Goal: Task Accomplishment & Management: Complete application form

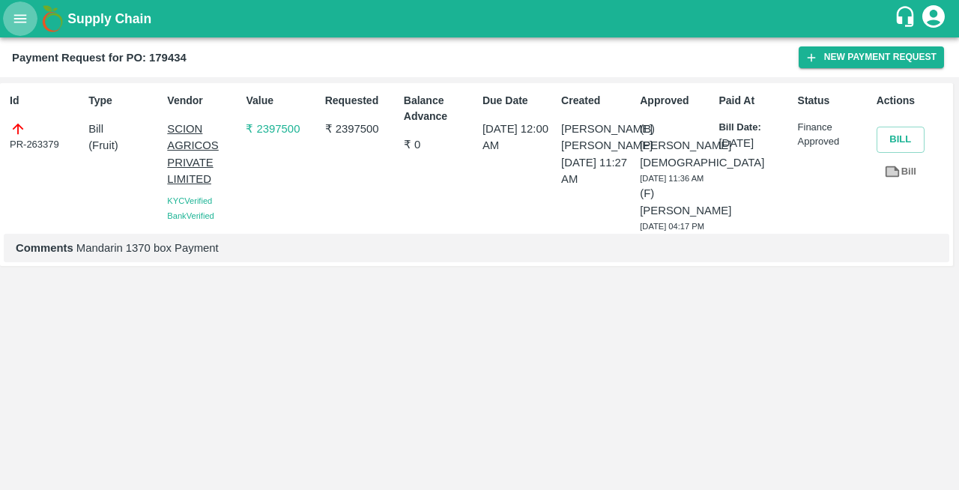
click at [17, 13] on icon "open drawer" at bounding box center [20, 18] width 16 height 16
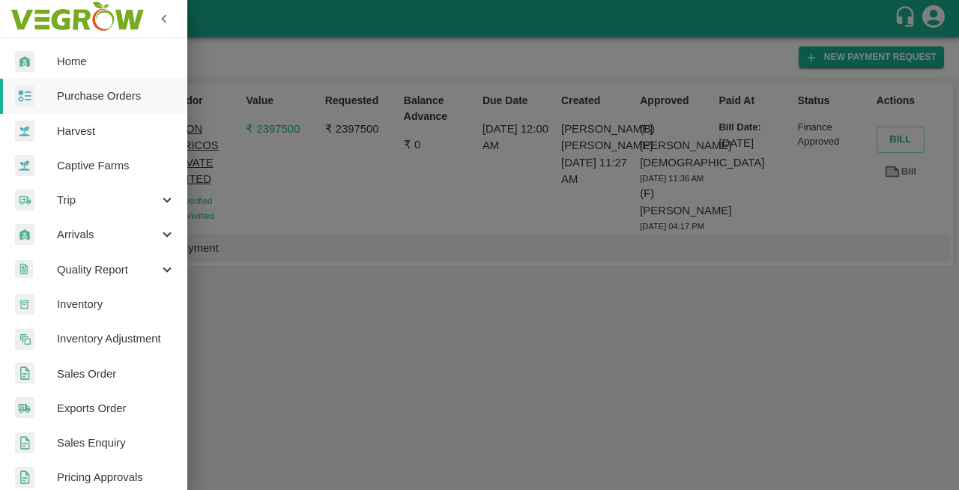
click at [62, 94] on span "Purchase Orders" at bounding box center [116, 96] width 118 height 16
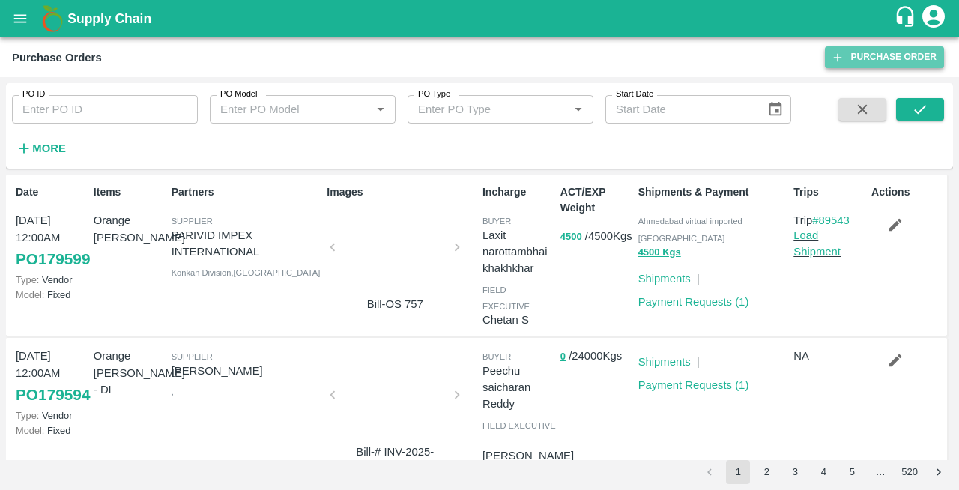
click at [863, 61] on link "Purchase Order" at bounding box center [884, 57] width 119 height 22
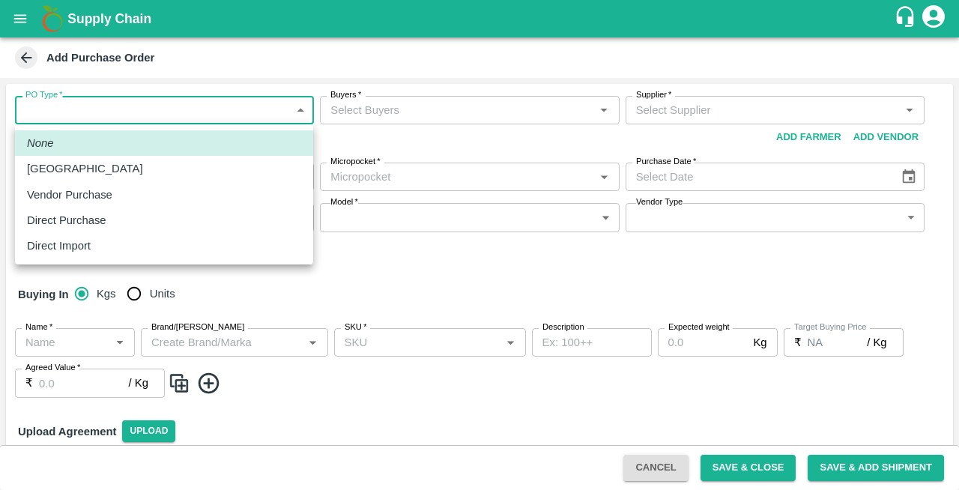
click at [82, 102] on body "Supply Chain Add Purchase Order PO Type   * ​ PO Type Buyers   * Buyers   * Sup…" at bounding box center [479, 245] width 959 height 490
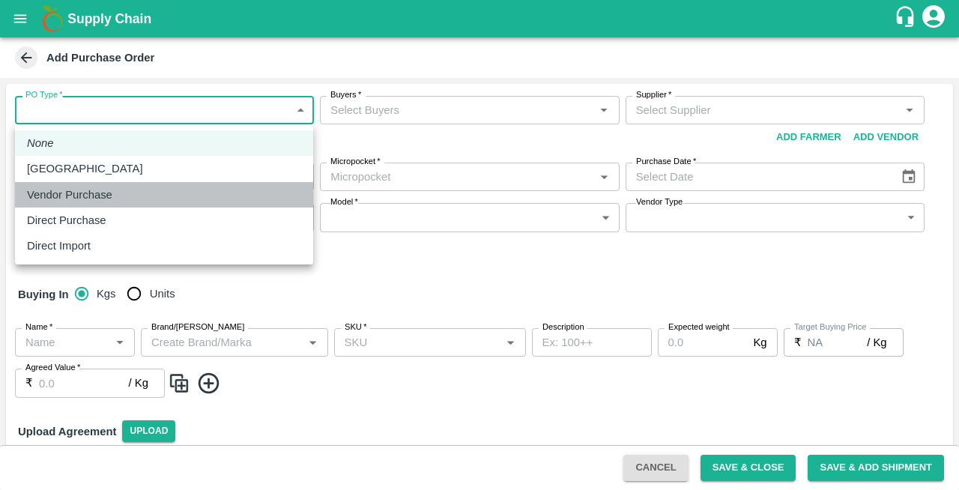
click at [52, 205] on li "Vendor Purchase" at bounding box center [164, 194] width 298 height 25
type input "2"
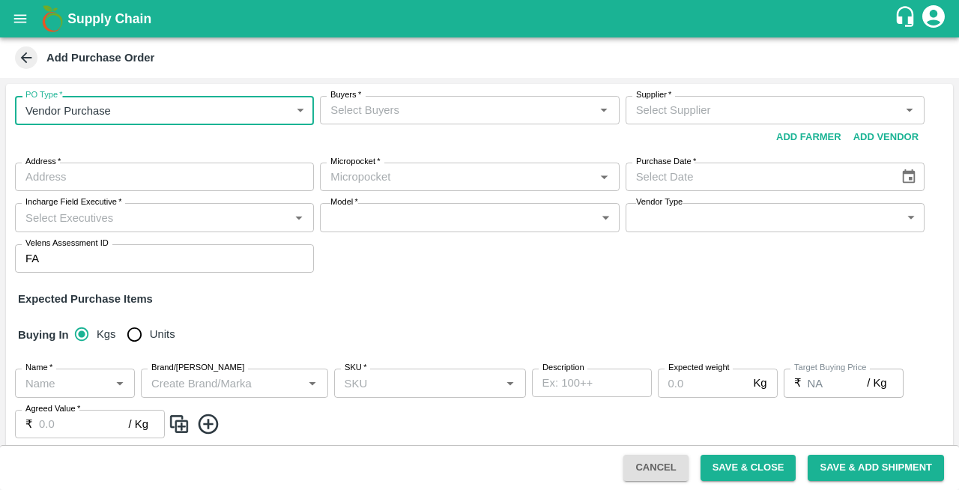
click at [333, 111] on input "Buyers   *" at bounding box center [456, 109] width 265 height 19
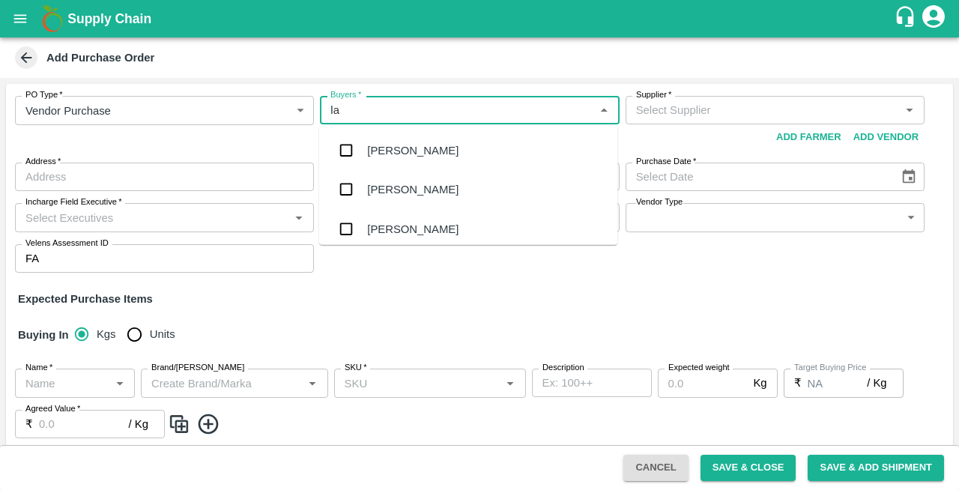
type input "lax"
click at [373, 226] on div "Laxit narottambhai khakhkhar" at bounding box center [440, 228] width 146 height 16
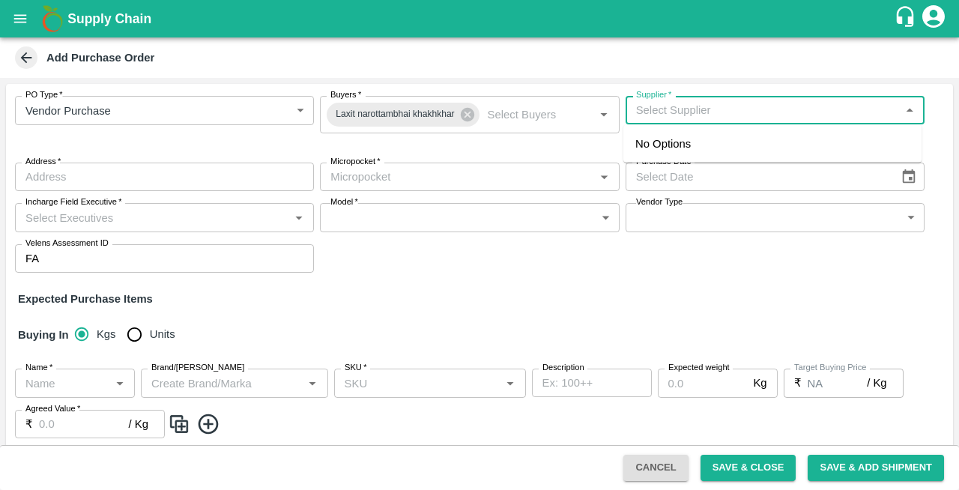
click at [650, 108] on input "Supplier   *" at bounding box center [762, 109] width 265 height 19
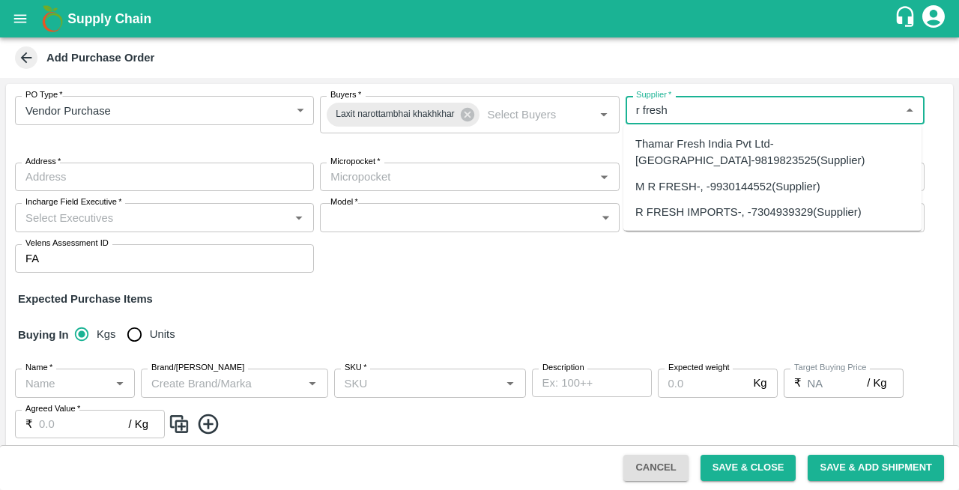
click at [682, 214] on div "R FRESH IMPORTS-, -7304939329(Supplier)" at bounding box center [748, 212] width 226 height 16
type input "R FRESH IMPORTS-, -7304939329(Supplier)"
type input ", , ,"
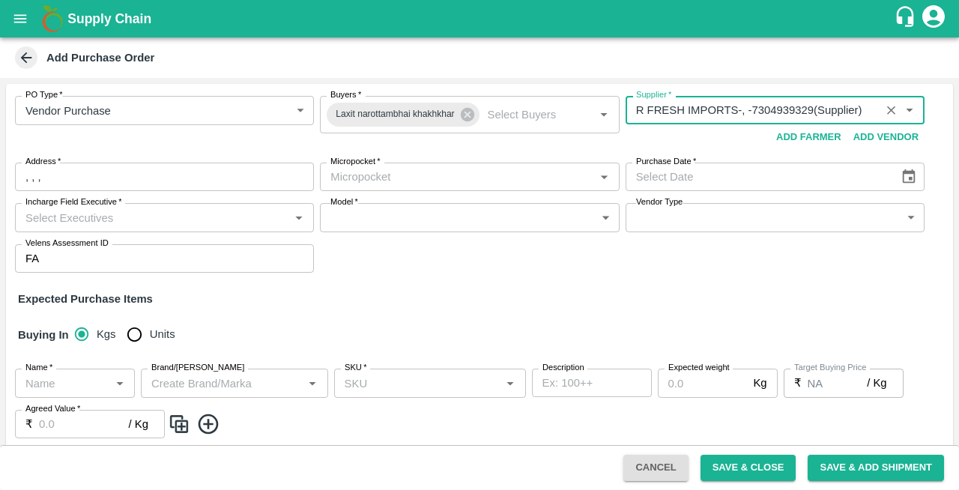
type input "R FRESH IMPORTS-, -7304939329(Supplier)"
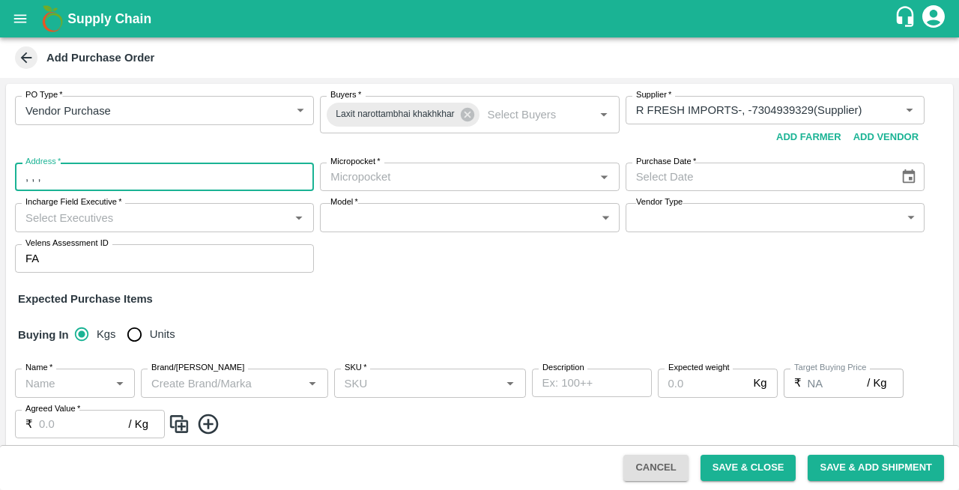
click at [58, 181] on input ", , ," at bounding box center [164, 177] width 299 height 28
type input ","
type input "Mumbai"
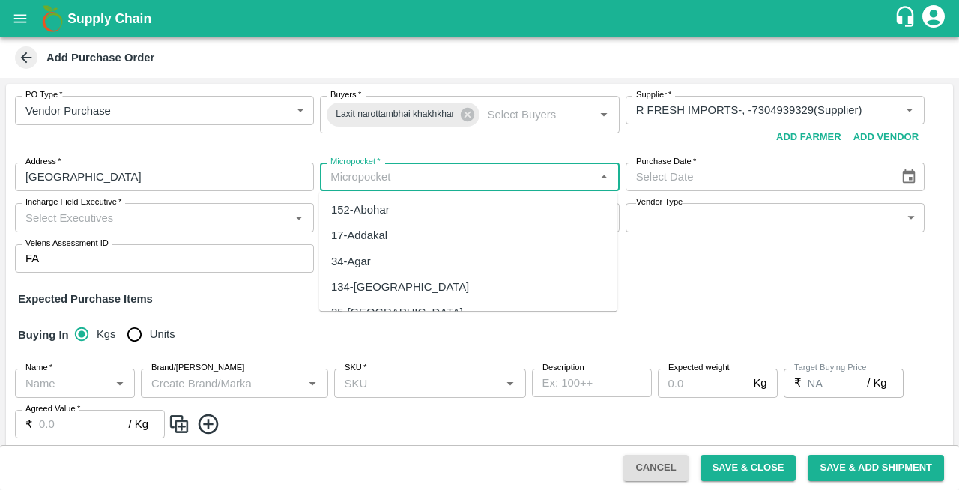
click at [425, 178] on input "Micropocket   *" at bounding box center [456, 176] width 265 height 19
click at [376, 209] on div "134-Ahmedabad" at bounding box center [400, 210] width 138 height 16
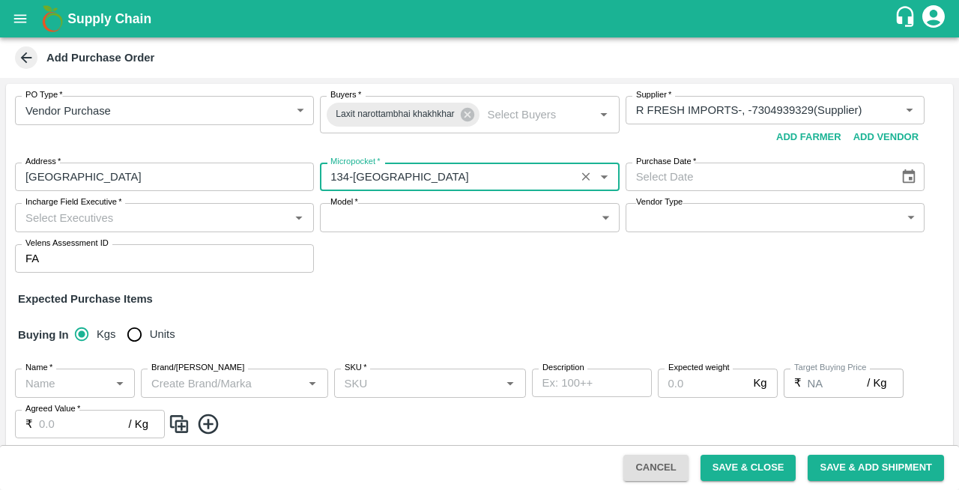
type input "134-Ahmedabad"
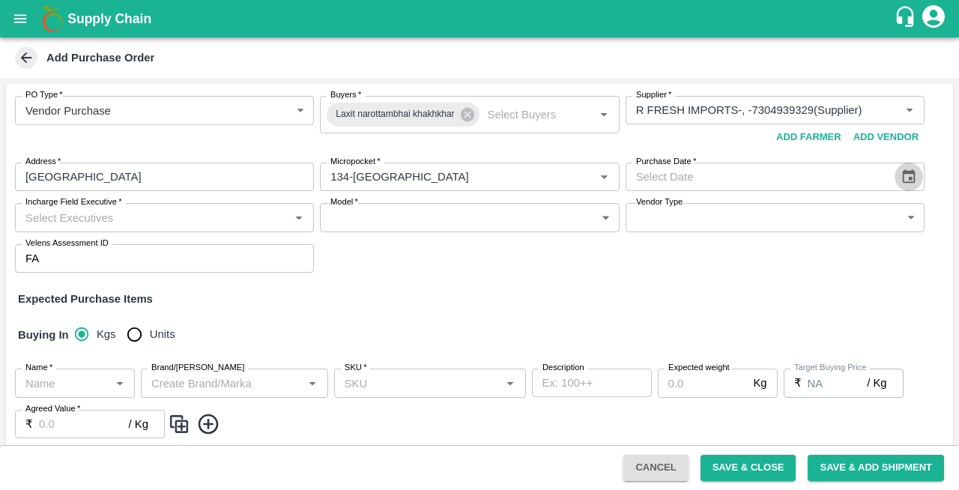
click at [905, 175] on icon "Choose date" at bounding box center [909, 177] width 16 height 16
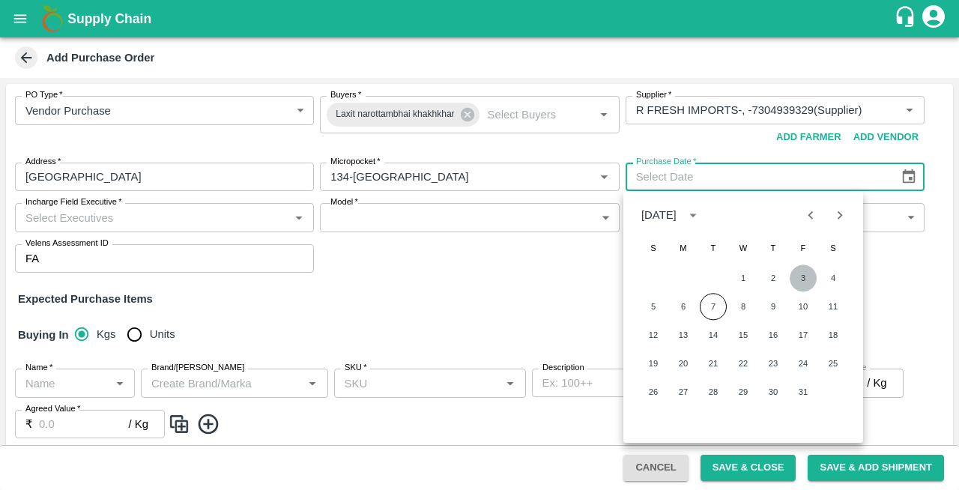
click at [810, 278] on button "3" at bounding box center [803, 277] width 27 height 27
type input "03/10/2025"
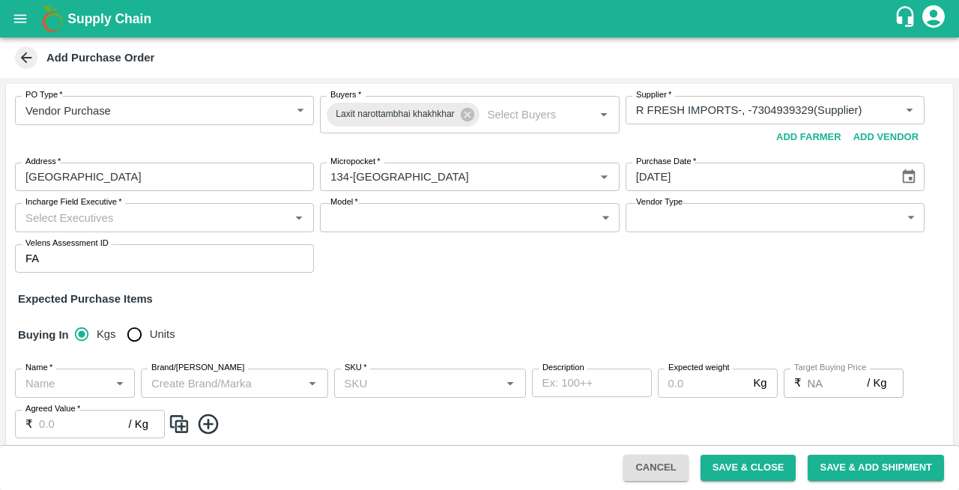
click at [70, 220] on input "Incharge Field Executive   *" at bounding box center [151, 217] width 265 height 19
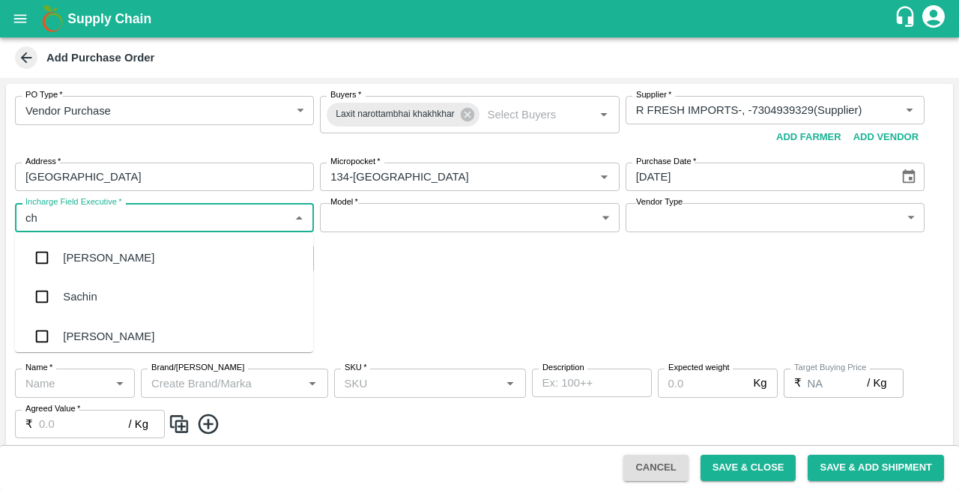
type input "che"
click at [97, 292] on div "Chetan S" at bounding box center [86, 296] width 46 height 16
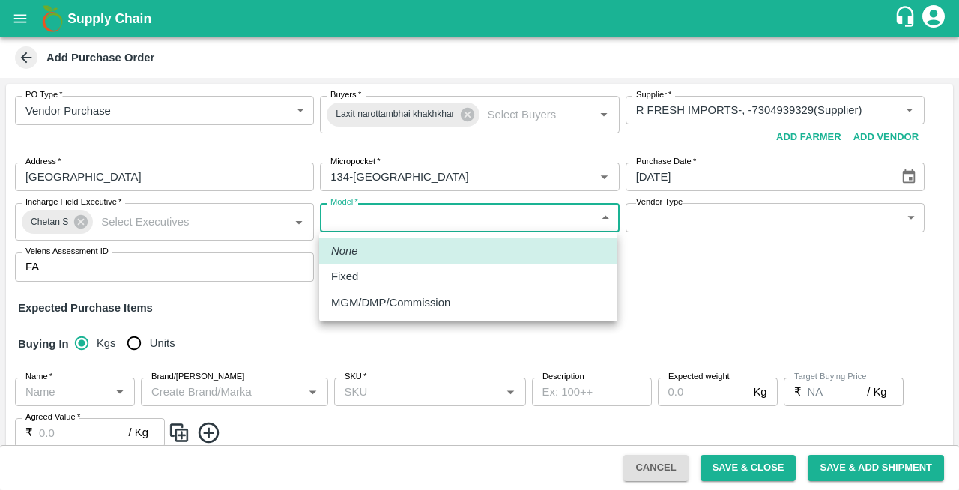
click at [349, 214] on body "Supply Chain Add Purchase Order PO Type   * Vendor Purchase 2 PO Type Buyers   …" at bounding box center [479, 245] width 959 height 490
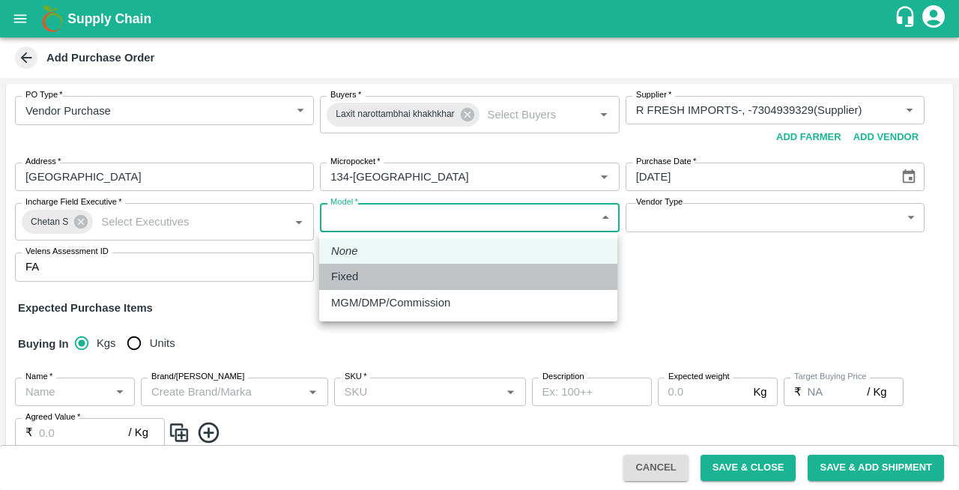
click at [344, 275] on p "Fixed" at bounding box center [344, 276] width 27 height 16
type input "Fixed"
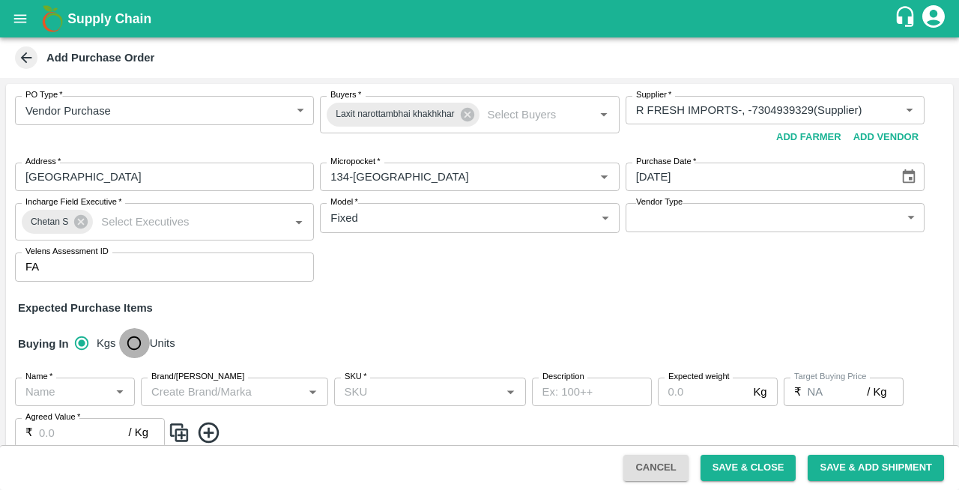
click at [138, 346] on input "Units" at bounding box center [134, 343] width 30 height 30
radio input "true"
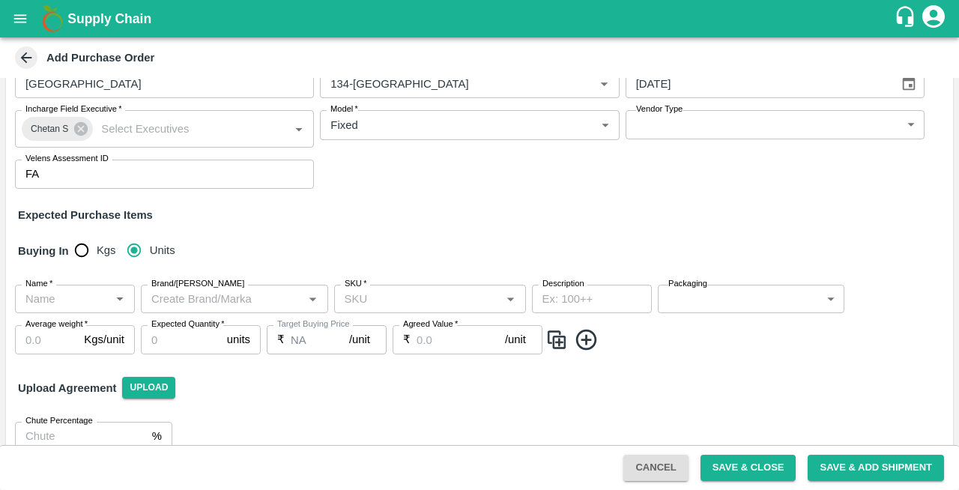
scroll to position [113, 0]
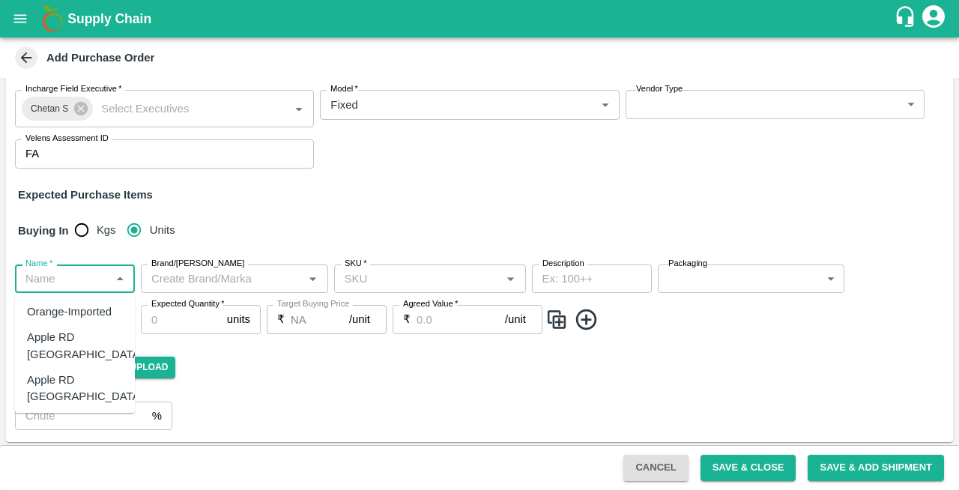
click at [61, 274] on input "Name   *" at bounding box center [62, 278] width 86 height 19
click at [79, 319] on div "Pear Packham SA" at bounding box center [72, 311] width 91 height 16
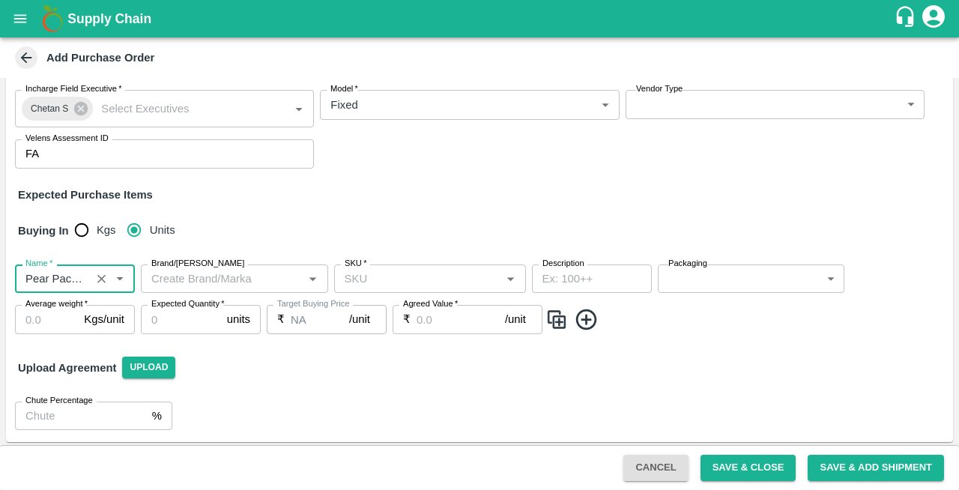
type input "Pear Packham SA"
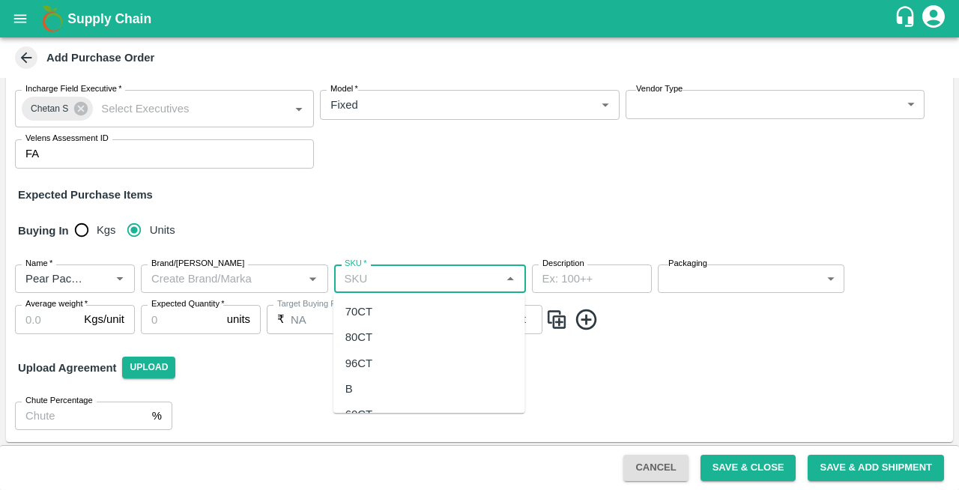
click at [376, 286] on input "SKU   *" at bounding box center [418, 278] width 158 height 19
type input "80"
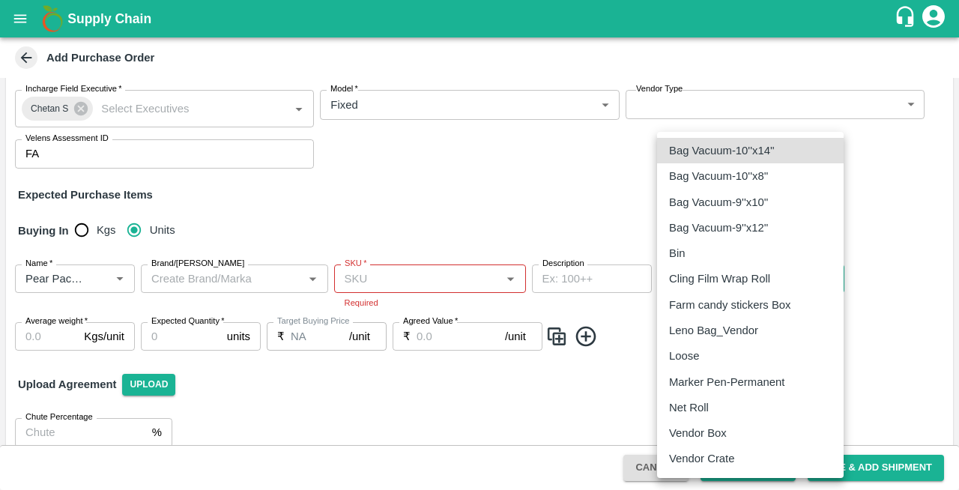
click at [704, 285] on body "Supply Chain Add Purchase Order PO Type   * Vendor Purchase 2 PO Type Buyers   …" at bounding box center [479, 245] width 959 height 490
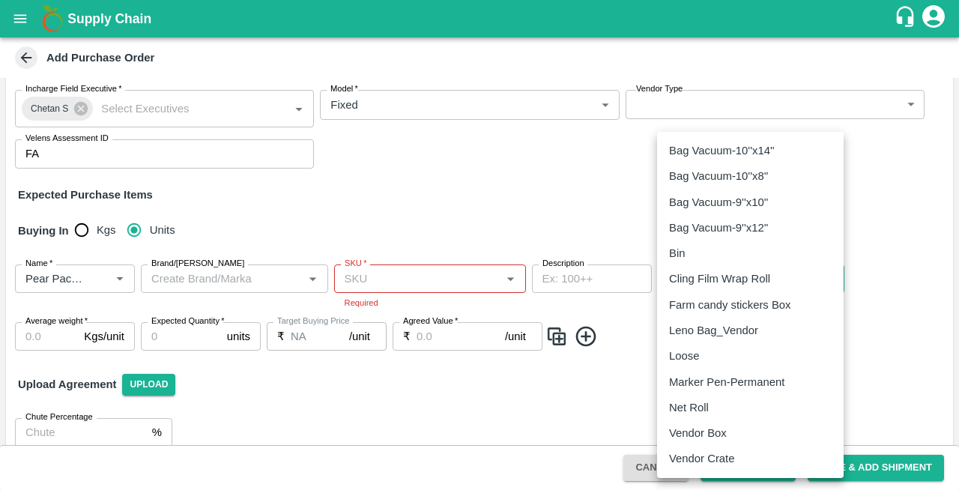
click at [420, 277] on div at bounding box center [479, 245] width 959 height 490
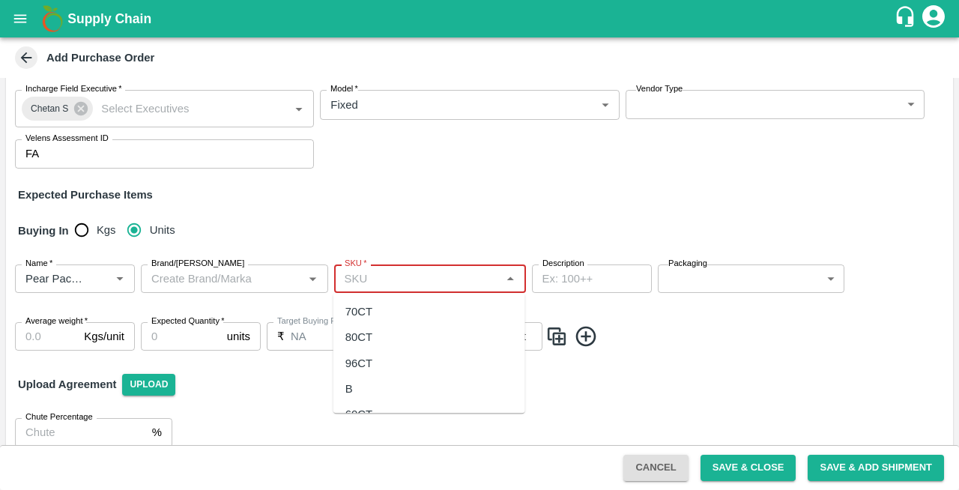
click at [376, 280] on input "SKU   *" at bounding box center [418, 278] width 158 height 19
click at [355, 313] on div "80CT" at bounding box center [358, 311] width 27 height 16
type input "80CT"
click at [757, 282] on body "Supply Chain Add Purchase Order PO Type   * Vendor Purchase 2 PO Type Buyers   …" at bounding box center [479, 245] width 959 height 490
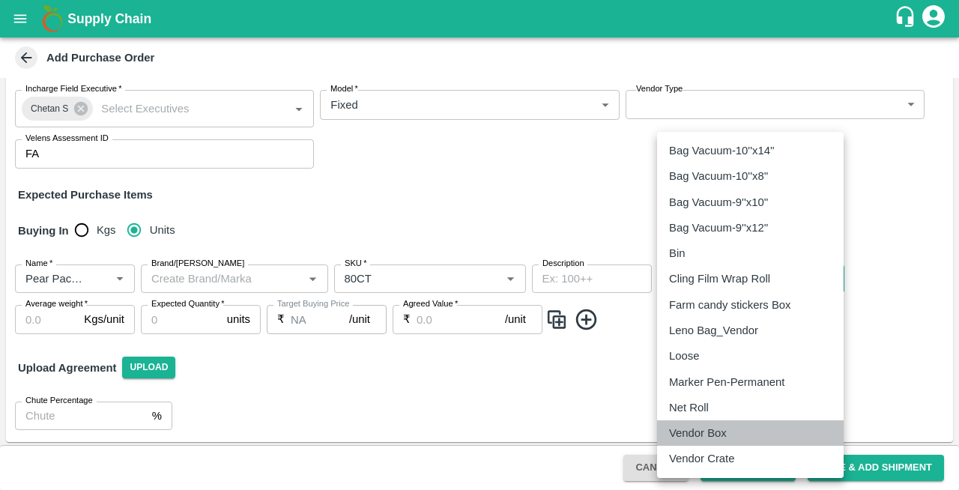
click at [716, 429] on p "Vendor Box" at bounding box center [698, 433] width 58 height 16
type input "276"
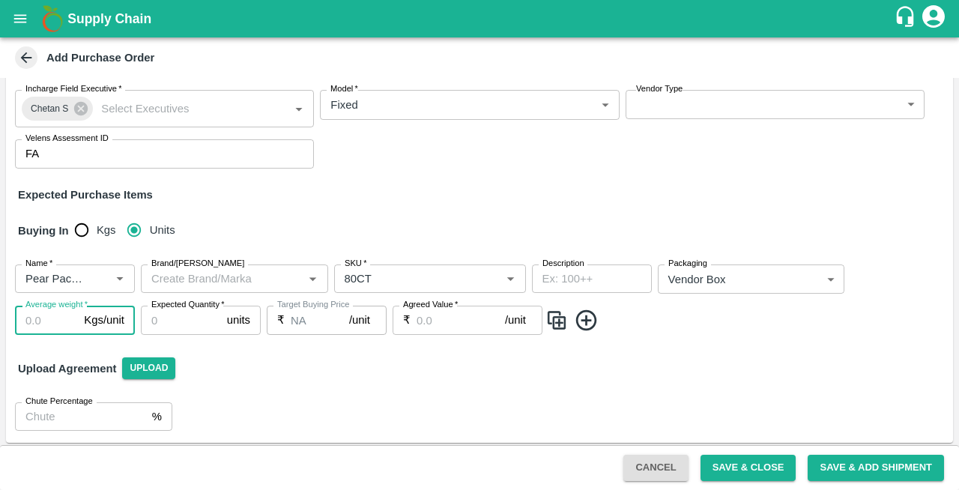
click at [39, 321] on input "Average weight   *" at bounding box center [46, 320] width 63 height 28
type input "12.5"
click at [163, 319] on input "Expected Quantity   *" at bounding box center [181, 320] width 80 height 28
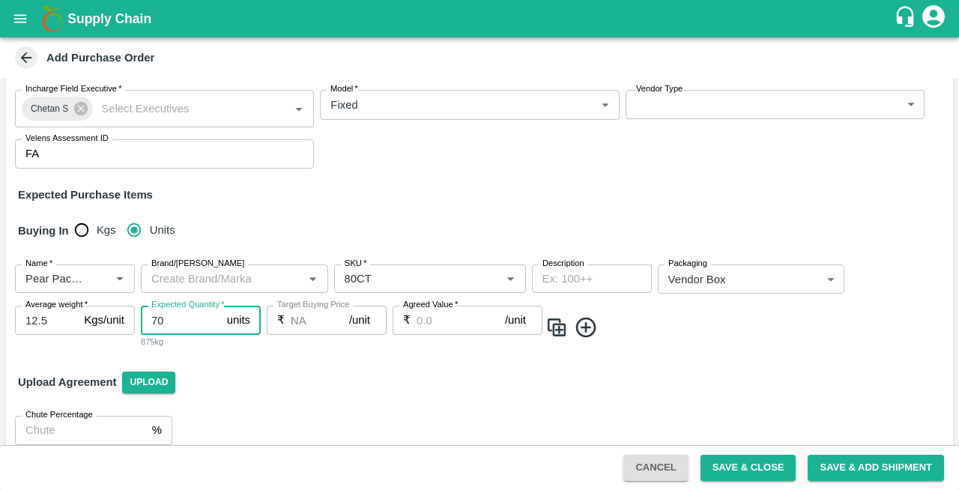
type input "70"
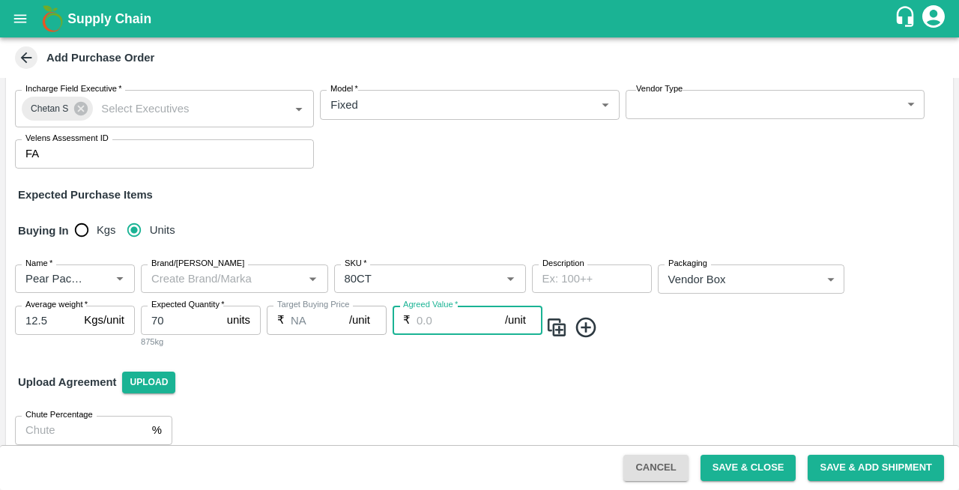
click at [453, 324] on input "Agreed Value   *" at bounding box center [461, 320] width 88 height 28
type input "1850"
click at [582, 327] on icon at bounding box center [586, 327] width 20 height 20
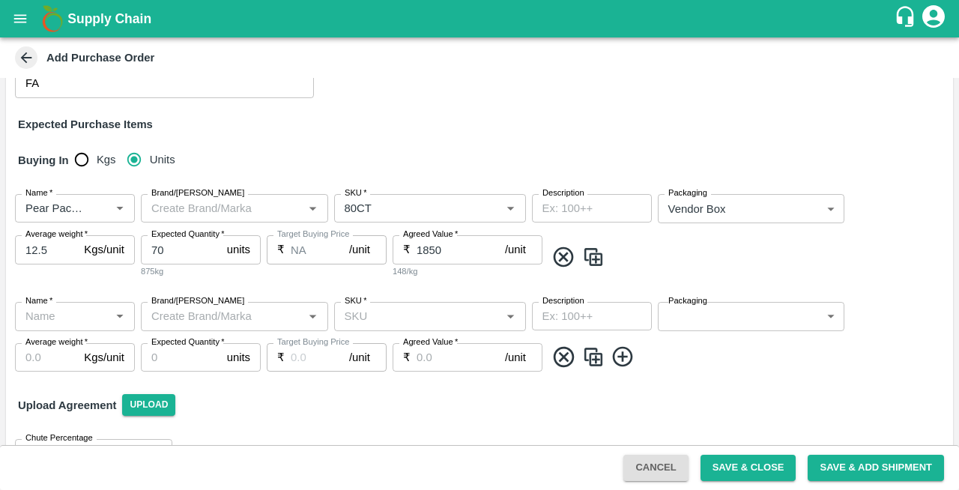
scroll to position [223, 0]
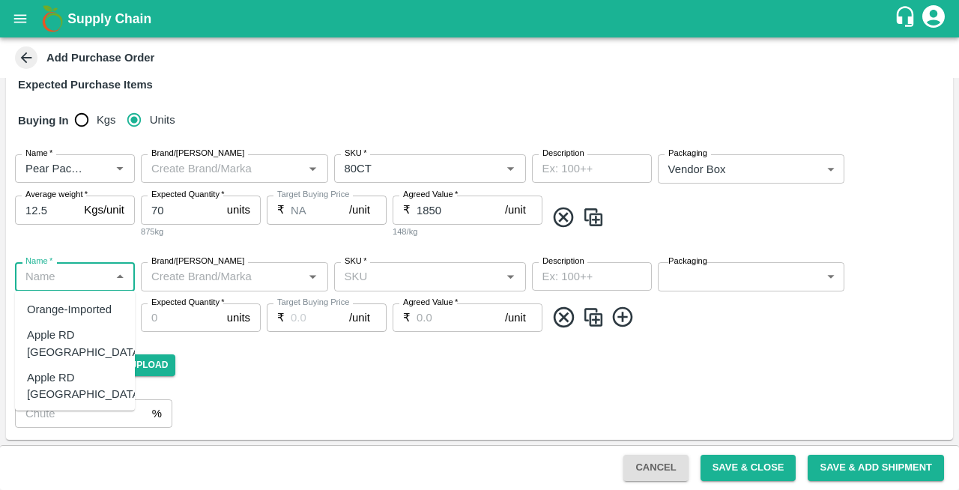
click at [43, 282] on input "Name   *" at bounding box center [62, 276] width 86 height 19
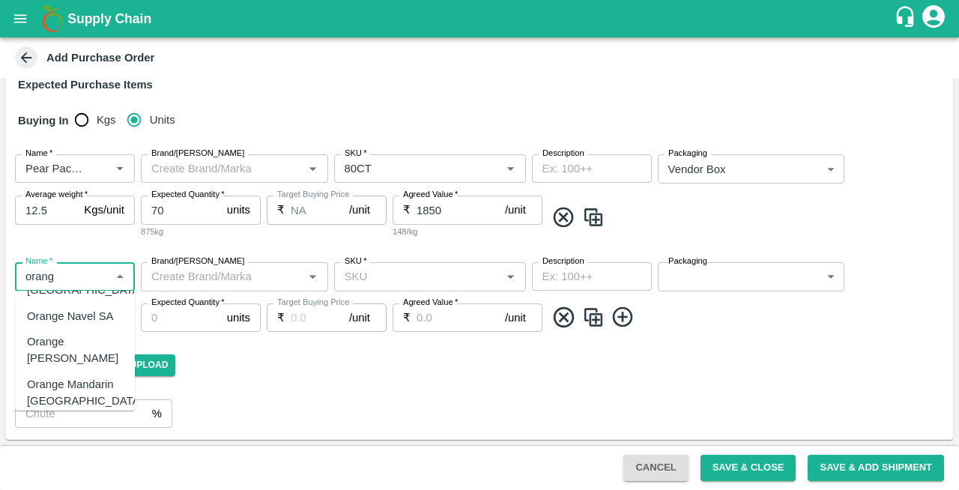
scroll to position [122, 0]
click at [40, 332] on div "Orange Valencia SA" at bounding box center [75, 349] width 96 height 34
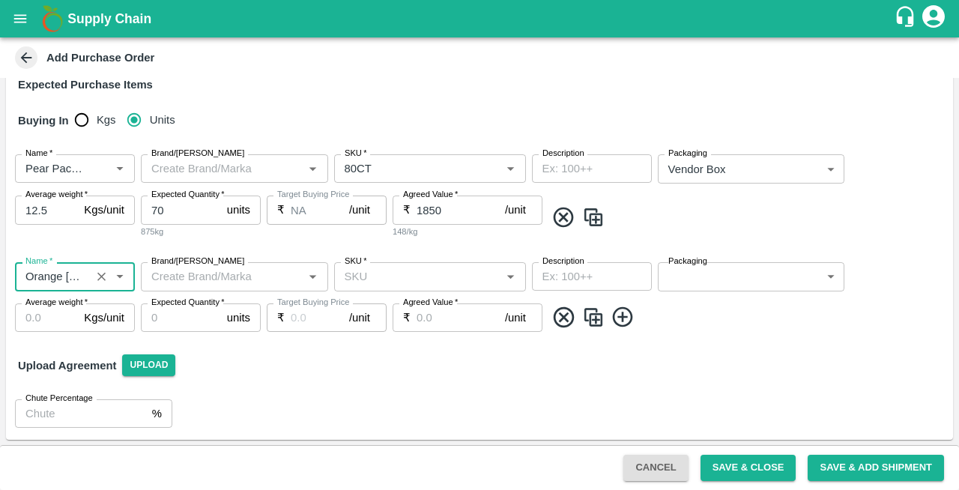
click at [396, 286] on div "SKU   *" at bounding box center [430, 276] width 192 height 28
type input "Orange Valencia SA"
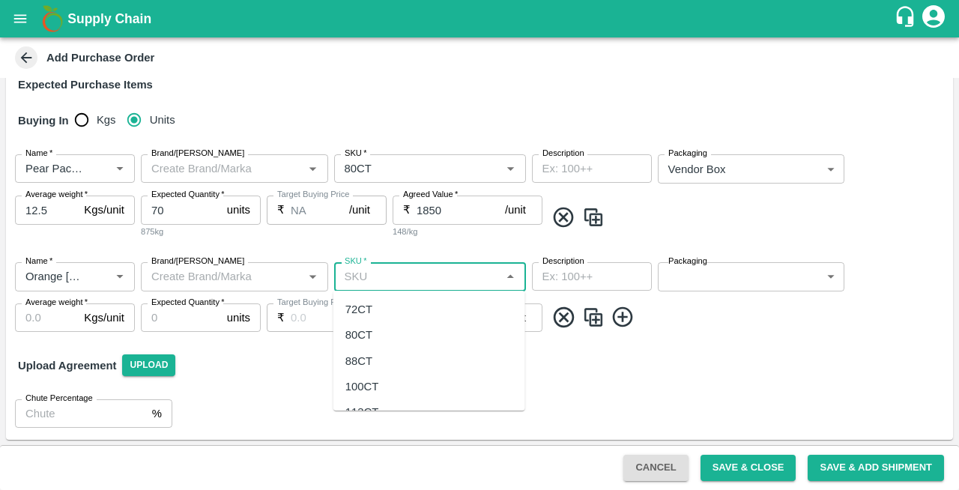
click at [346, 307] on div "72CT" at bounding box center [358, 309] width 27 height 16
type input "72CT"
type input "NA"
click at [727, 276] on body "Supply Chain Add Purchase Order PO Type   * Vendor Purchase 2 PO Type Buyers   …" at bounding box center [479, 245] width 959 height 490
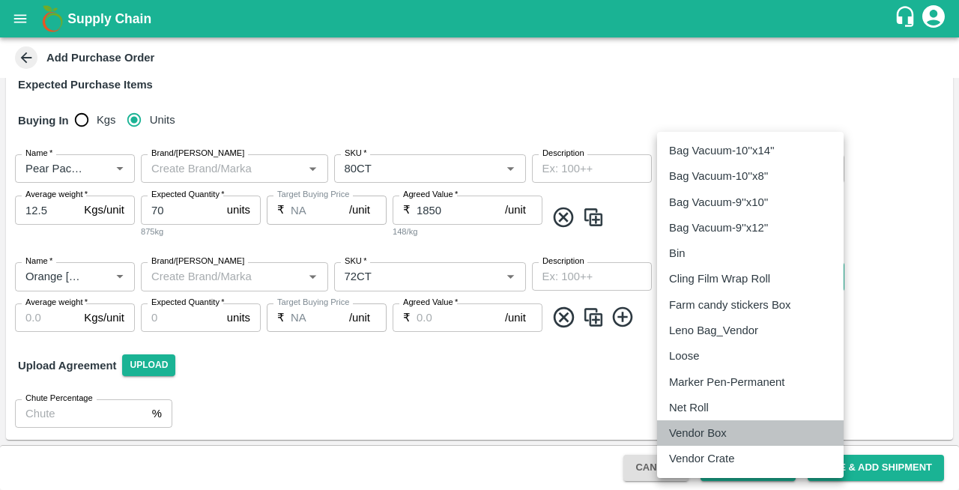
click at [704, 429] on p "Vendor Box" at bounding box center [698, 433] width 58 height 16
type input "276"
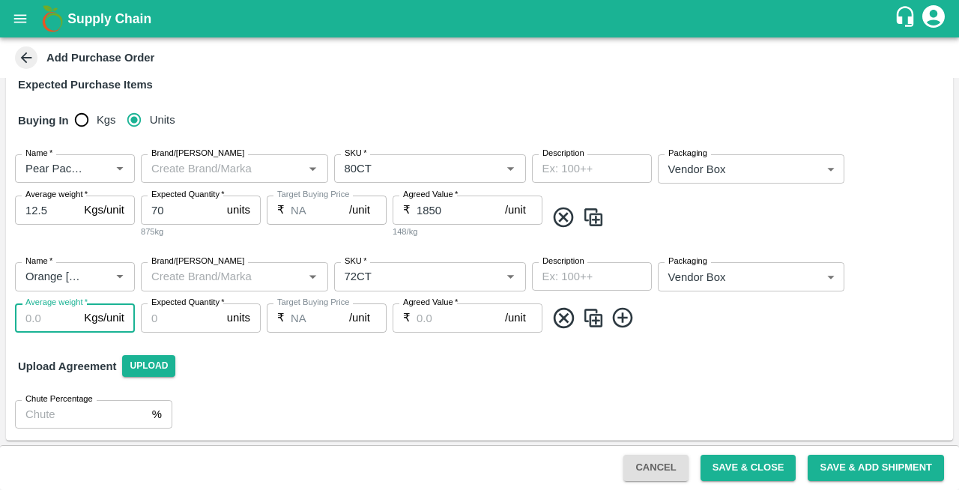
click at [37, 324] on input "Average weight   *" at bounding box center [46, 317] width 63 height 28
type input "15"
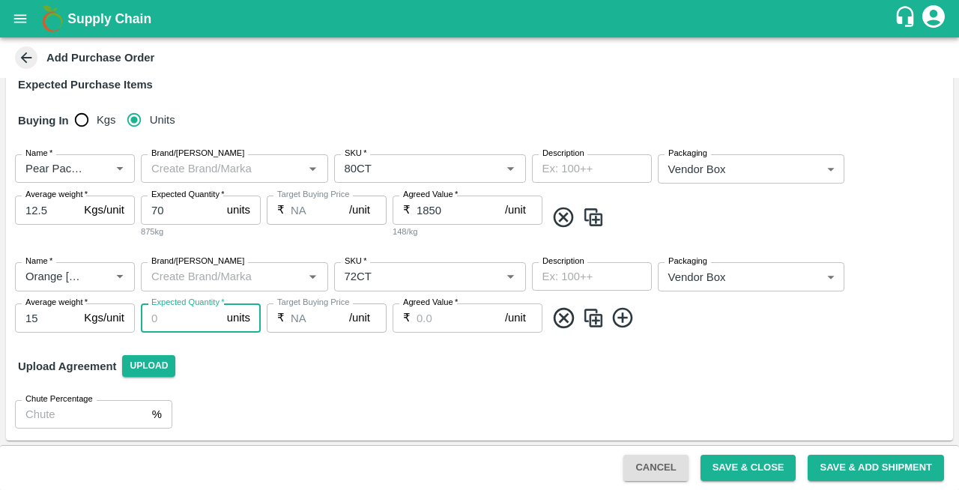
click at [154, 319] on input "Expected Quantity   *" at bounding box center [181, 317] width 80 height 28
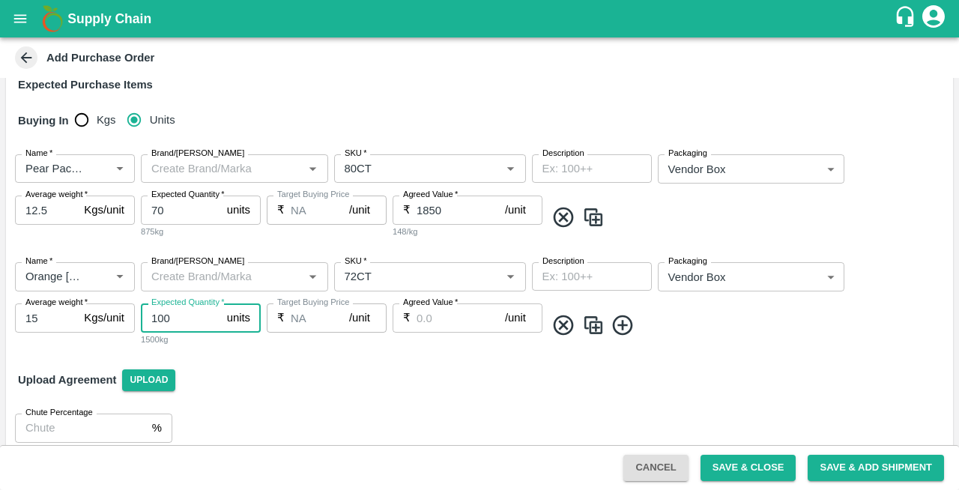
type input "100"
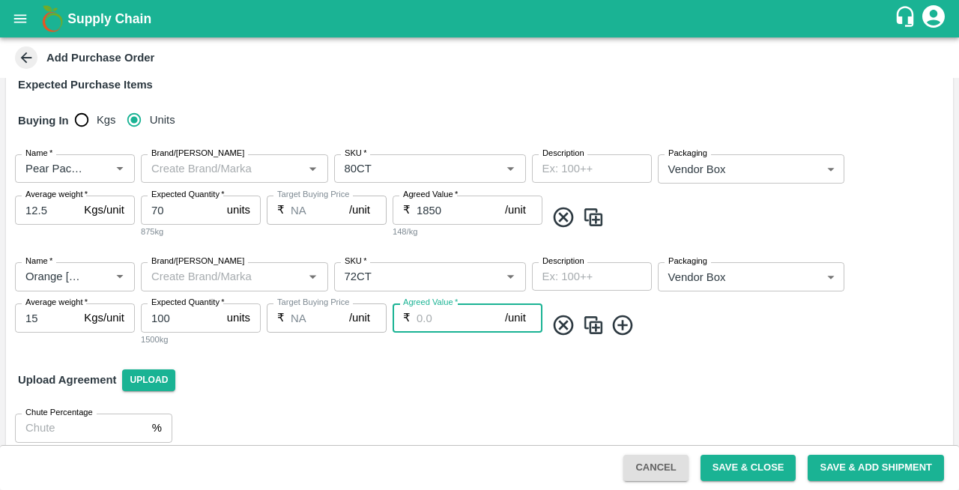
click at [429, 316] on input "Agreed Value   *" at bounding box center [461, 317] width 88 height 28
type input "1350"
click at [626, 328] on icon at bounding box center [623, 325] width 25 height 25
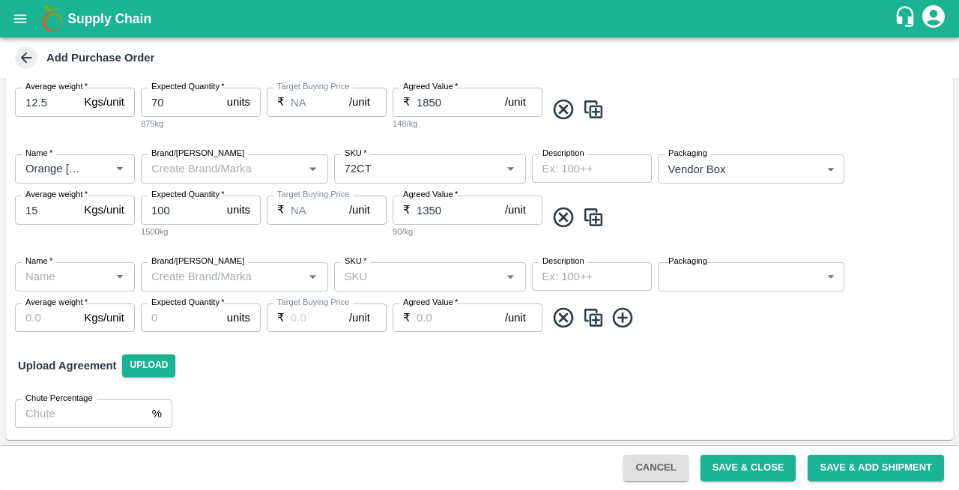
scroll to position [331, 0]
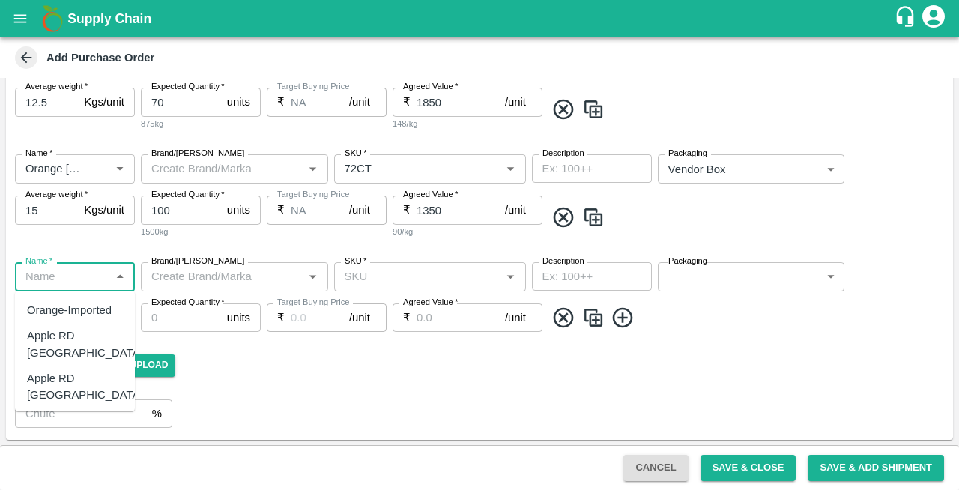
click at [49, 283] on input "Name   *" at bounding box center [62, 276] width 86 height 19
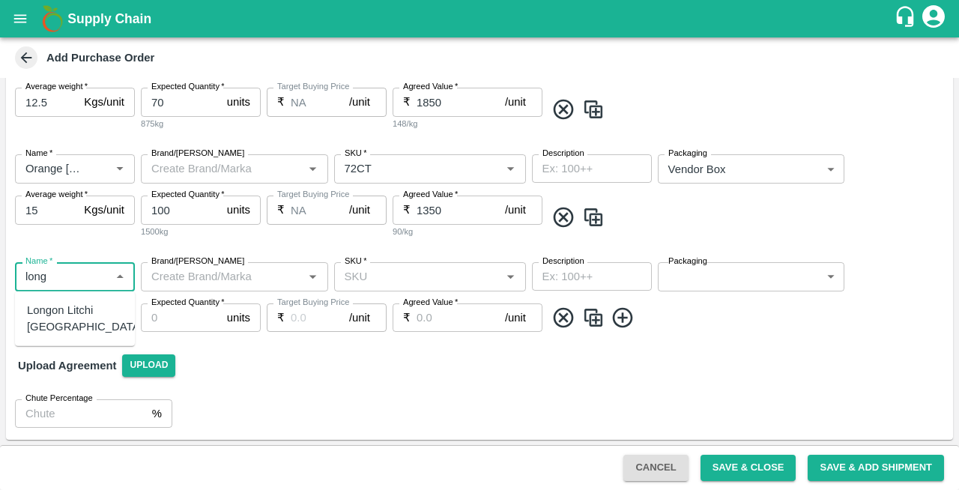
click at [73, 318] on div "Longon Litchi Thailand" at bounding box center [85, 319] width 116 height 34
type input "Longon Litchi Thailand"
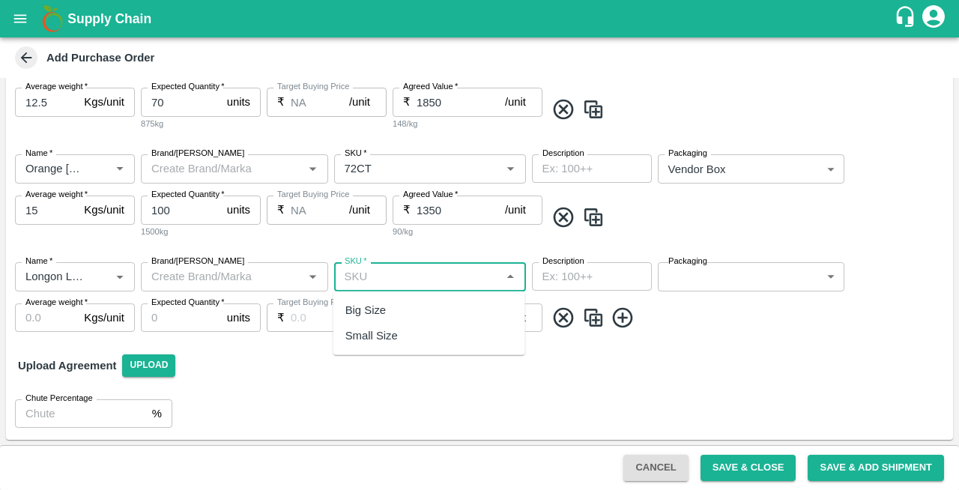
click at [373, 282] on input "SKU   *" at bounding box center [418, 276] width 158 height 19
click at [382, 314] on div "Big Size" at bounding box center [365, 310] width 40 height 16
type input "Big Size"
type input "NA"
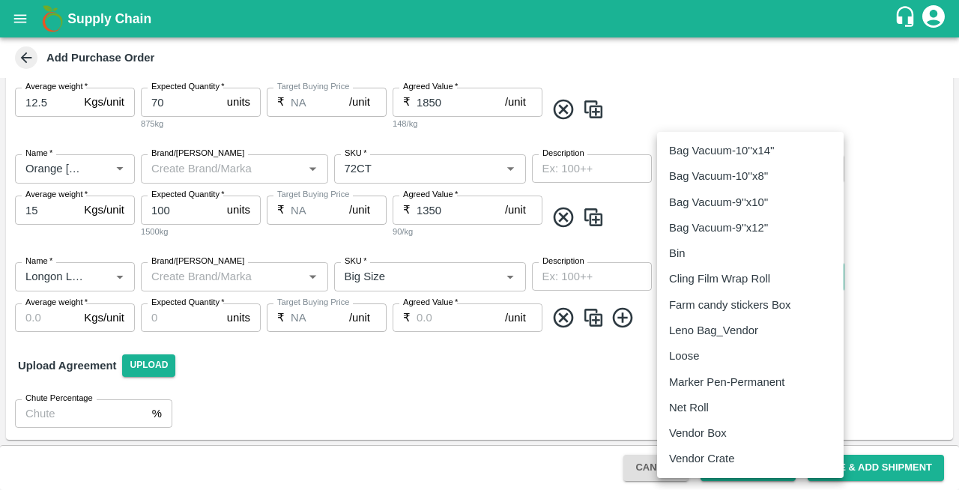
click at [682, 283] on body "Supply Chain Add Purchase Order PO Type   * Vendor Purchase 2 PO Type Buyers   …" at bounding box center [479, 245] width 959 height 490
click at [704, 431] on p "Vendor Box" at bounding box center [698, 433] width 58 height 16
type input "276"
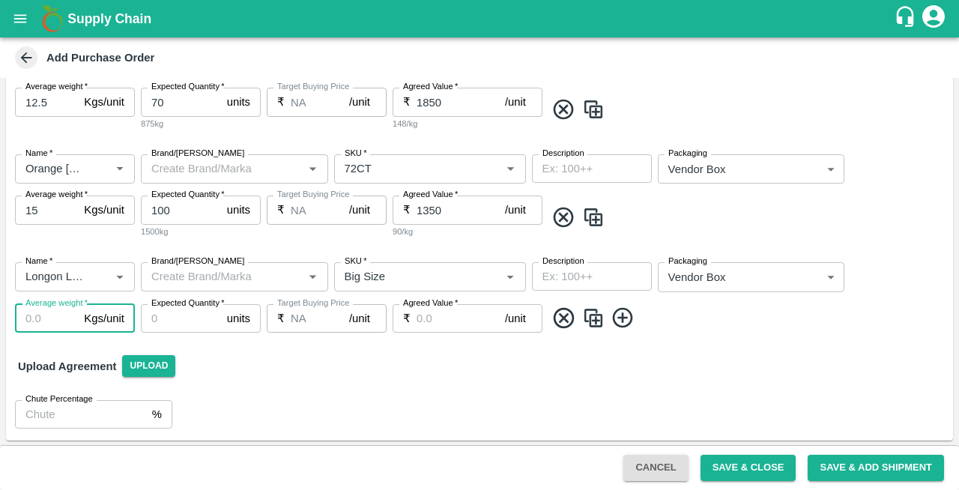
click at [43, 315] on input "Average weight   *" at bounding box center [46, 318] width 63 height 28
type input "10"
click at [187, 314] on input "Expected Quantity   *" at bounding box center [181, 318] width 80 height 28
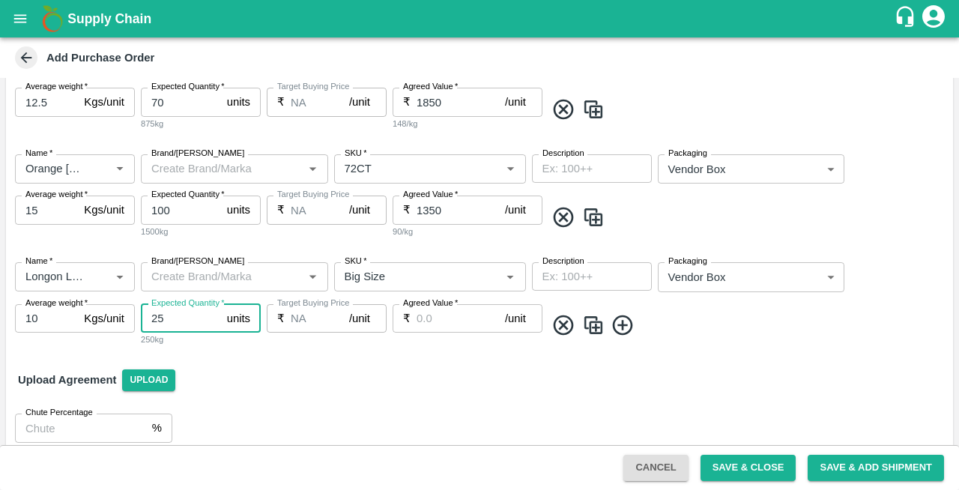
type input "25"
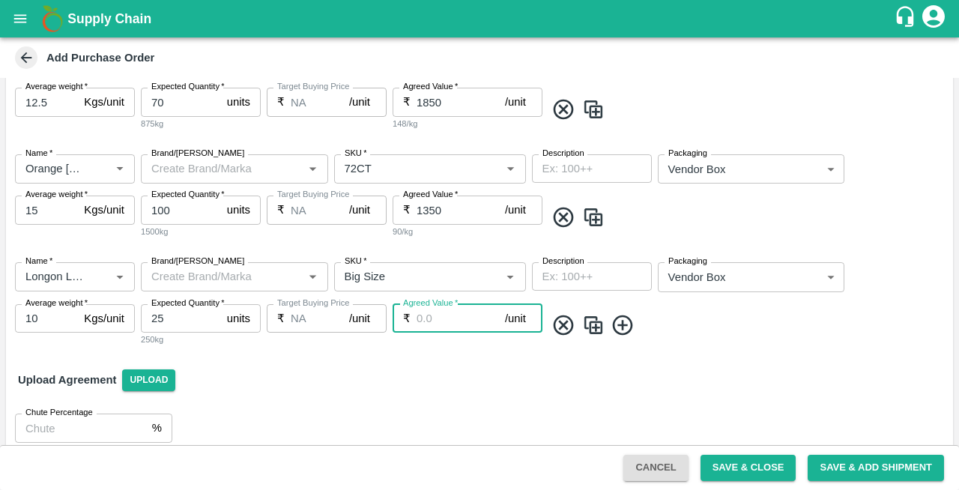
click at [433, 319] on input "Agreed Value   *" at bounding box center [461, 318] width 88 height 28
type input "1200"
click at [628, 328] on icon at bounding box center [623, 325] width 25 height 25
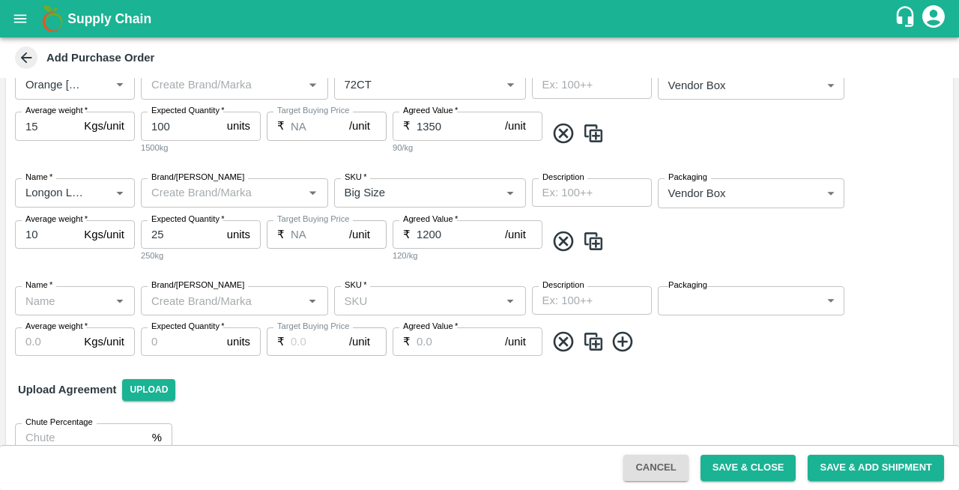
scroll to position [421, 0]
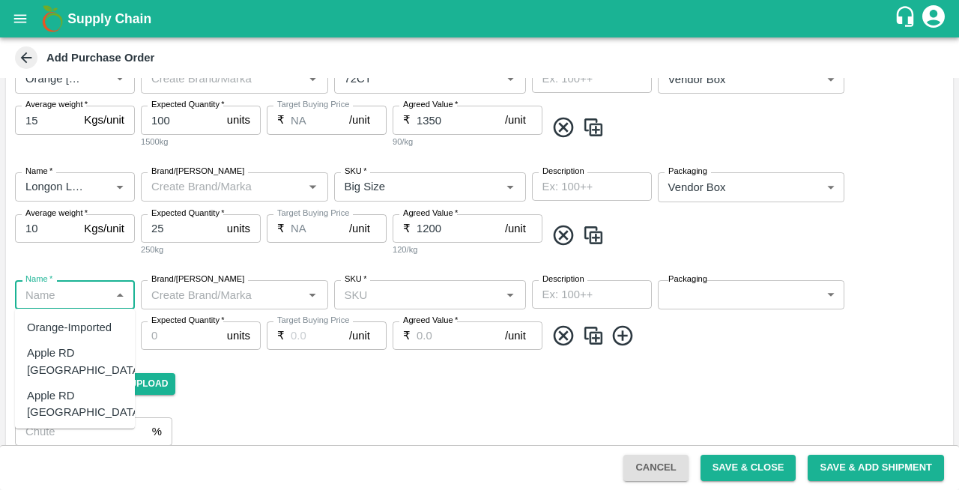
click at [67, 297] on input "Name   *" at bounding box center [62, 294] width 86 height 19
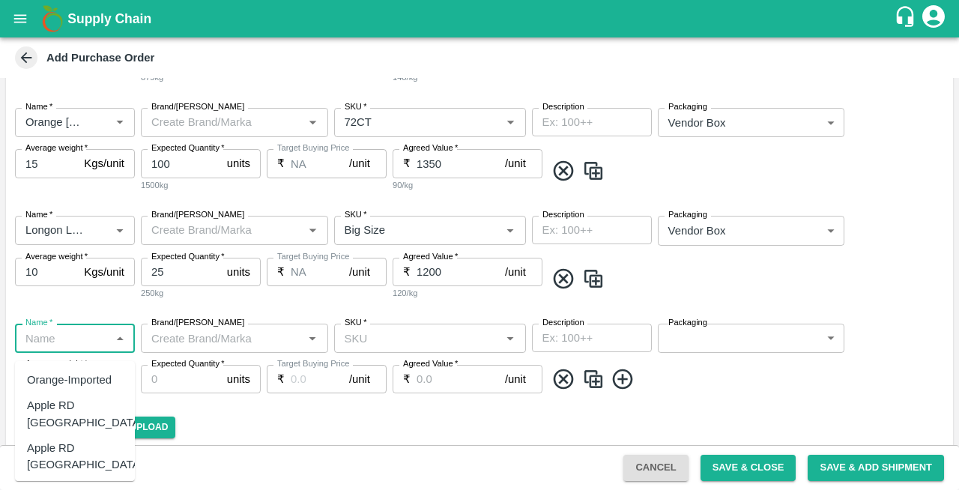
scroll to position [369, 0]
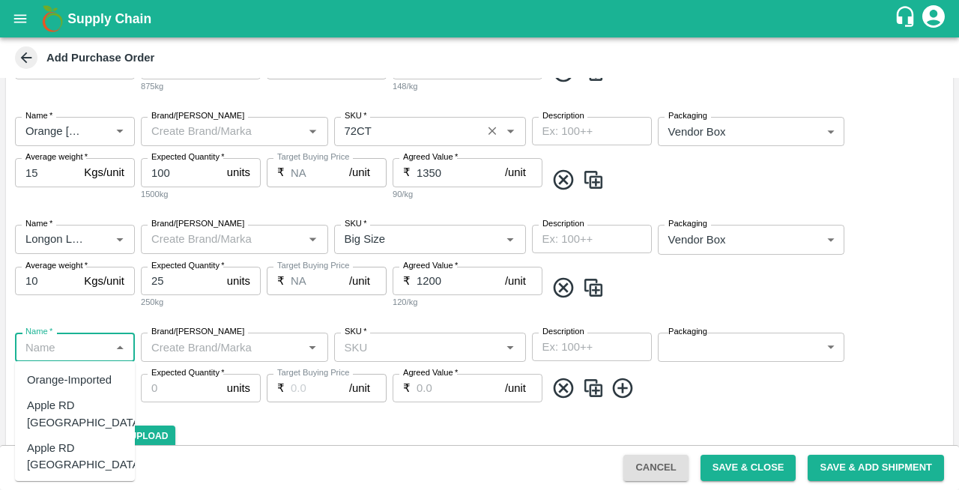
click at [402, 130] on input "SKU   *" at bounding box center [408, 130] width 139 height 19
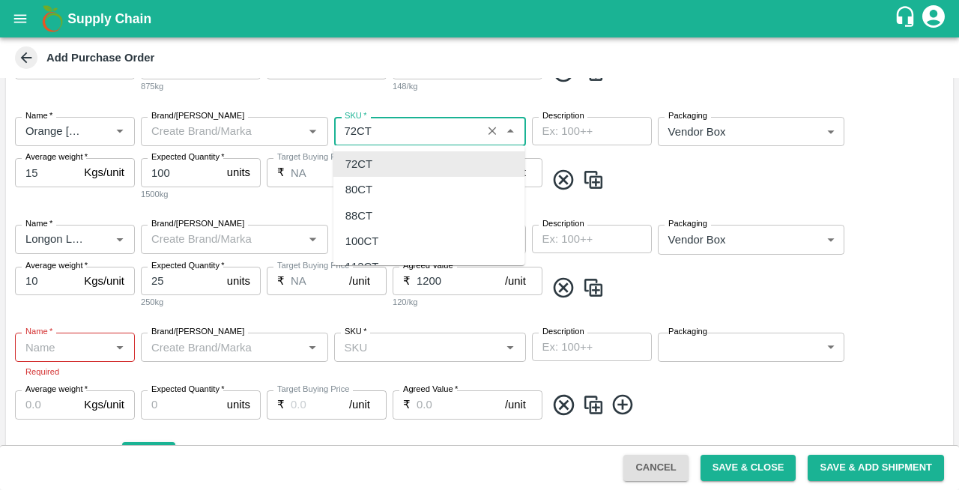
click at [492, 132] on icon "Clear" at bounding box center [493, 131] width 8 height 8
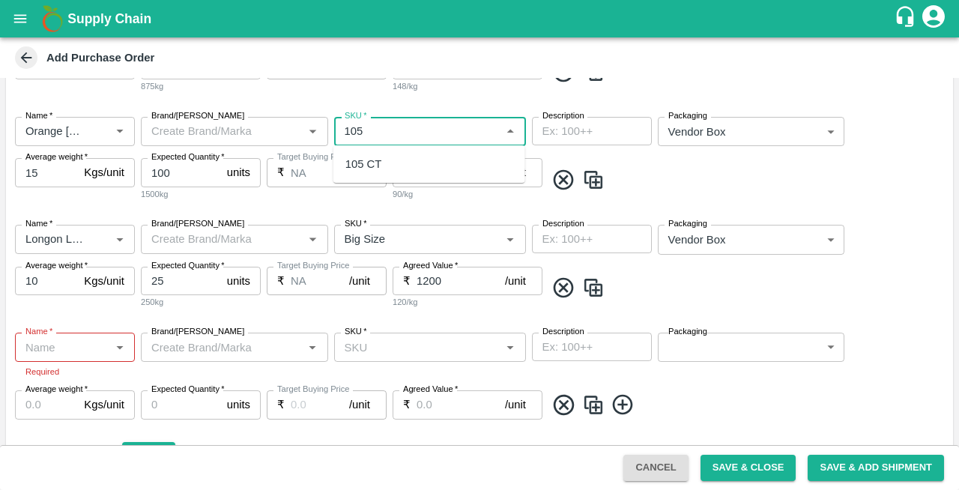
click at [370, 166] on div "105 CT" at bounding box center [363, 164] width 37 height 16
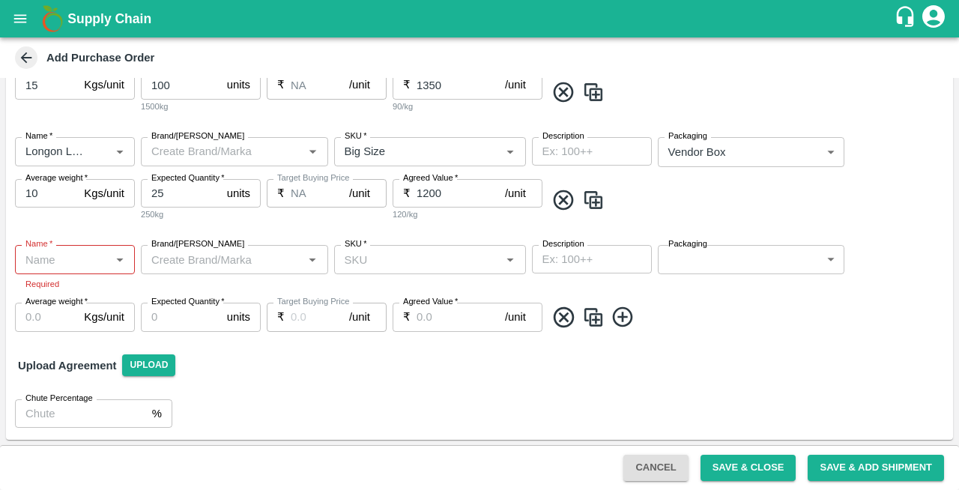
type input "105 CT"
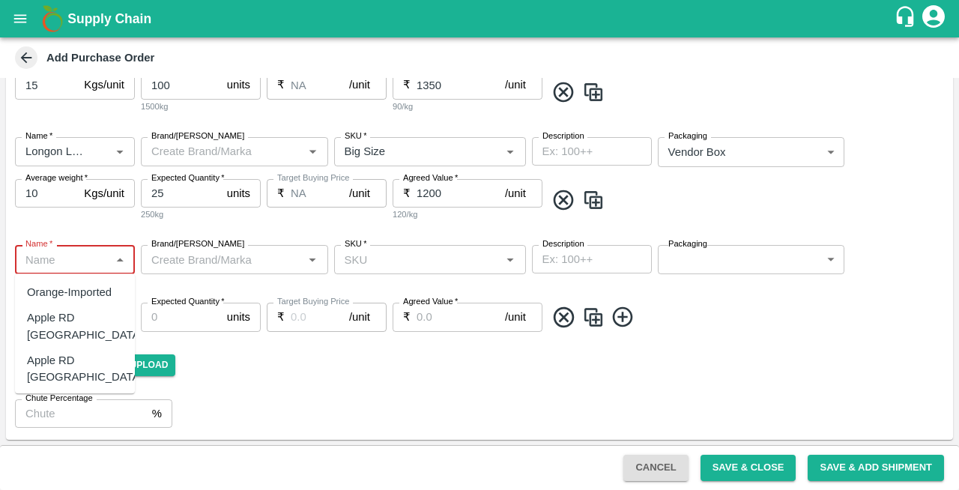
click at [63, 259] on input "Name   *" at bounding box center [62, 259] width 86 height 19
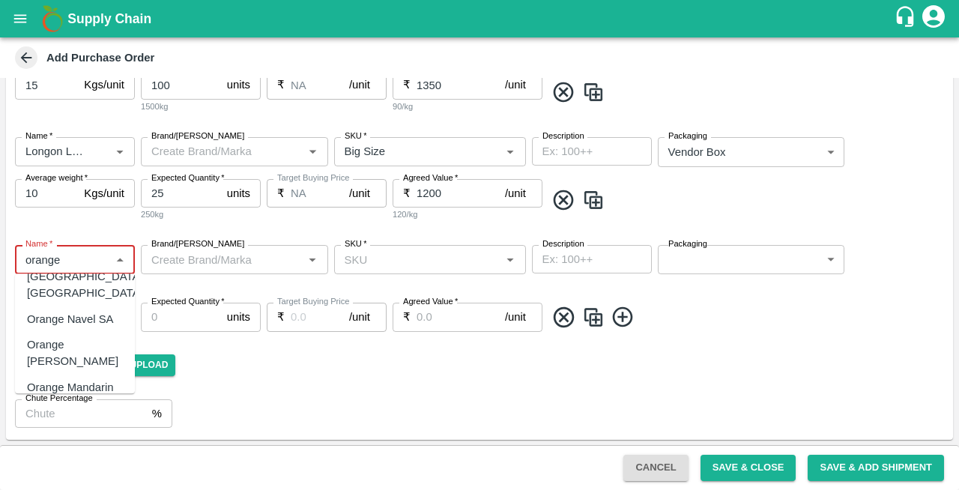
scroll to position [118, 0]
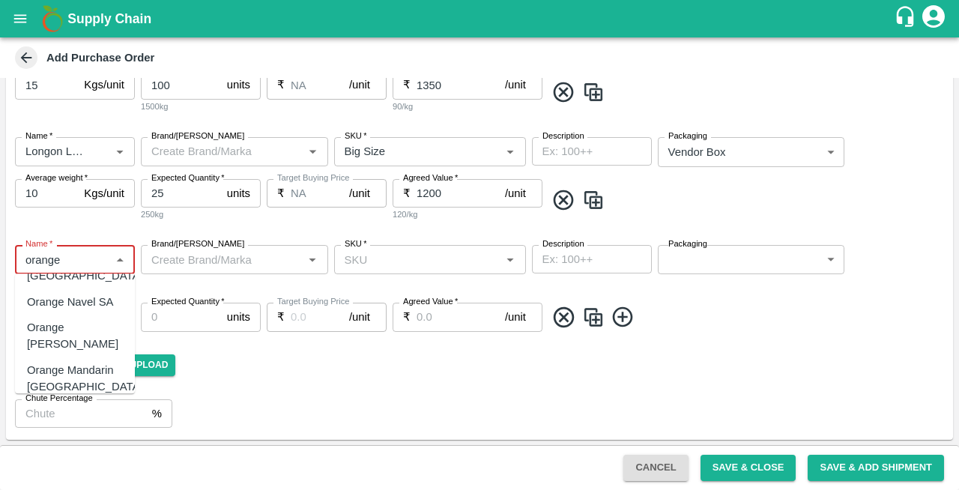
click at [52, 319] on div "Orange Valencia SA" at bounding box center [75, 336] width 96 height 34
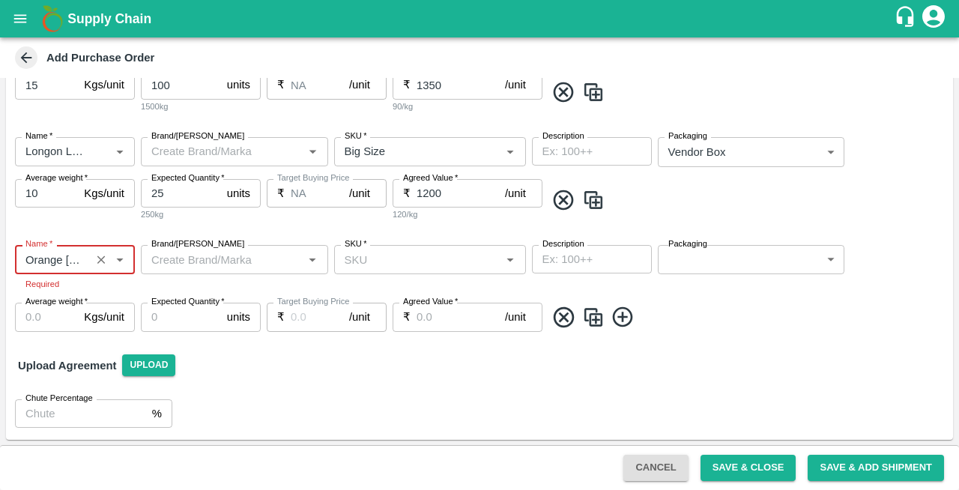
type input "Orange Valencia SA"
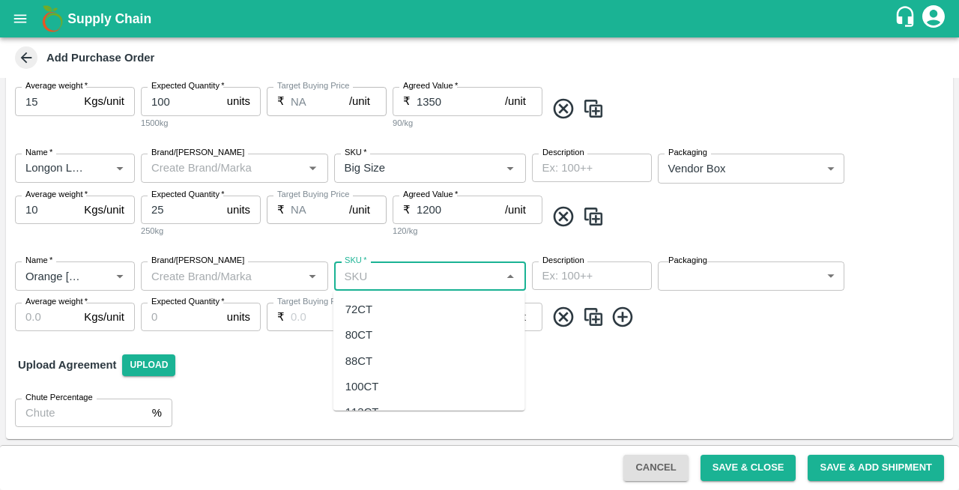
click at [414, 267] on input "SKU   *" at bounding box center [418, 275] width 158 height 19
click at [362, 317] on div "72CT" at bounding box center [358, 309] width 27 height 16
type input "72CT"
type input "NA"
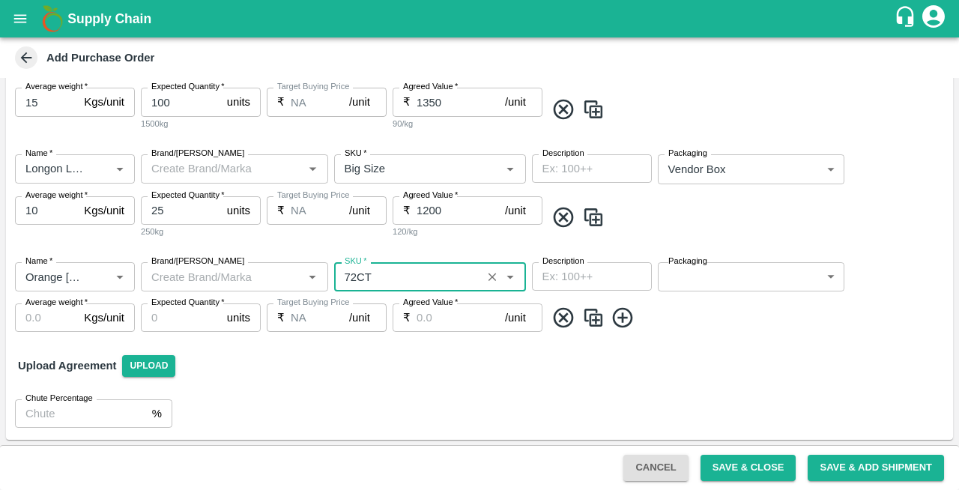
type input "72CT"
click at [712, 272] on body "Supply Chain Add Purchase Order PO Type   * Vendor Purchase 2 PO Type Buyers   …" at bounding box center [479, 245] width 959 height 490
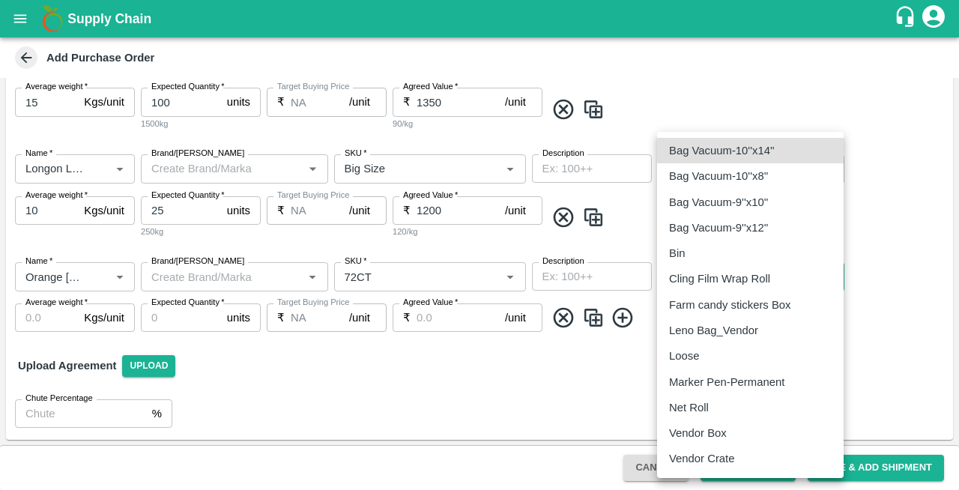
click at [695, 435] on p "Vendor Box" at bounding box center [698, 433] width 58 height 16
type input "276"
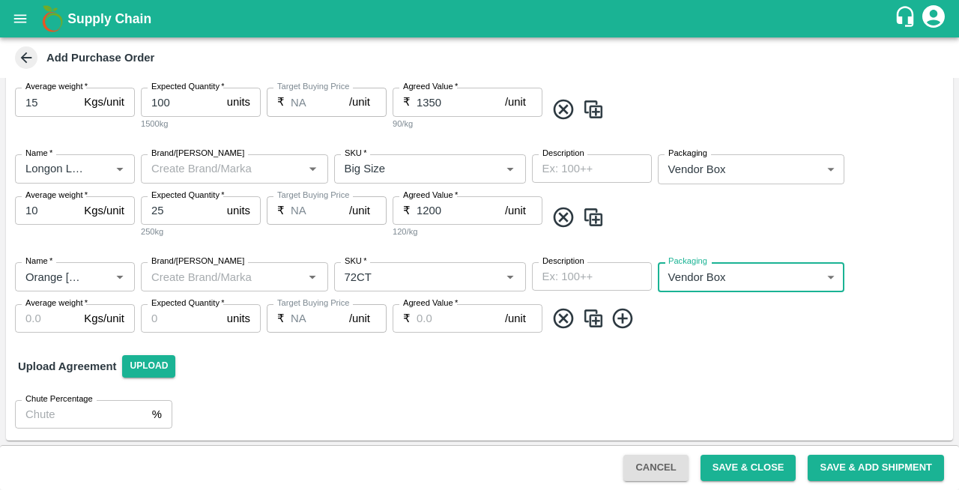
click at [25, 319] on input "Average weight   *" at bounding box center [46, 318] width 63 height 28
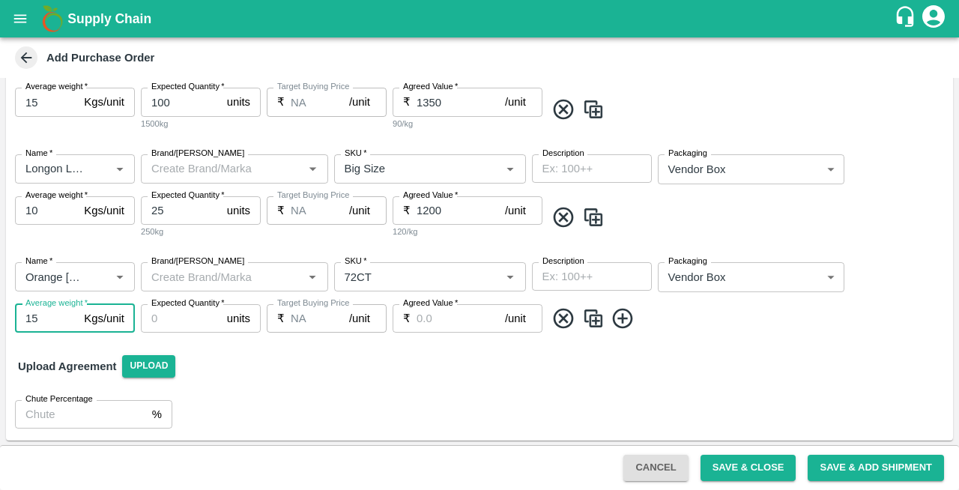
type input "15"
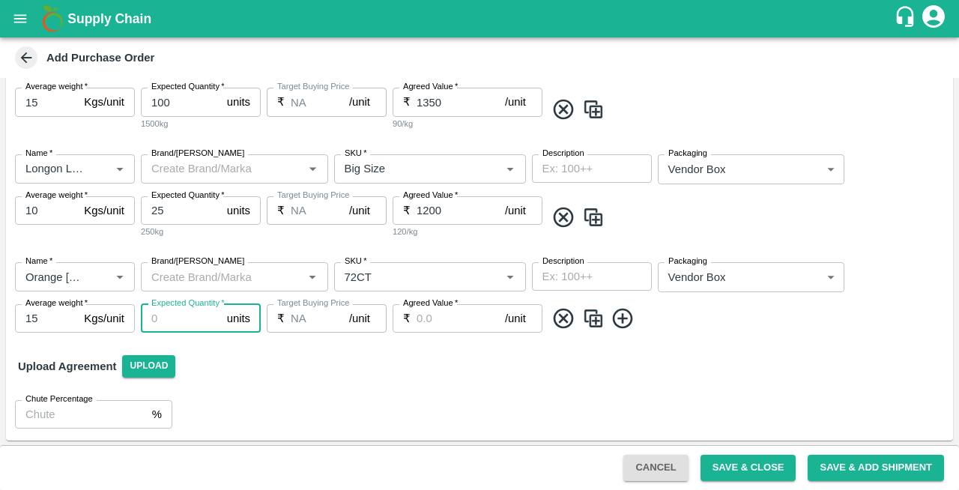
click at [178, 318] on input "Expected Quantity   *" at bounding box center [181, 318] width 80 height 28
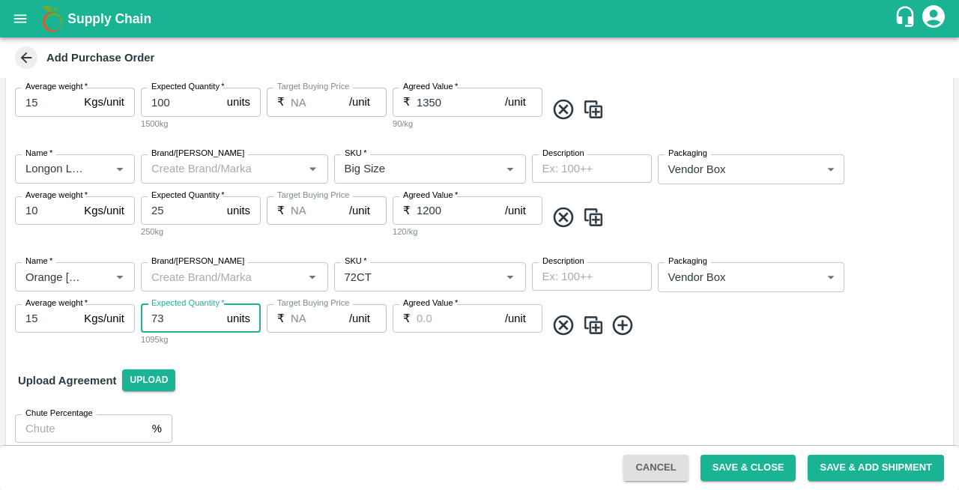
type input "73"
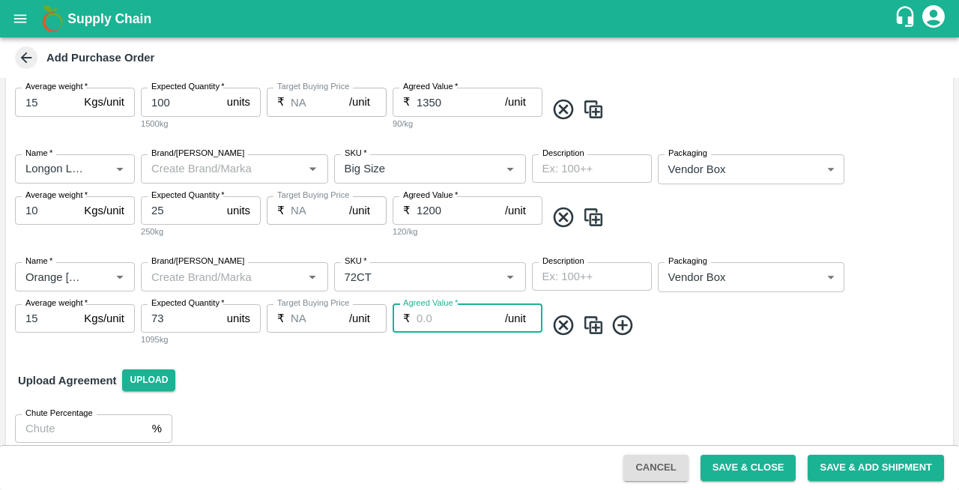
click at [463, 311] on input "Agreed Value   *" at bounding box center [461, 318] width 88 height 28
type input "1750"
click at [622, 327] on icon at bounding box center [622, 325] width 20 height 20
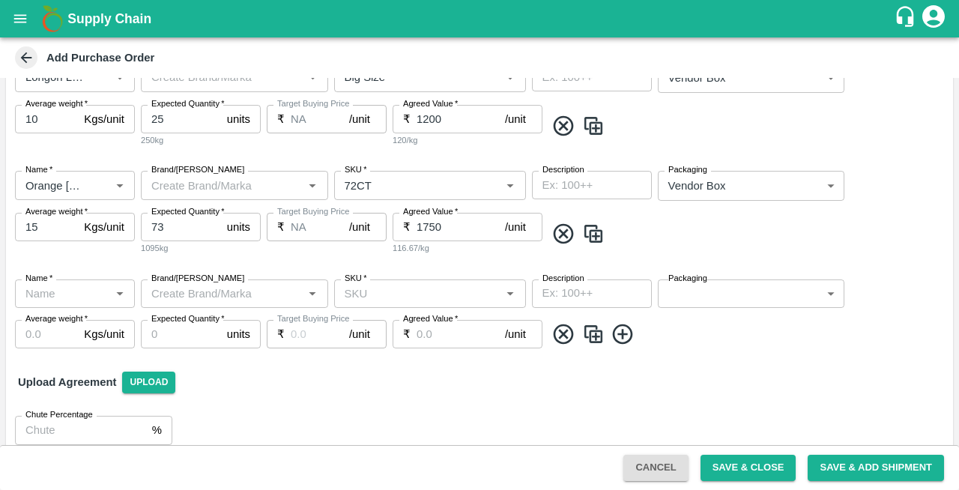
scroll to position [536, 0]
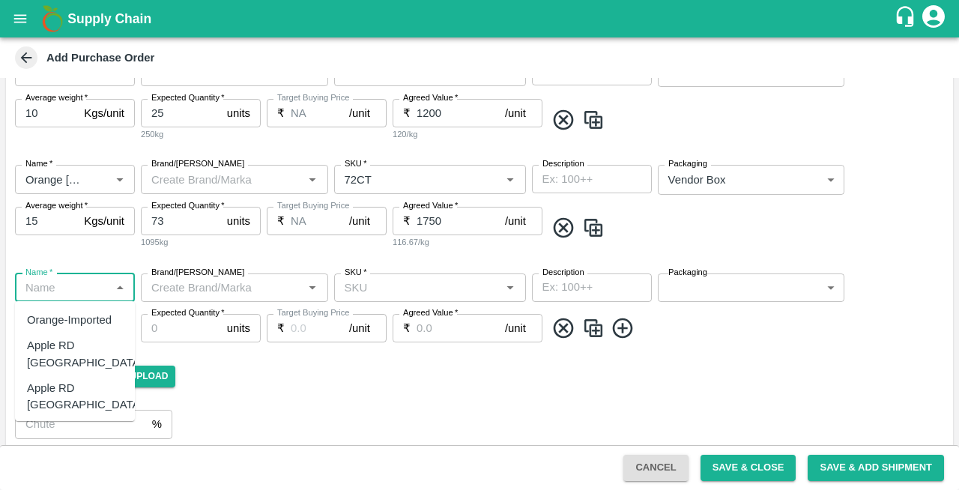
click at [66, 285] on input "Name   *" at bounding box center [62, 287] width 86 height 19
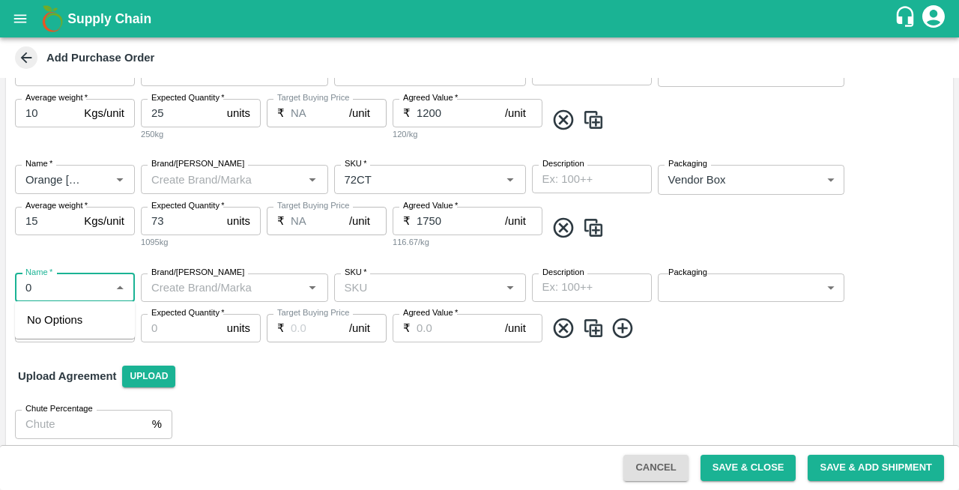
type input "0"
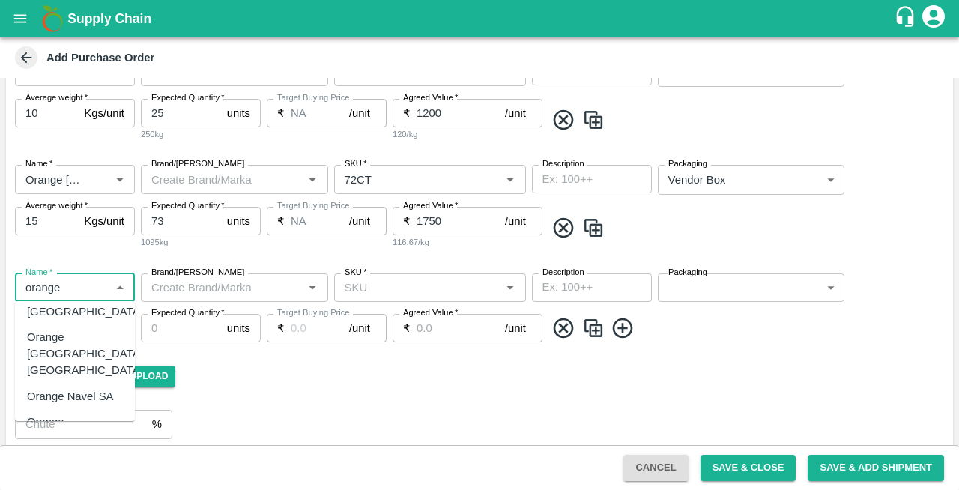
scroll to position [75, 0]
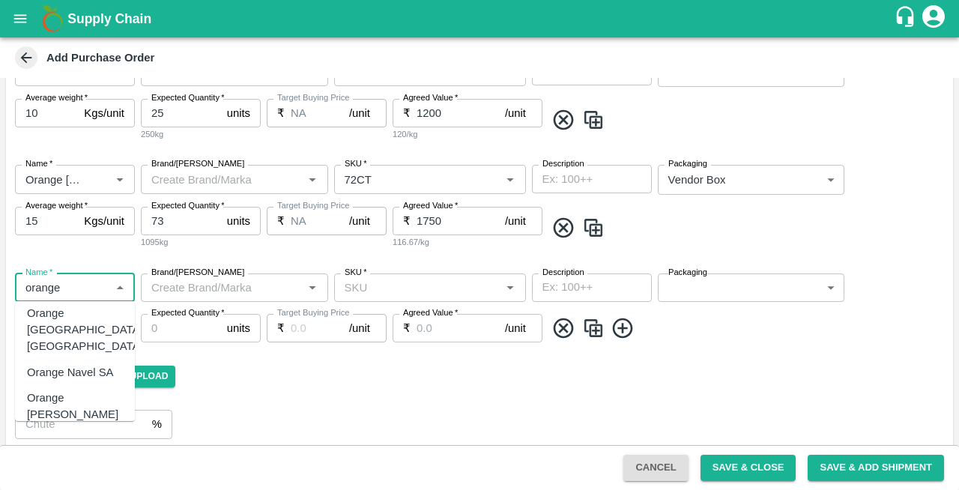
click at [57, 390] on div "Orange Valencia SA" at bounding box center [75, 407] width 96 height 34
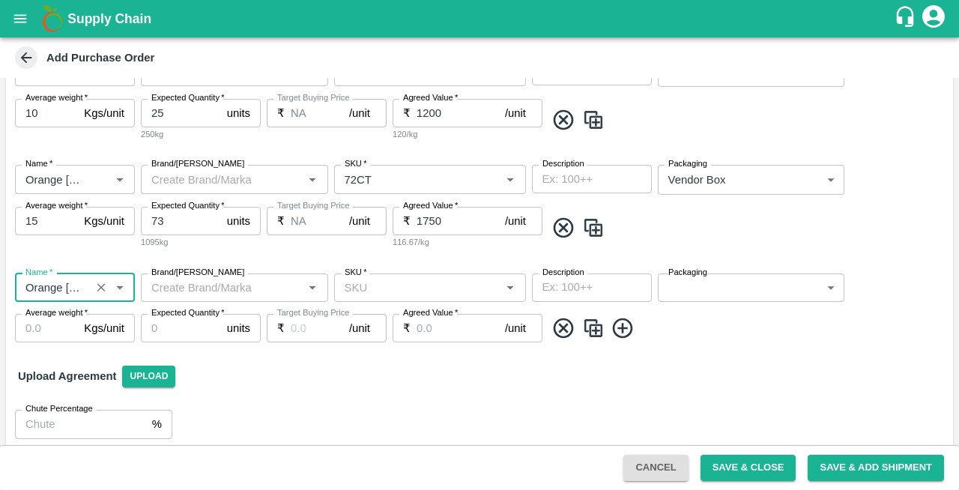
type input "Orange Valencia SA"
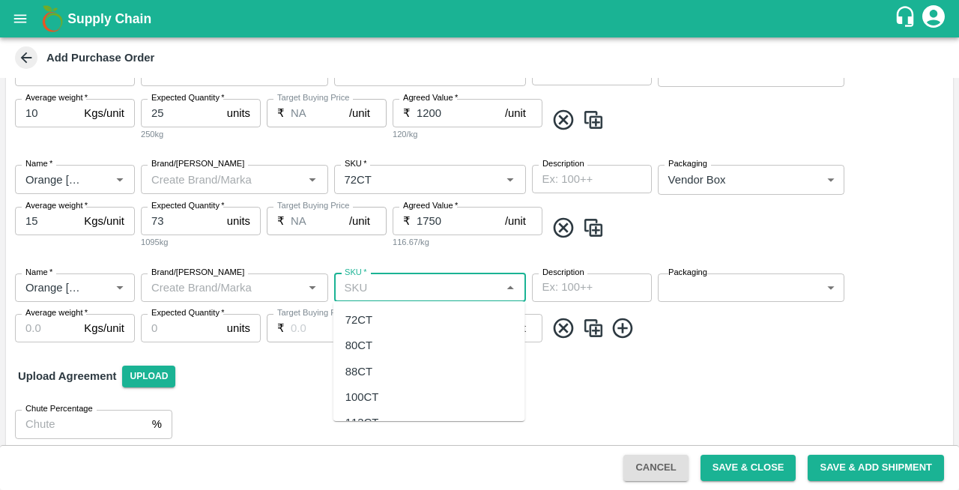
click at [366, 284] on input "SKU   *" at bounding box center [418, 287] width 158 height 19
click at [364, 317] on div "88CT" at bounding box center [358, 320] width 27 height 16
type input "88CT"
type input "NA"
type input "88CT"
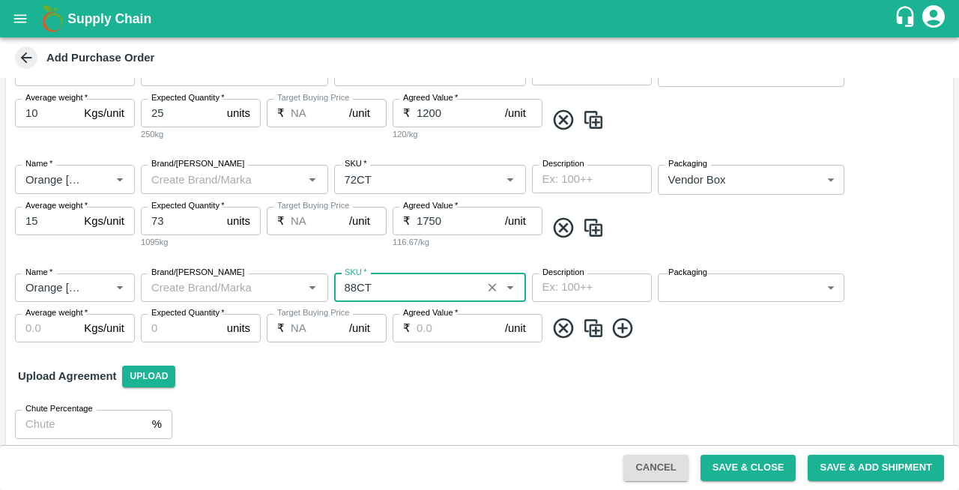
click at [677, 288] on body "Supply Chain Add Purchase Order PO Type   * Vendor Purchase 2 PO Type Buyers   …" at bounding box center [479, 245] width 959 height 490
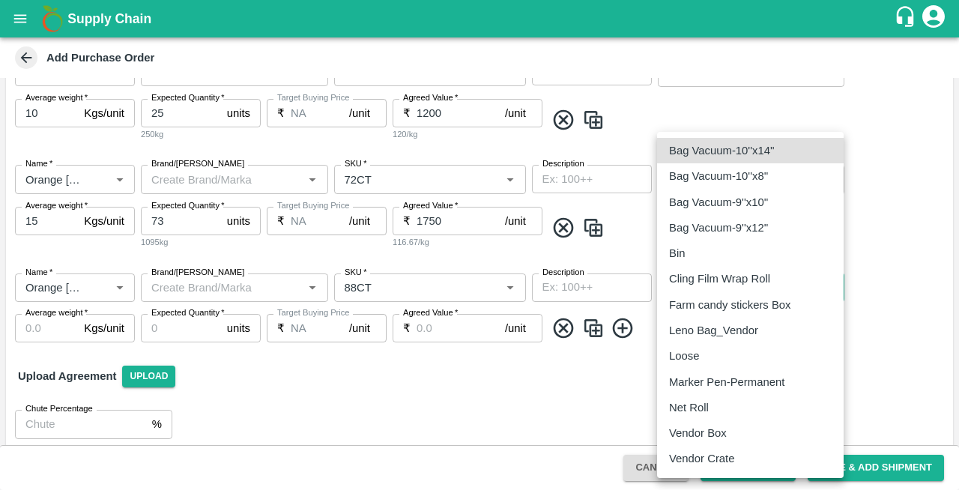
click at [691, 428] on p "Vendor Box" at bounding box center [698, 433] width 58 height 16
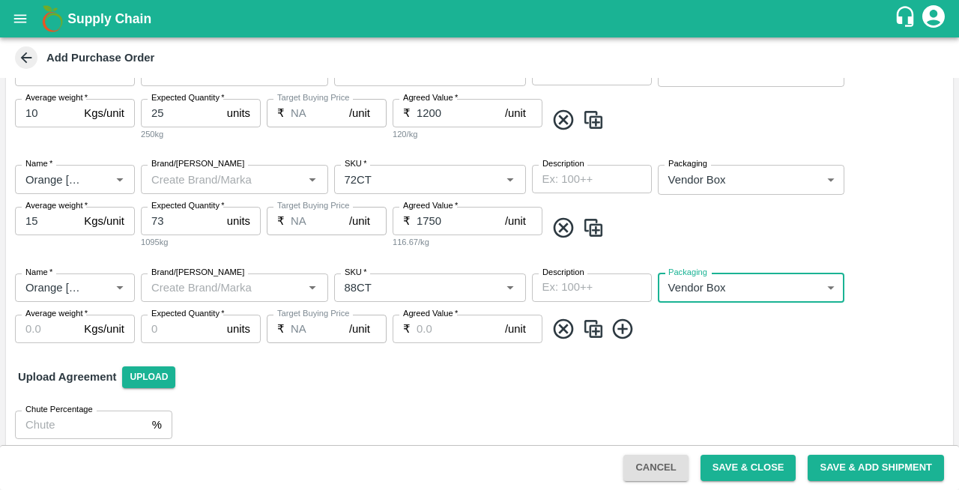
type input "276"
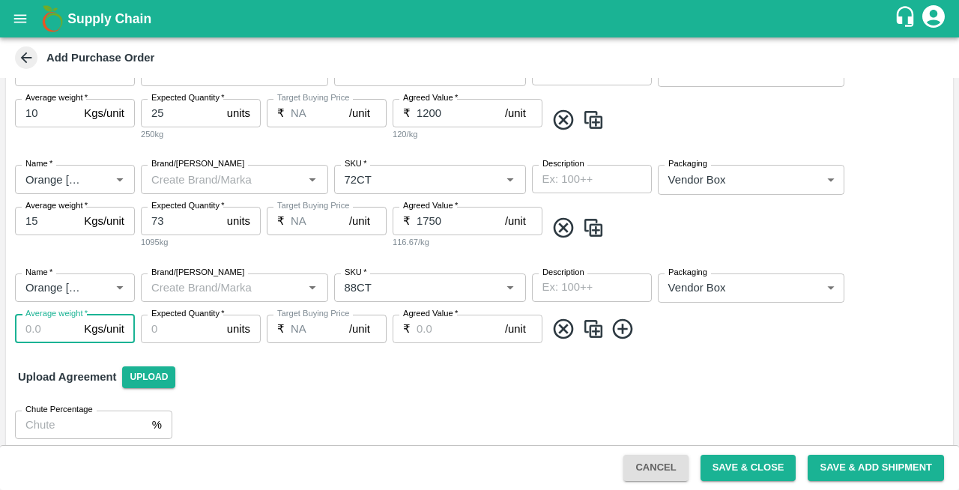
click at [38, 328] on input "Average weight   *" at bounding box center [46, 329] width 63 height 28
type input "15"
click at [174, 339] on input "Expected Quantity   *" at bounding box center [181, 329] width 80 height 28
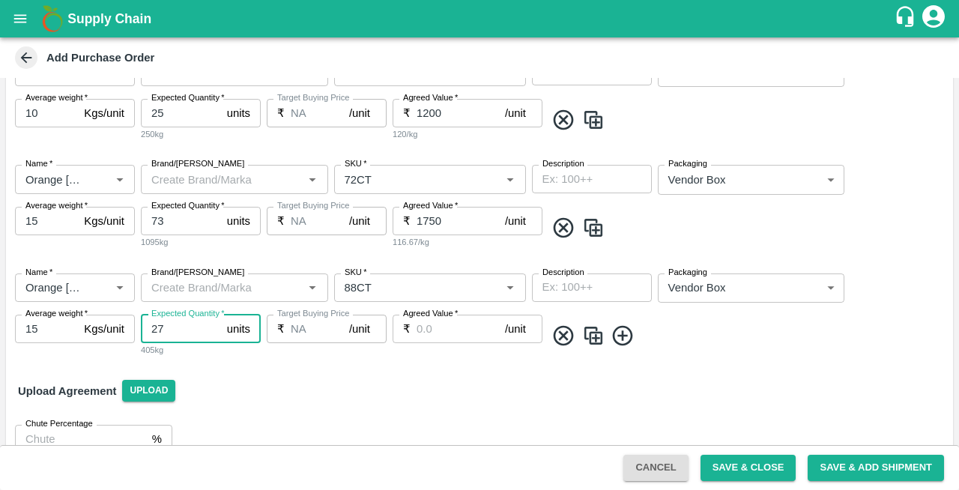
type input "27"
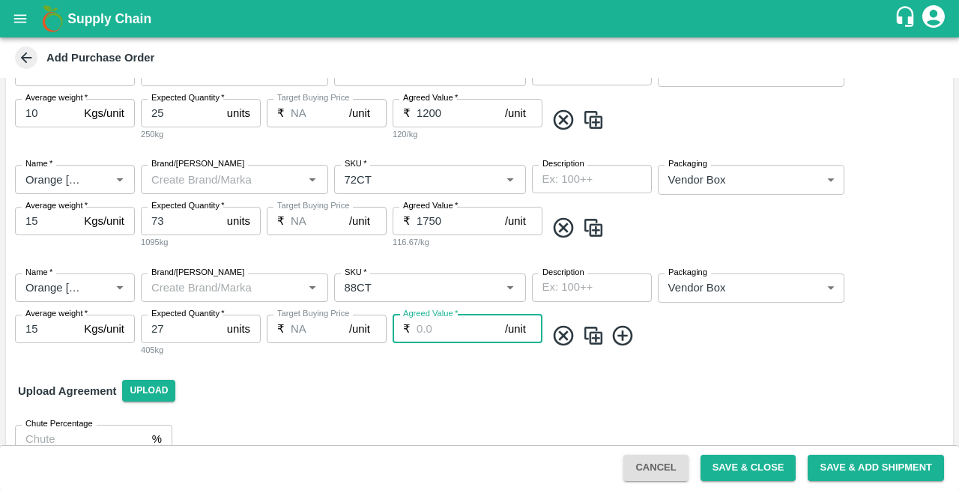
click at [424, 330] on input "Agreed Value   *" at bounding box center [461, 329] width 88 height 28
type input "1700"
click at [626, 340] on icon at bounding box center [623, 336] width 25 height 25
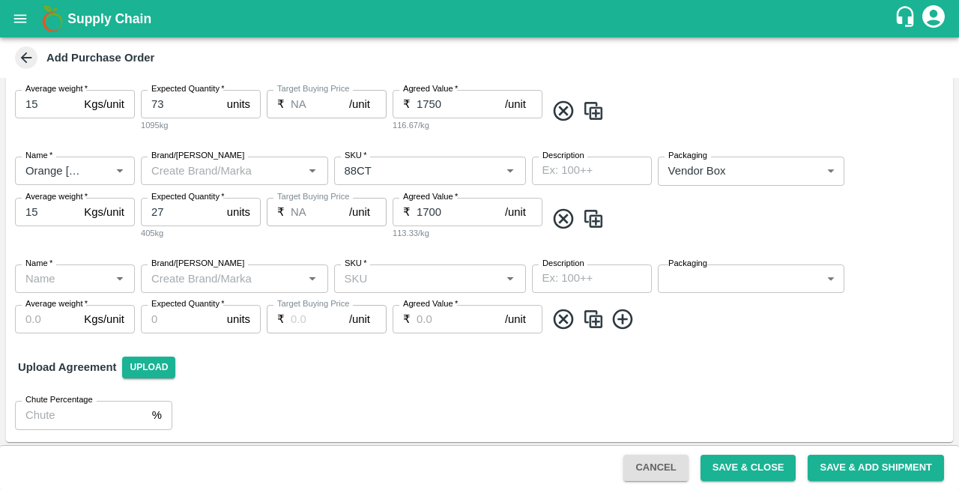
scroll to position [653, 0]
click at [43, 286] on input "Name   *" at bounding box center [62, 278] width 86 height 19
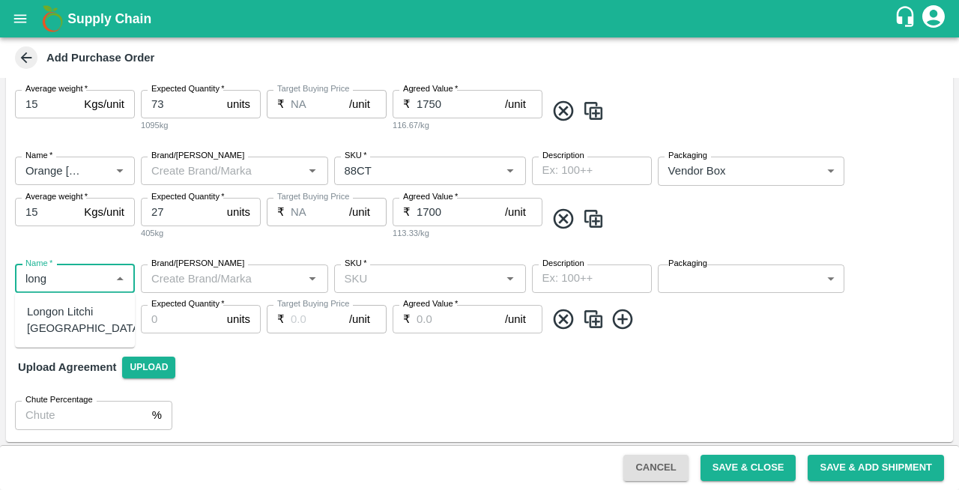
click at [64, 312] on div "Longon Litchi Thailand" at bounding box center [85, 320] width 116 height 34
type input "Longon Litchi Thailand"
click at [379, 274] on input "SKU   *" at bounding box center [418, 278] width 158 height 19
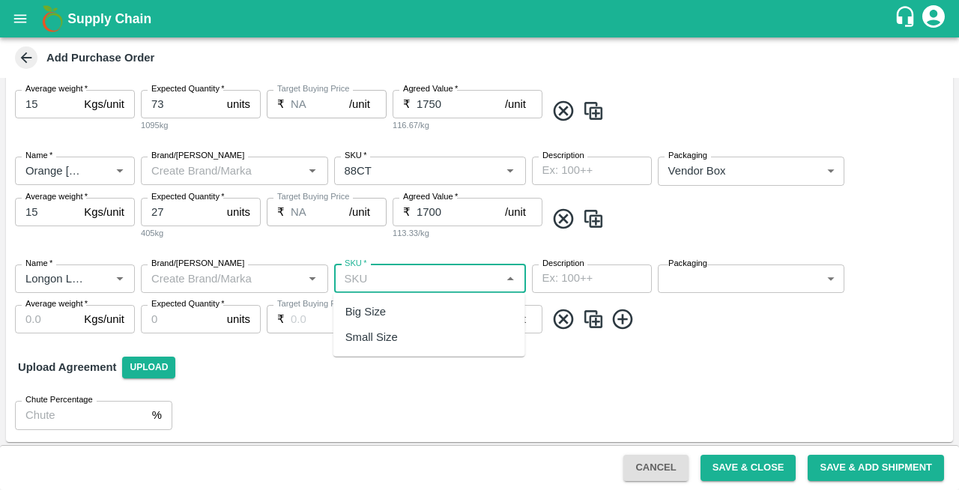
click at [367, 331] on div "Small Size" at bounding box center [371, 337] width 52 height 16
type input "Small Size"
type input "NA"
click at [728, 277] on body "Supply Chain Add Purchase Order PO Type   * Vendor Purchase 2 PO Type Buyers   …" at bounding box center [479, 245] width 959 height 490
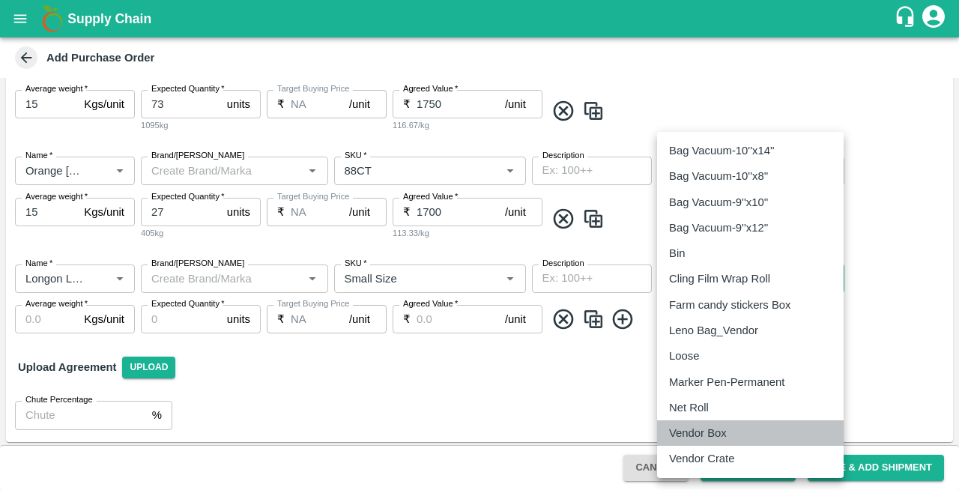
click at [689, 436] on p "Vendor Box" at bounding box center [698, 433] width 58 height 16
type input "276"
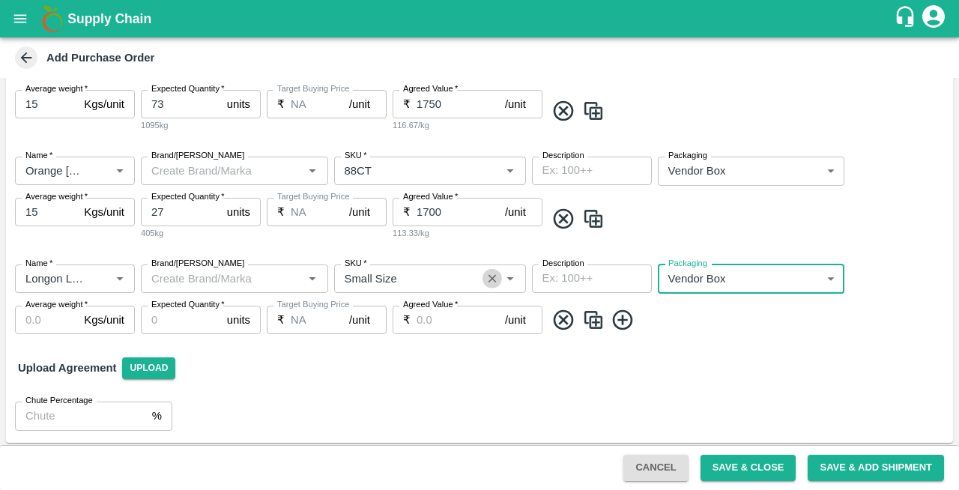
click at [489, 280] on icon "Clear" at bounding box center [493, 278] width 8 height 8
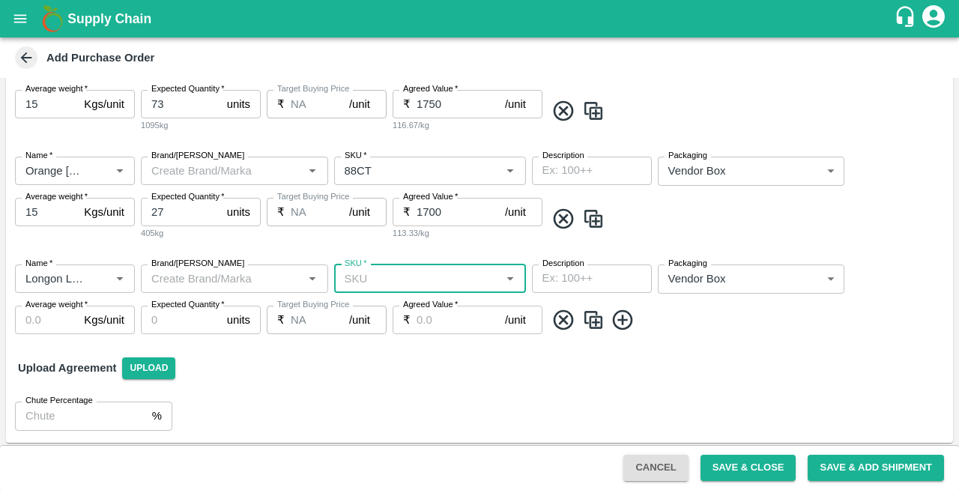
click at [406, 282] on input "SKU   *" at bounding box center [418, 278] width 158 height 19
click at [386, 330] on div "Small Size" at bounding box center [371, 337] width 52 height 16
type input "Small Size"
click at [41, 316] on input "Average weight   *" at bounding box center [46, 320] width 63 height 28
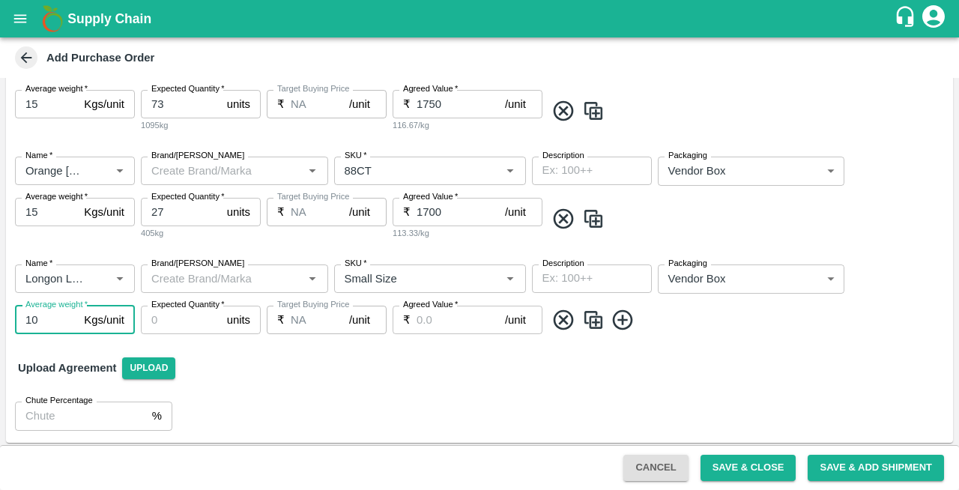
type input "10"
click at [177, 328] on input "Expected Quantity   *" at bounding box center [181, 320] width 80 height 28
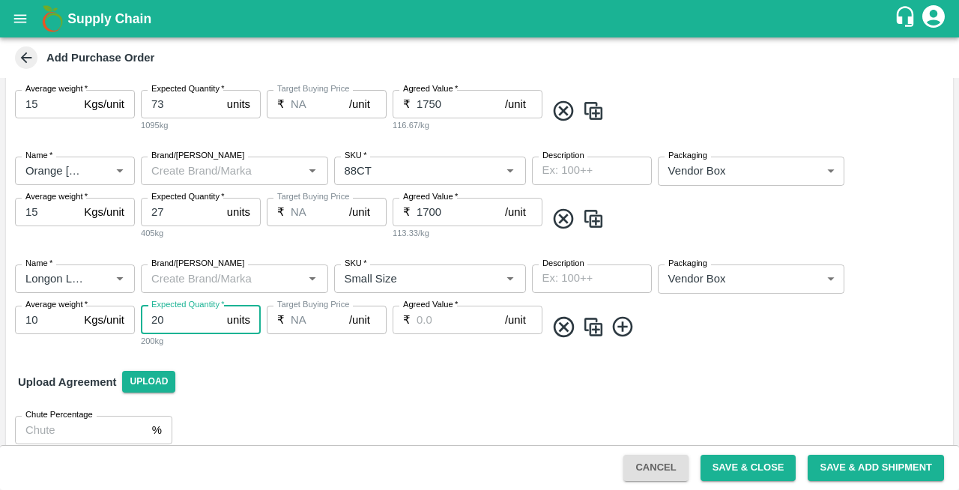
type input "20"
click at [430, 321] on input "Agreed Value   *" at bounding box center [461, 320] width 88 height 28
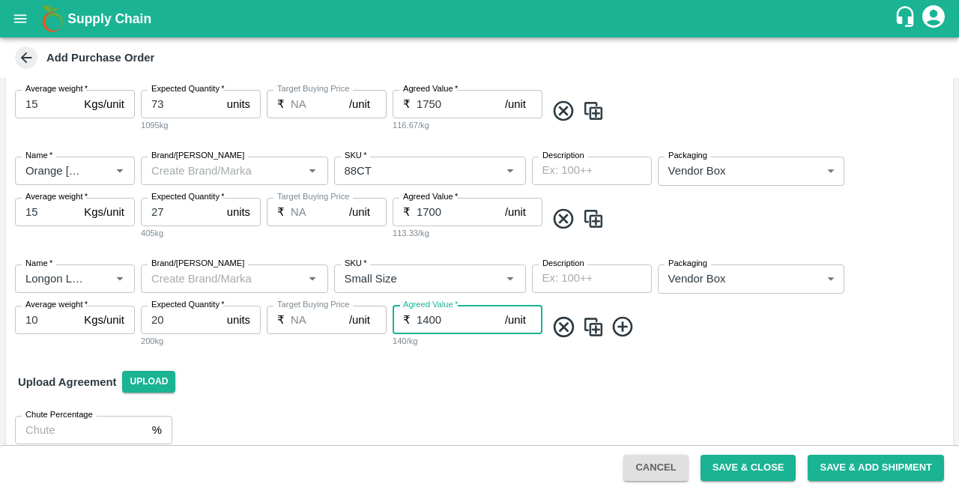
type input "1400"
click at [629, 324] on icon at bounding box center [623, 327] width 25 height 25
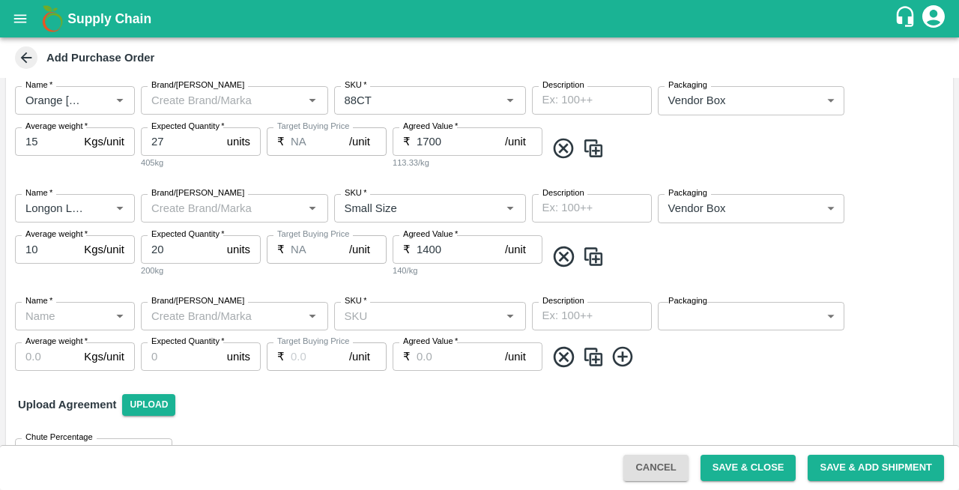
scroll to position [764, 0]
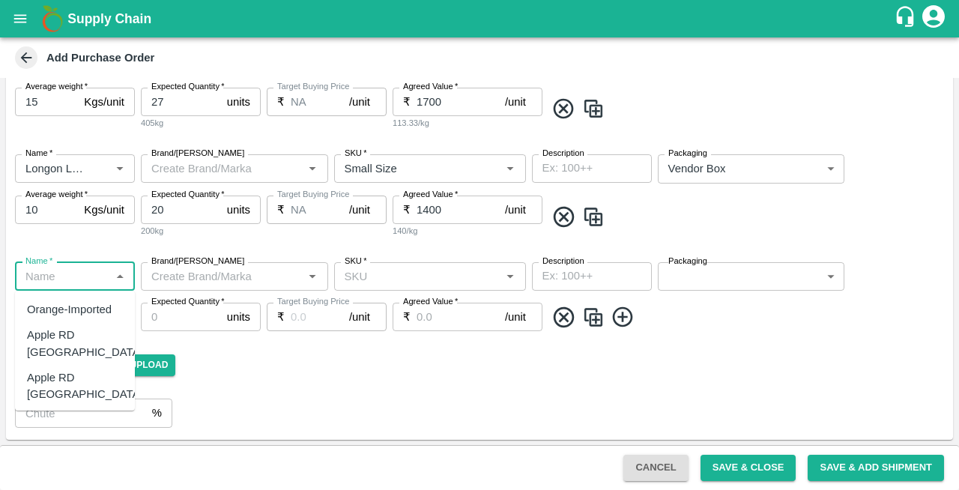
click at [46, 274] on input "Name   *" at bounding box center [62, 276] width 86 height 19
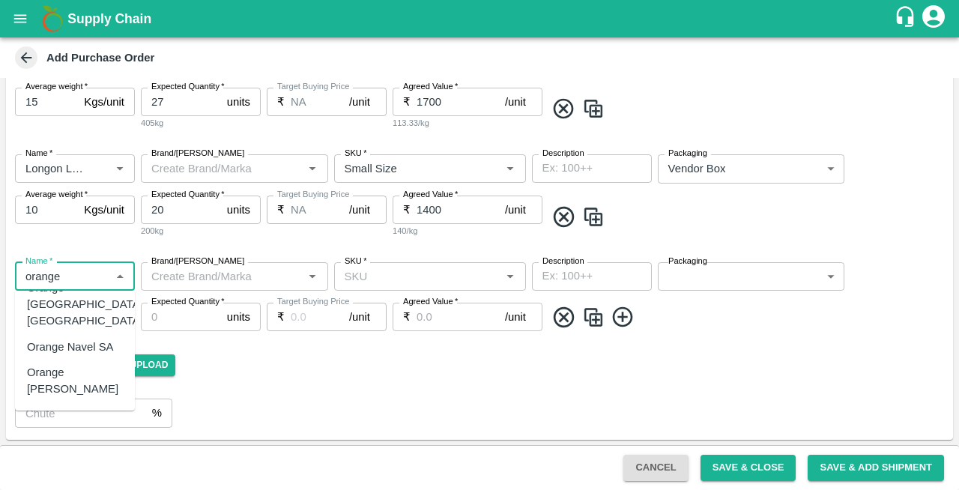
scroll to position [91, 0]
click at [52, 363] on div "Orange Valencia SA" at bounding box center [75, 380] width 96 height 34
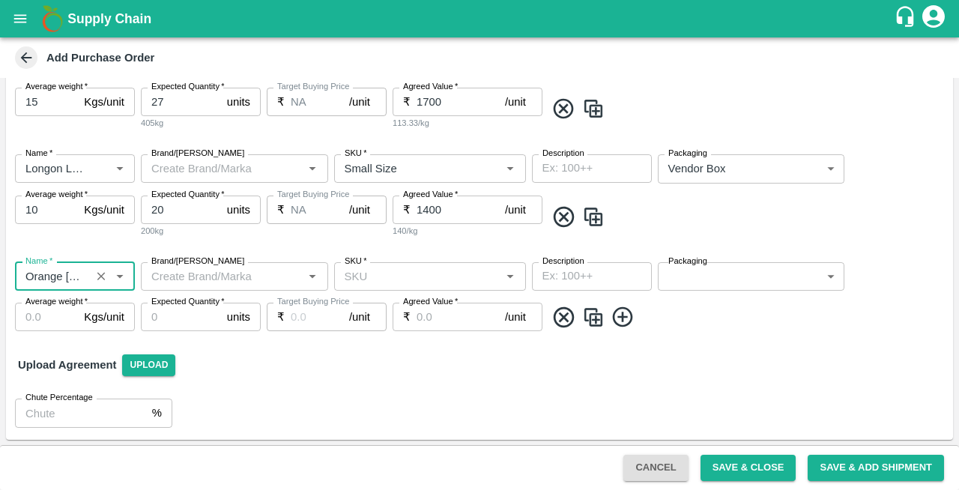
type input "Orange Valencia SA"
click at [397, 281] on input "SKU   *" at bounding box center [418, 276] width 158 height 19
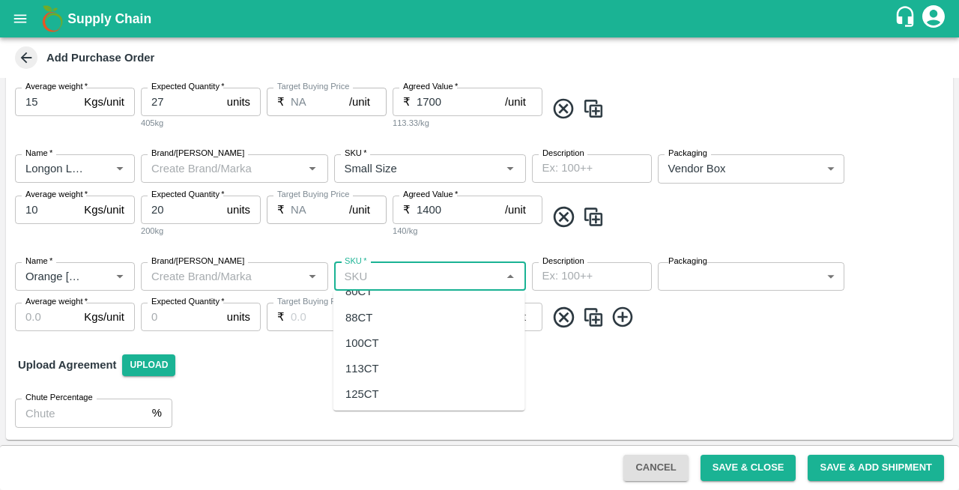
scroll to position [0, 0]
click at [345, 304] on div "105 CT" at bounding box center [429, 309] width 192 height 25
type input "105 CT"
type input "NA"
type input "105 CT"
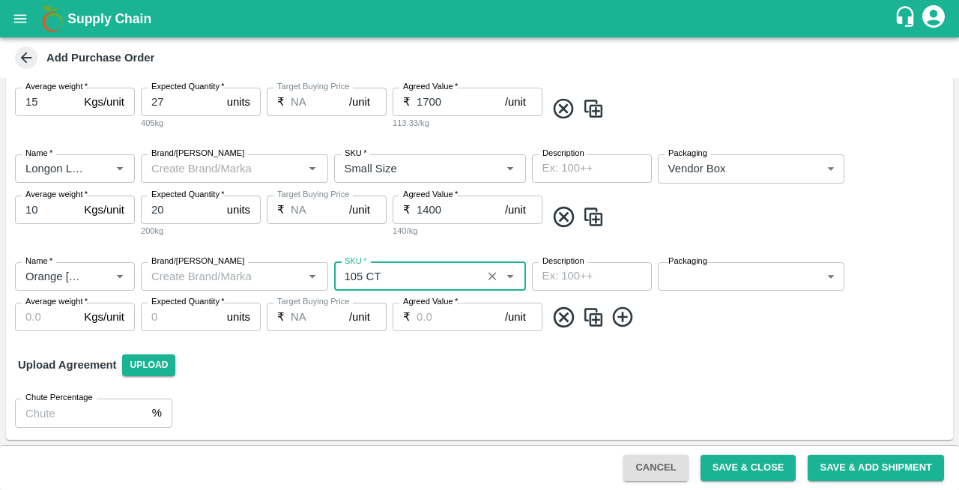
click at [717, 283] on body "Supply Chain Add Purchase Order PO Type   * Vendor Purchase 2 PO Type Buyers   …" at bounding box center [479, 245] width 959 height 490
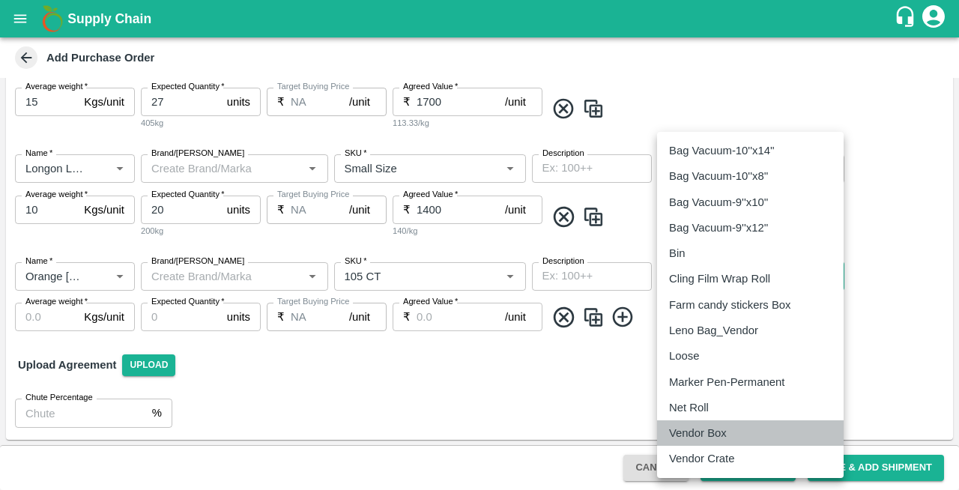
click at [697, 430] on p "Vendor Box" at bounding box center [698, 433] width 58 height 16
type input "276"
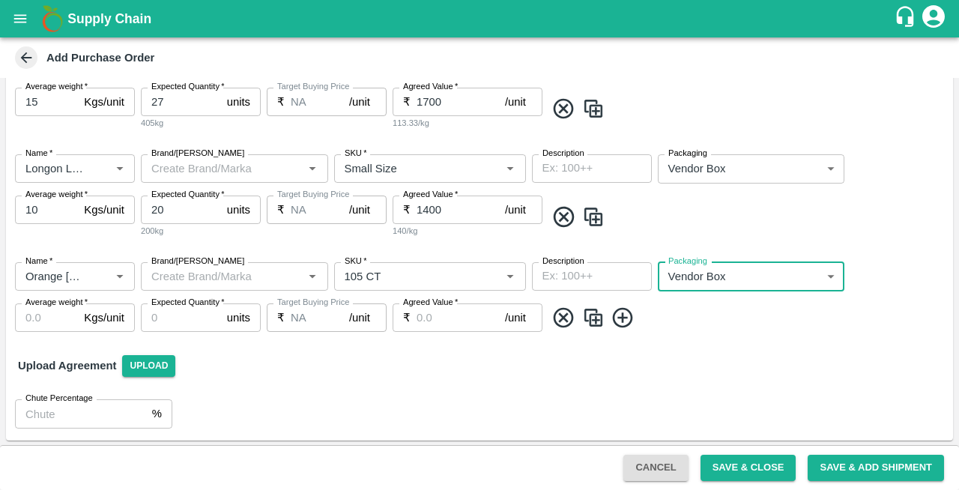
click at [52, 321] on input "Average weight   *" at bounding box center [46, 317] width 63 height 28
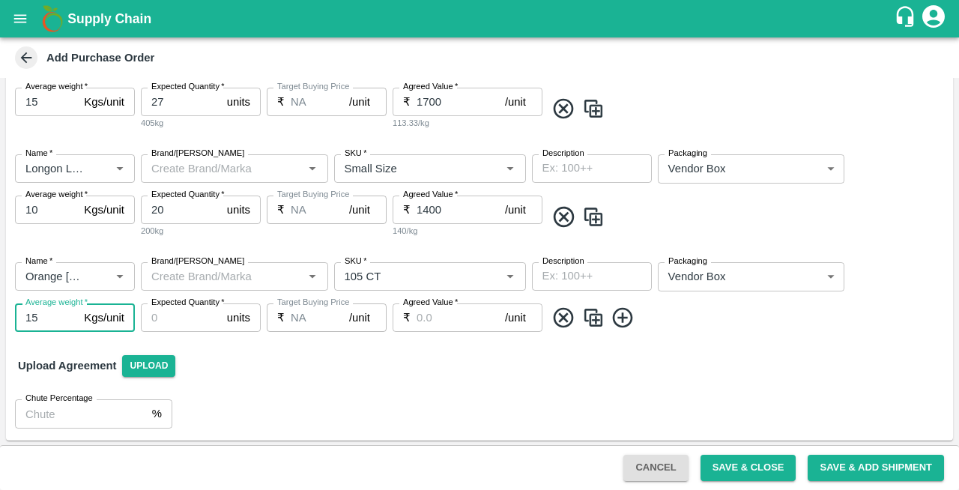
type input "15"
click at [157, 318] on input "Expected Quantity   *" at bounding box center [181, 317] width 80 height 28
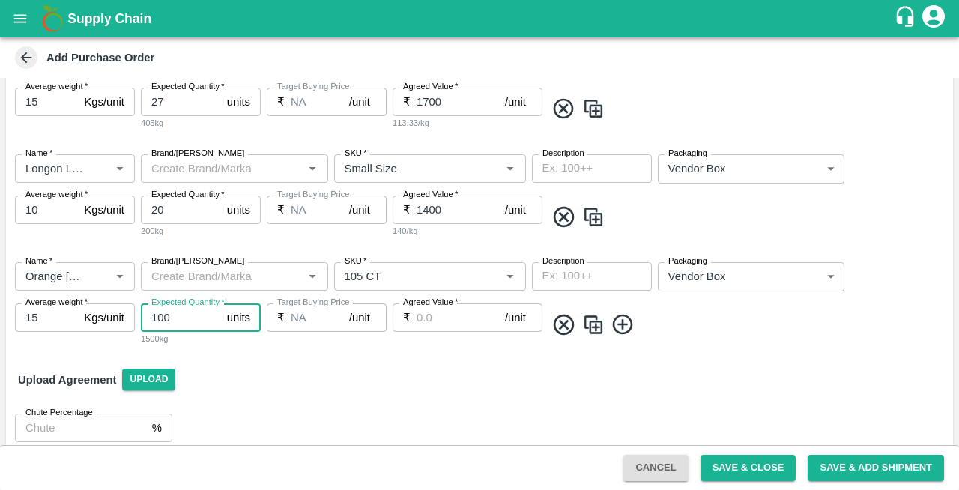
type input "100"
click at [441, 315] on input "Agreed Value   *" at bounding box center [461, 317] width 88 height 28
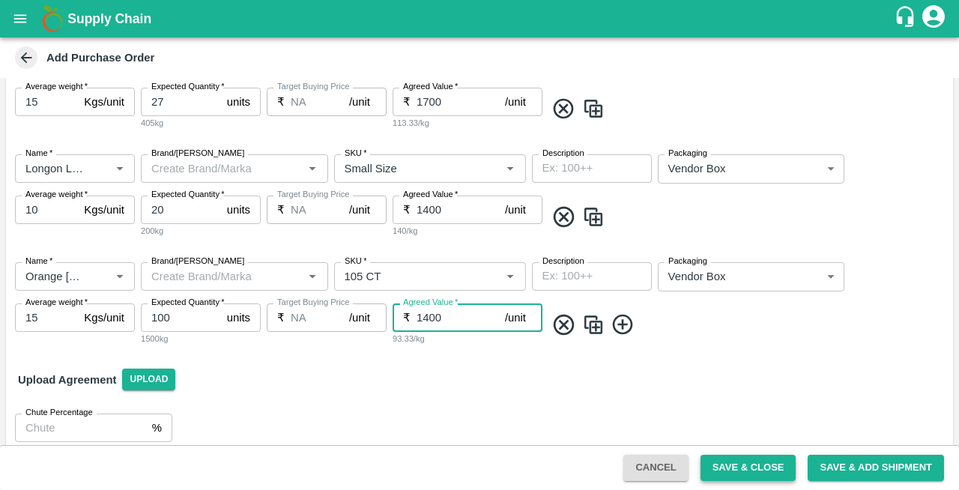
type input "1400"
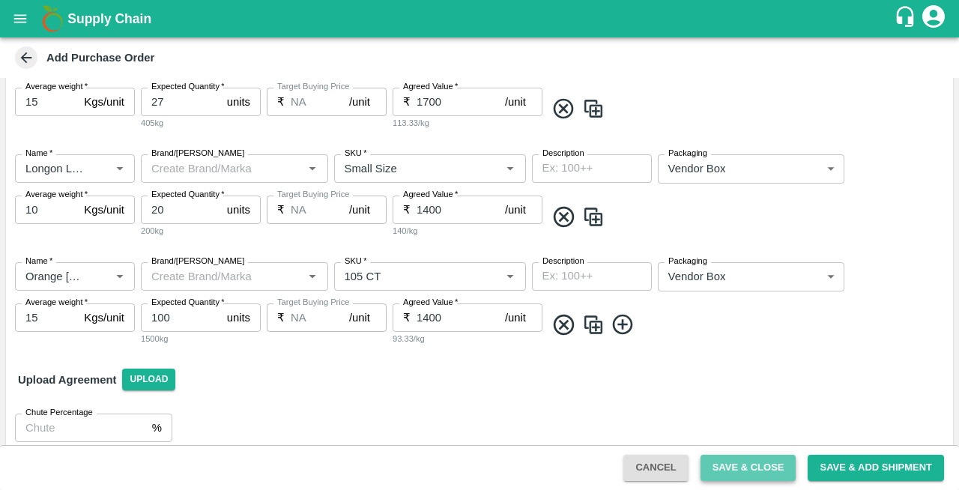
click at [761, 468] on button "Save & Close" at bounding box center [749, 468] width 96 height 26
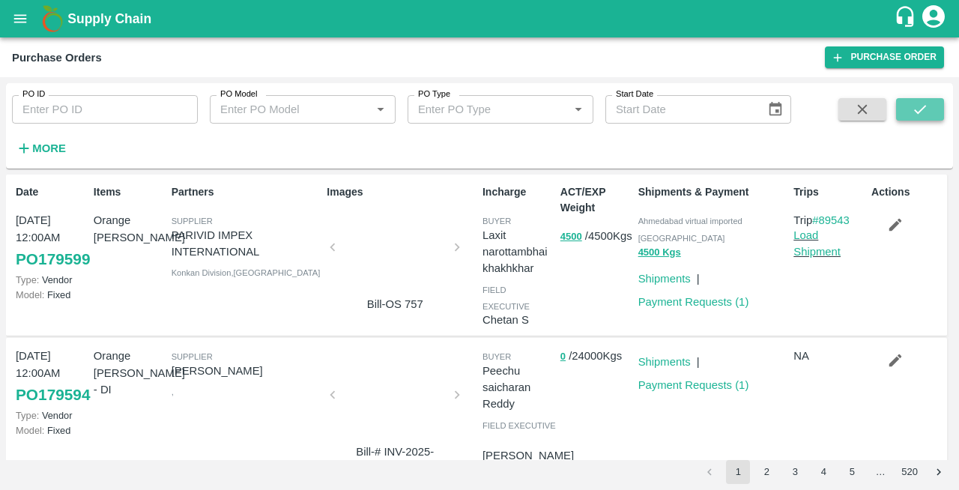
click at [919, 112] on icon "submit" at bounding box center [920, 109] width 16 height 16
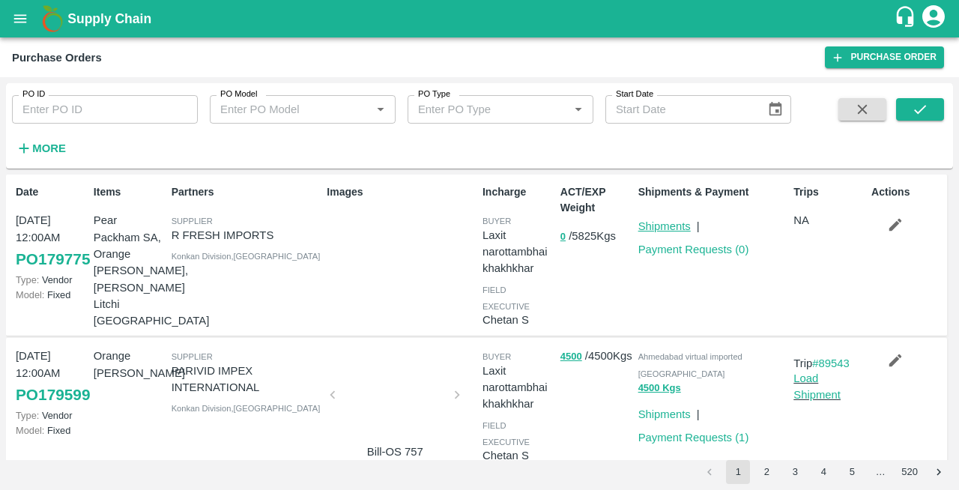
click at [652, 229] on link "Shipments" at bounding box center [664, 226] width 52 height 12
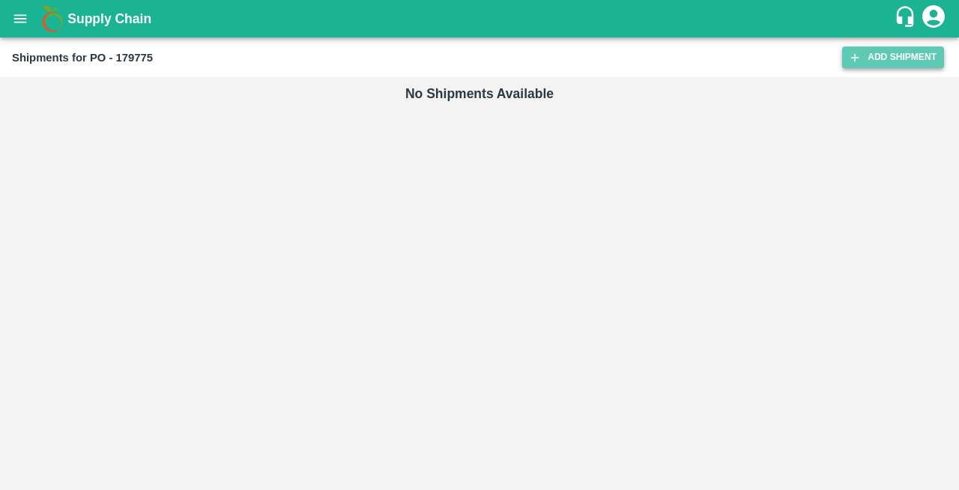
click at [901, 58] on link "Add Shipment" at bounding box center [893, 57] width 102 height 22
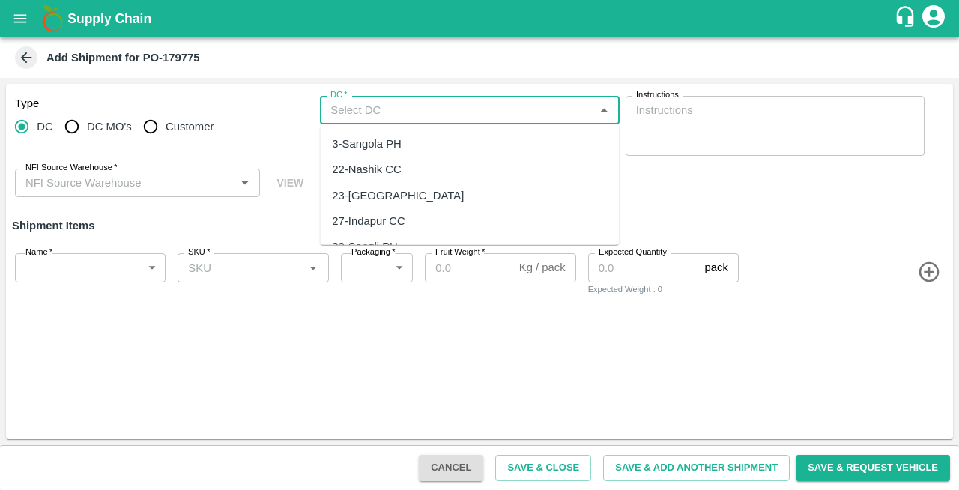
click at [399, 112] on input "DC   *" at bounding box center [456, 109] width 265 height 19
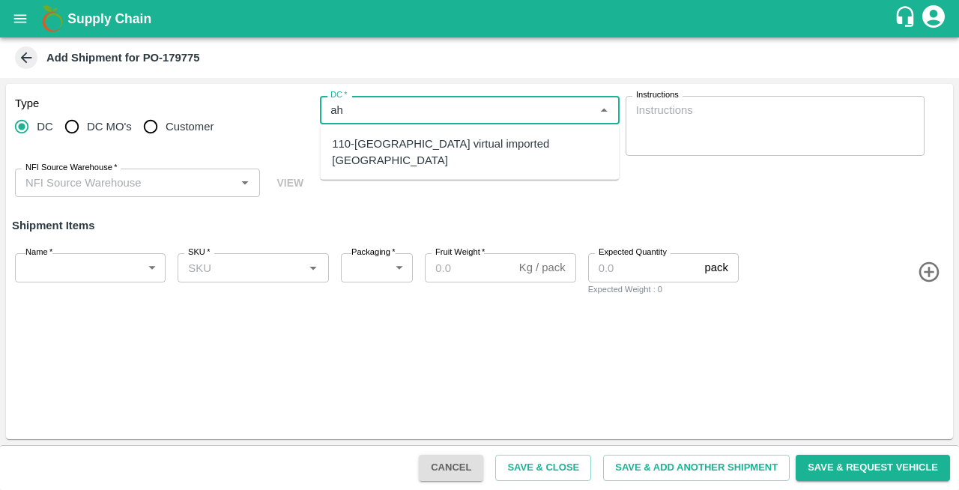
click at [375, 152] on div "110-Ahmedabad virtual imported DC" at bounding box center [469, 152] width 299 height 43
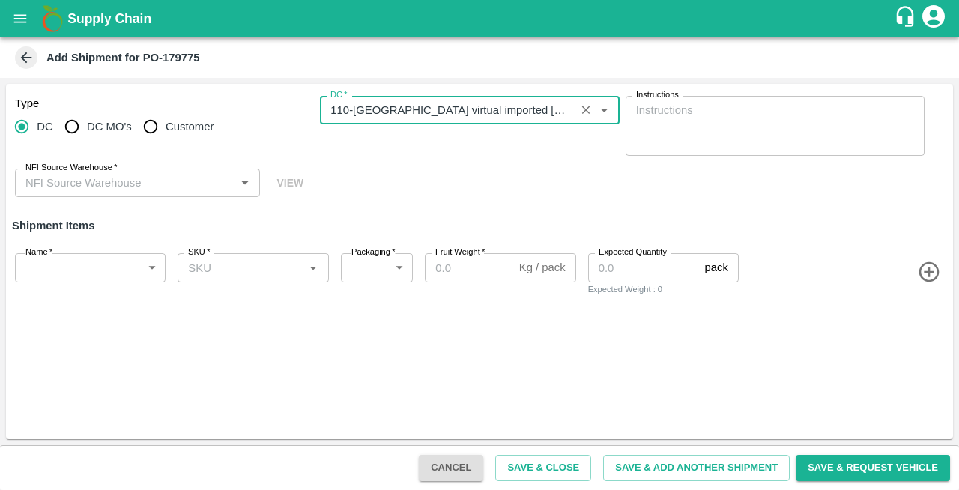
type input "110-Ahmedabad virtual imported DC"
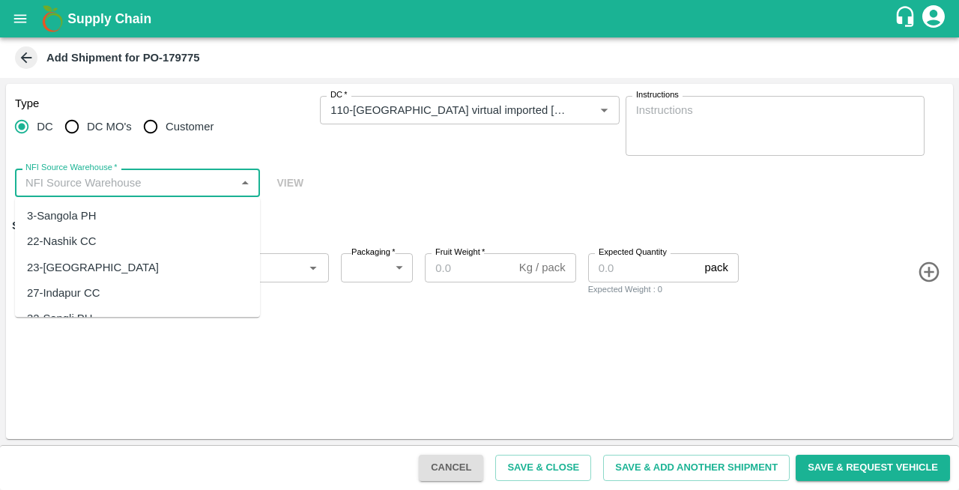
click at [73, 190] on input "NFI Source Warehouse   *" at bounding box center [124, 182] width 211 height 19
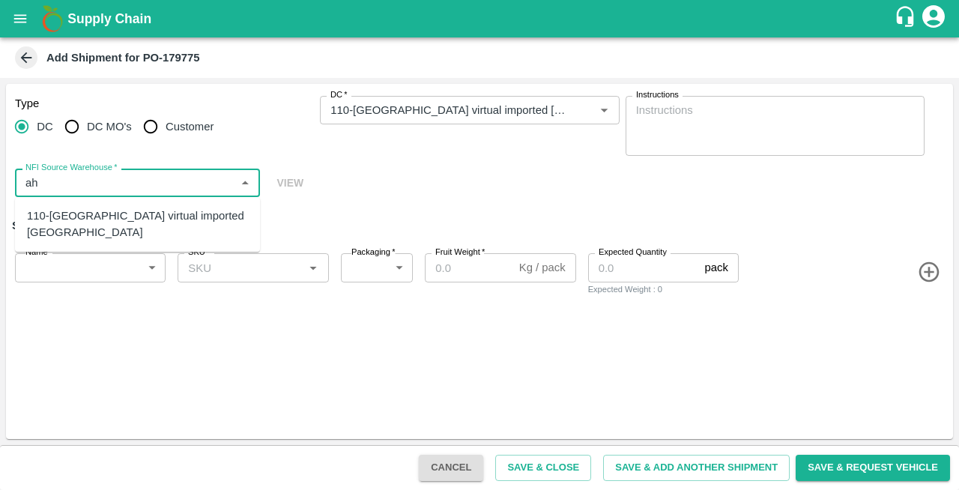
click at [82, 214] on div "110-Ahmedabad virtual imported DC" at bounding box center [137, 225] width 221 height 34
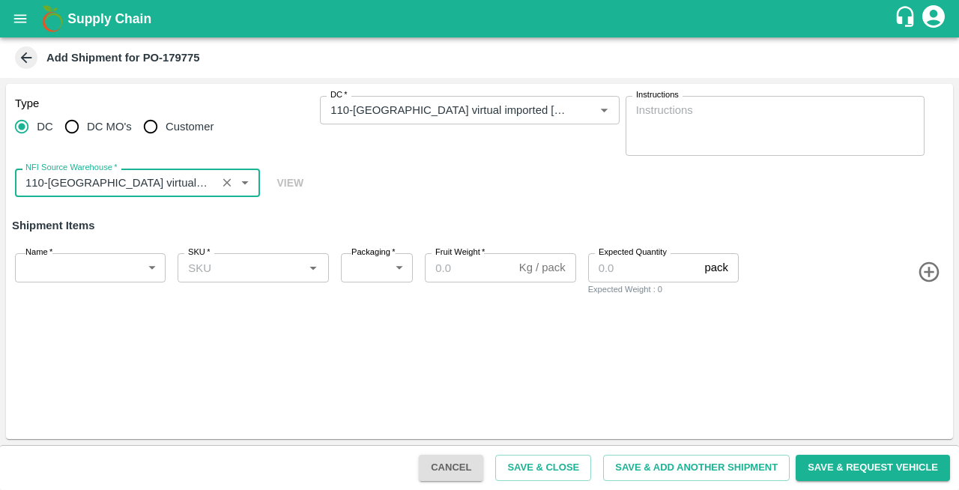
type input "110-Ahmedabad virtual imported DC"
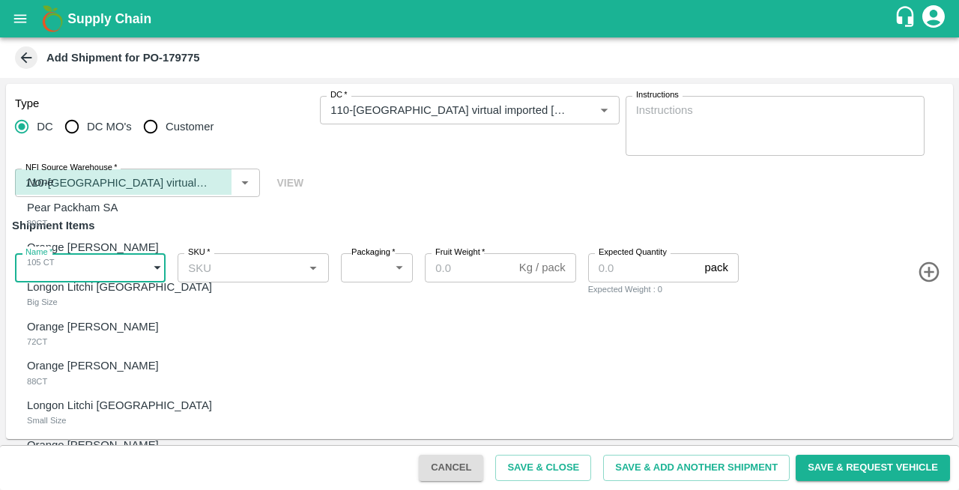
click at [72, 276] on body "Supply Chain Add Shipment for PO-179775 Type DC DC MO's Customer DC   * DC   * …" at bounding box center [479, 245] width 959 height 490
click at [63, 199] on p "Pear Packham SA" at bounding box center [72, 207] width 91 height 16
type input "2101193"
type input "276"
type input "12.5"
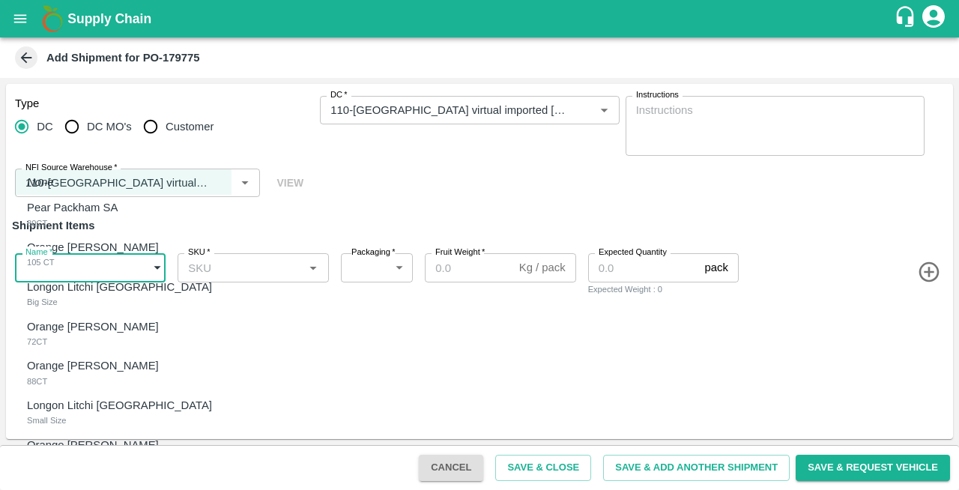
type input "70"
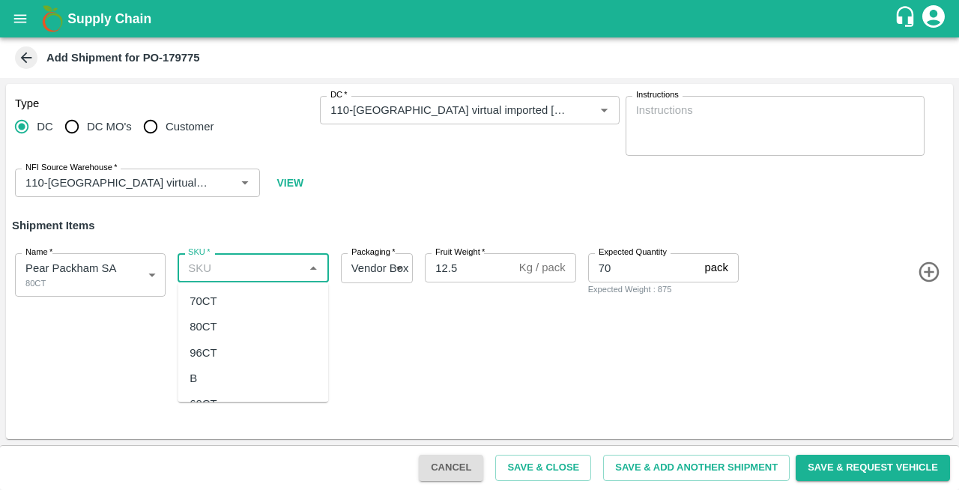
click at [240, 271] on input "SKU   *" at bounding box center [240, 267] width 117 height 19
click at [211, 333] on div "80CT" at bounding box center [203, 326] width 27 height 16
type input "80CT"
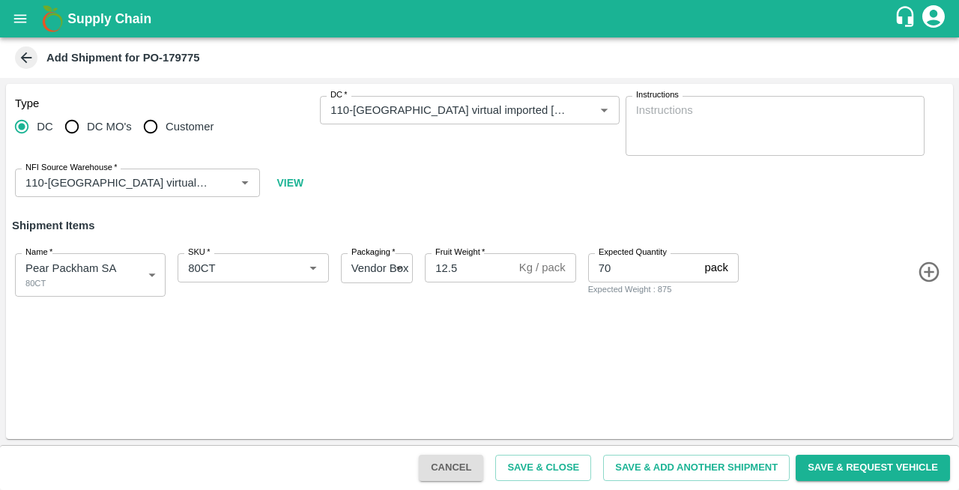
click at [931, 275] on icon "button" at bounding box center [929, 272] width 25 height 25
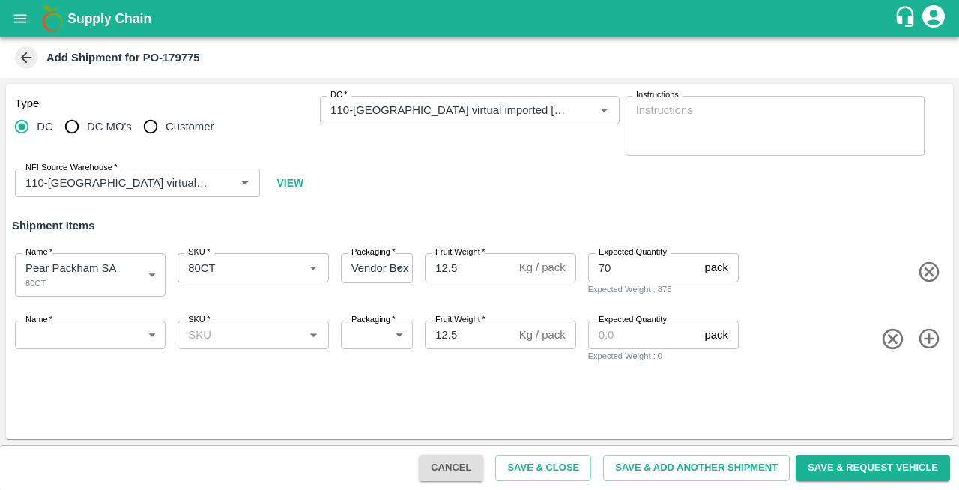
click at [73, 341] on body "Supply Chain Add Shipment for PO-179775 Type DC DC MO's Customer DC   * DC   * …" at bounding box center [479, 245] width 959 height 490
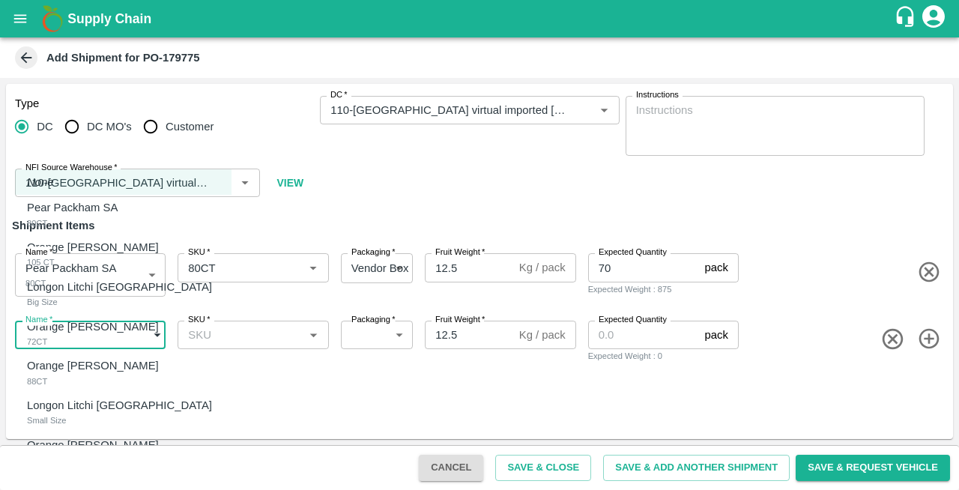
click at [69, 249] on p "Orange [PERSON_NAME]" at bounding box center [93, 247] width 132 height 16
type input "2101194"
type input "276"
type input "15"
type input "100"
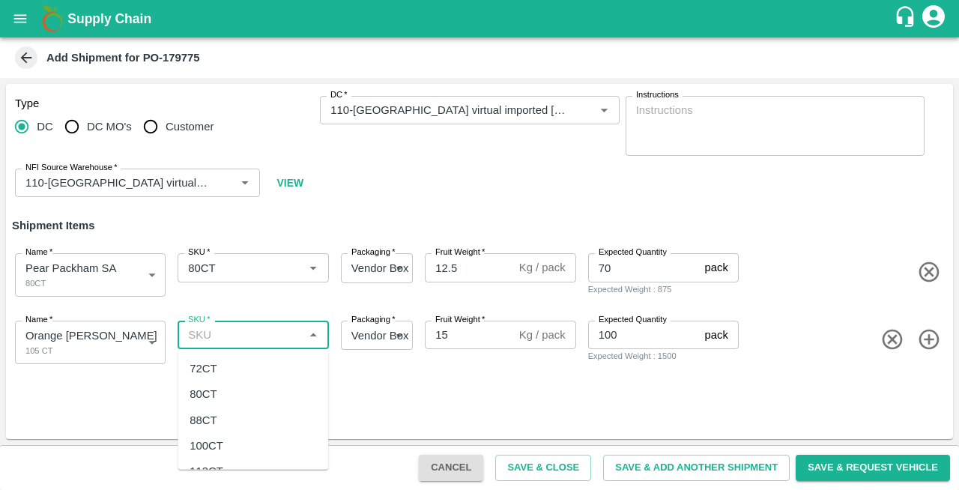
click at [220, 340] on input "SKU   *" at bounding box center [240, 334] width 117 height 19
click at [211, 369] on div "105 CT" at bounding box center [208, 368] width 37 height 16
type input "105 CT"
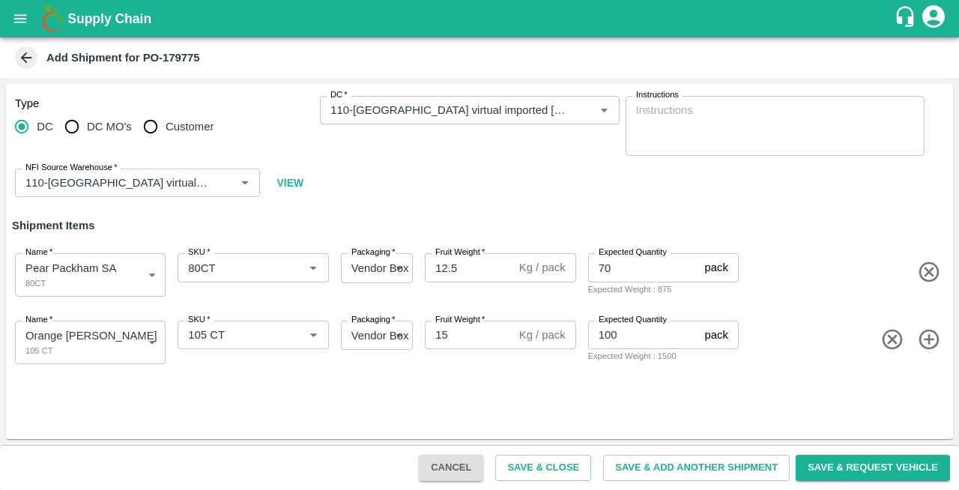
click at [931, 339] on icon "button" at bounding box center [929, 339] width 20 height 20
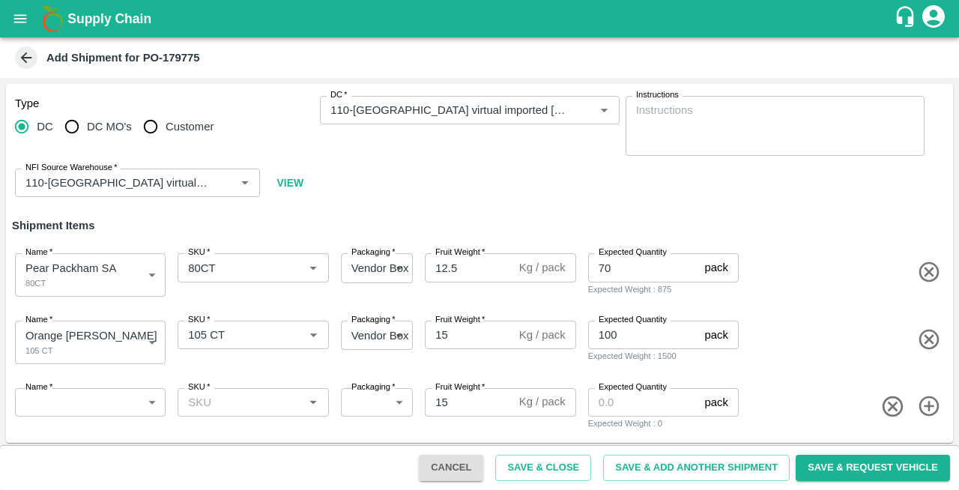
scroll to position [3, 0]
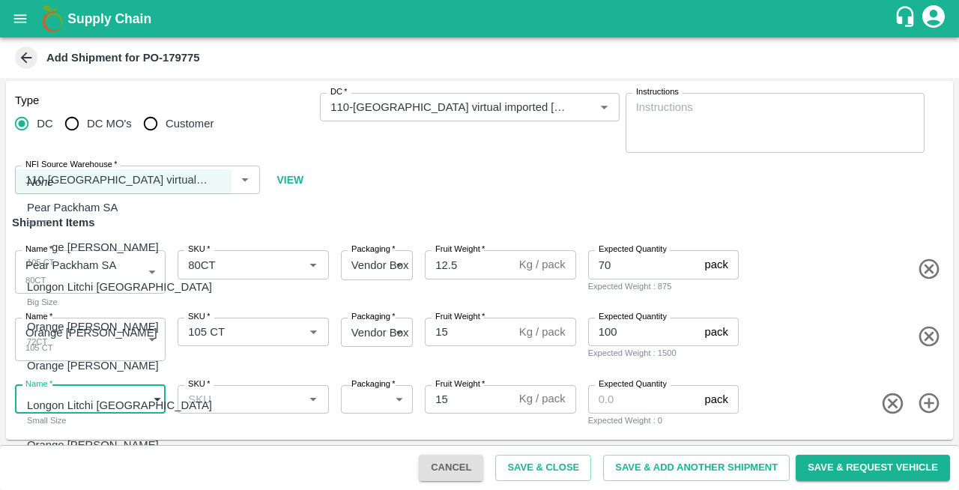
click at [54, 402] on body "Supply Chain Add Shipment for PO-179775 Type DC DC MO's Customer DC   * DC   * …" at bounding box center [479, 245] width 959 height 490
click at [58, 296] on div "Longon Litchi Thailand Big Size" at bounding box center [123, 294] width 193 height 31
type input "2101195"
type input "276"
type input "10"
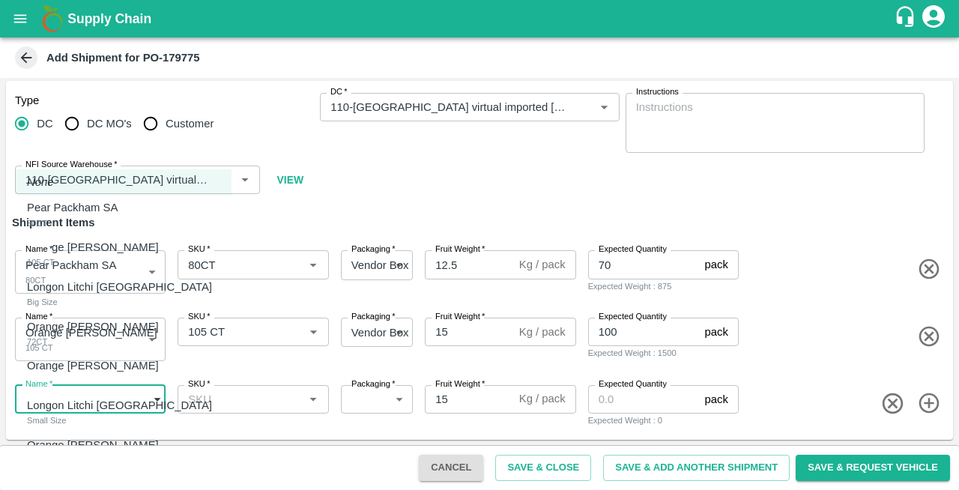
type input "25"
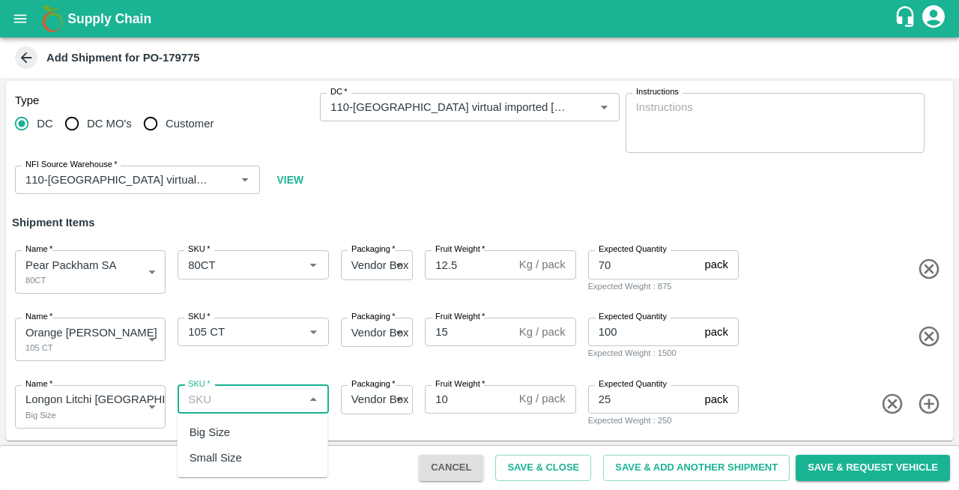
click at [226, 402] on input "SKU   *" at bounding box center [240, 399] width 117 height 19
click at [206, 433] on div "Big Size" at bounding box center [210, 432] width 40 height 16
type input "Big Size"
click at [926, 403] on icon "button" at bounding box center [929, 403] width 20 height 20
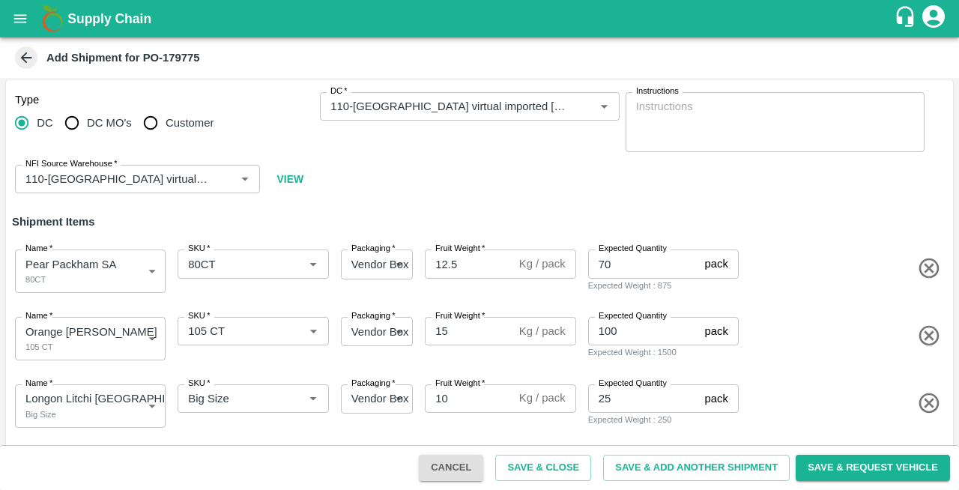
scroll to position [70, 0]
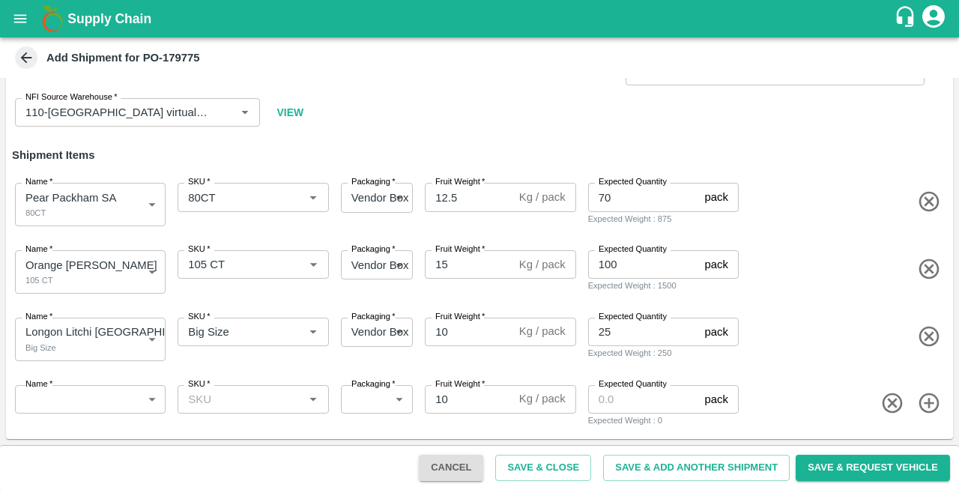
click at [49, 399] on body "Supply Chain Add Shipment for PO-179775 Type DC DC MO's Customer DC   * DC   * …" at bounding box center [479, 245] width 959 height 490
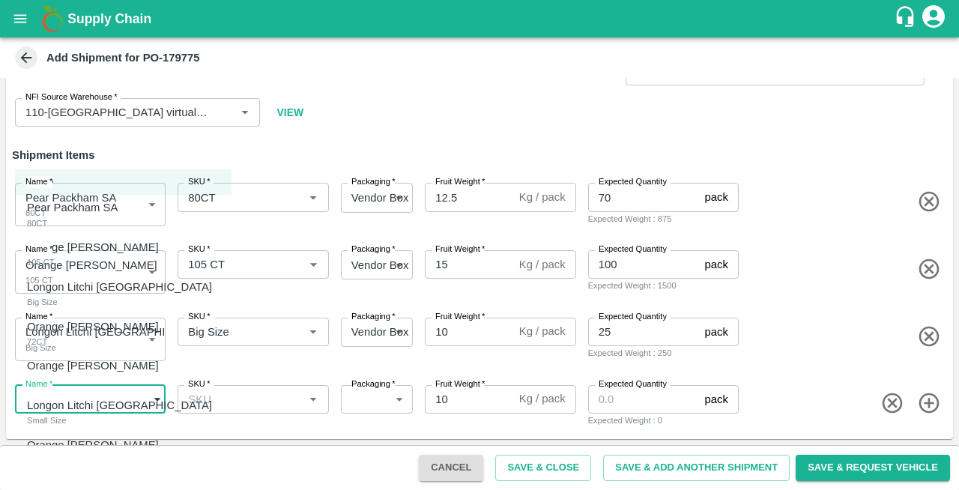
click at [57, 331] on p "Orange [PERSON_NAME]" at bounding box center [93, 326] width 132 height 16
type input "2101196"
type input "276"
type input "15"
type input "73"
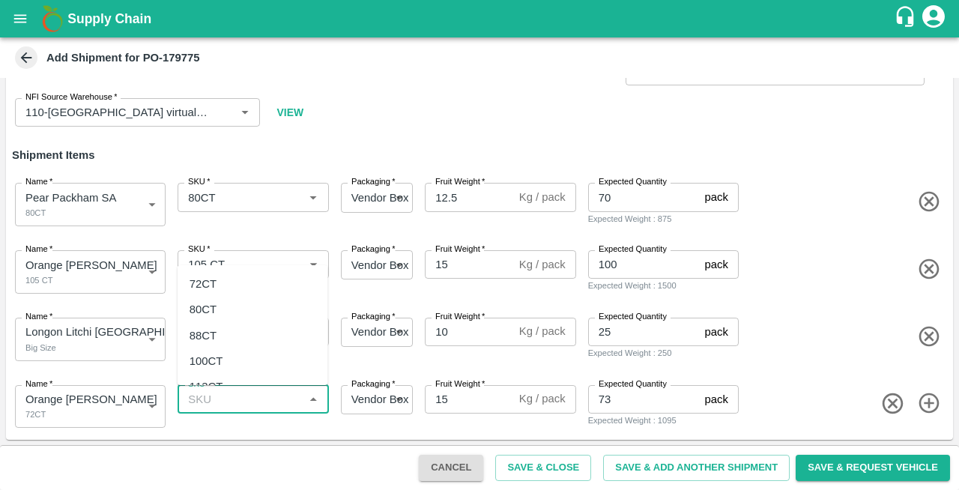
click at [232, 400] on input "SKU   *" at bounding box center [240, 399] width 117 height 19
click at [202, 285] on div "72CT" at bounding box center [203, 284] width 27 height 16
type input "72CT"
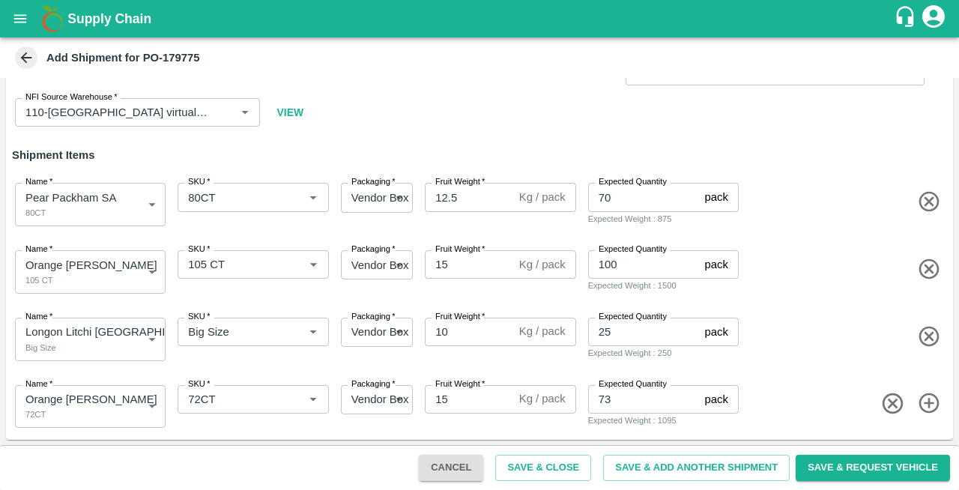
click at [926, 404] on icon "button" at bounding box center [929, 403] width 20 height 20
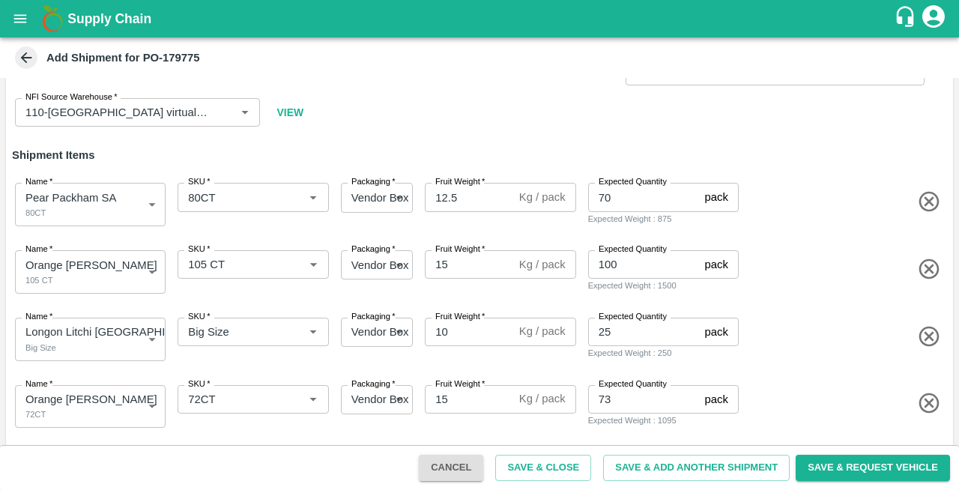
scroll to position [138, 0]
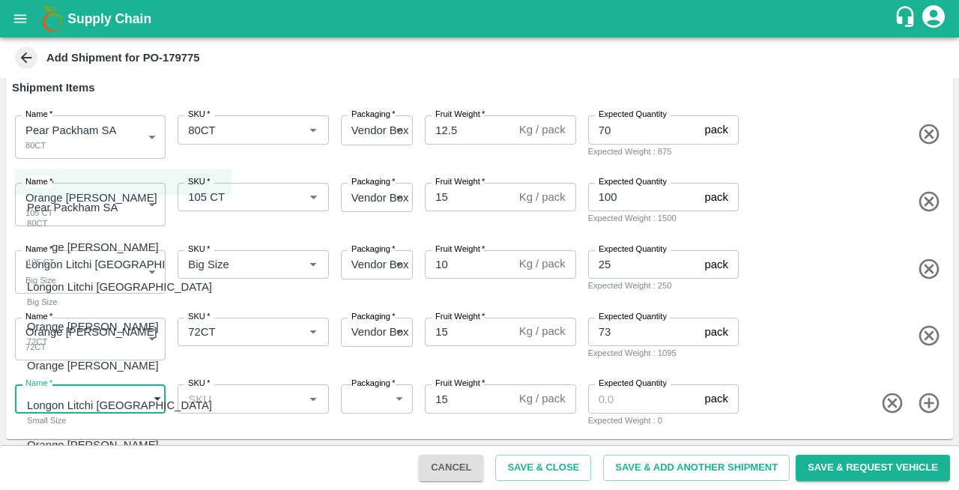
click at [61, 396] on body "Supply Chain Add Shipment for PO-179775 Type DC DC MO's Customer DC   * DC   * …" at bounding box center [479, 245] width 959 height 490
click at [196, 369] on div at bounding box center [479, 245] width 959 height 490
click at [67, 399] on body "Supply Chain Add Shipment for PO-179775 Type DC DC MO's Customer DC   * DC   * …" at bounding box center [479, 245] width 959 height 490
click at [59, 367] on p "Orange Valencia SA" at bounding box center [93, 365] width 132 height 16
type input "2101197"
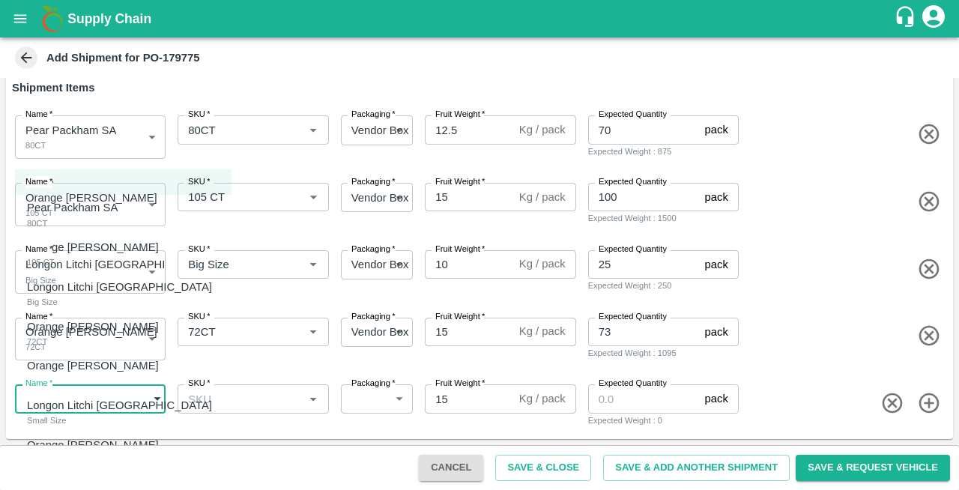
type input "276"
type input "27"
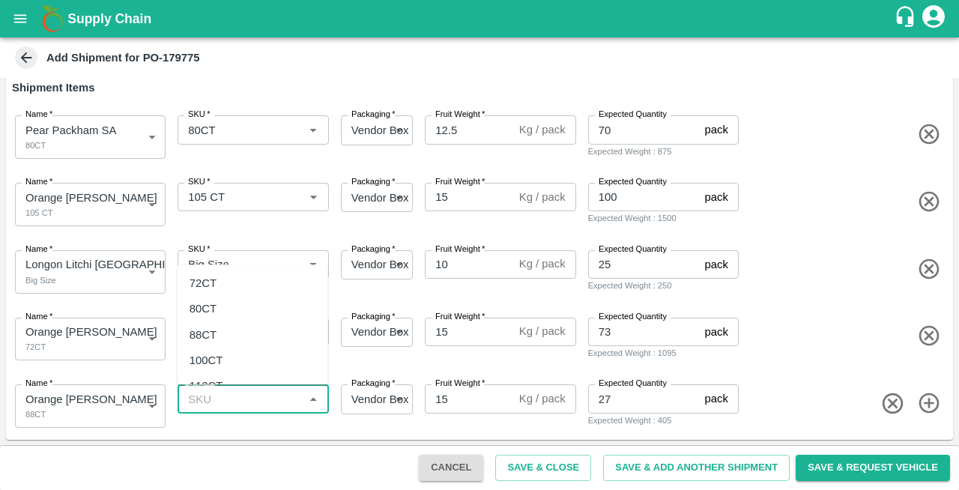
click at [232, 405] on input "SKU   *" at bounding box center [240, 398] width 117 height 19
click at [200, 329] on div "88CT" at bounding box center [203, 335] width 27 height 16
type input "88CT"
click at [929, 401] on icon "button" at bounding box center [929, 403] width 25 height 25
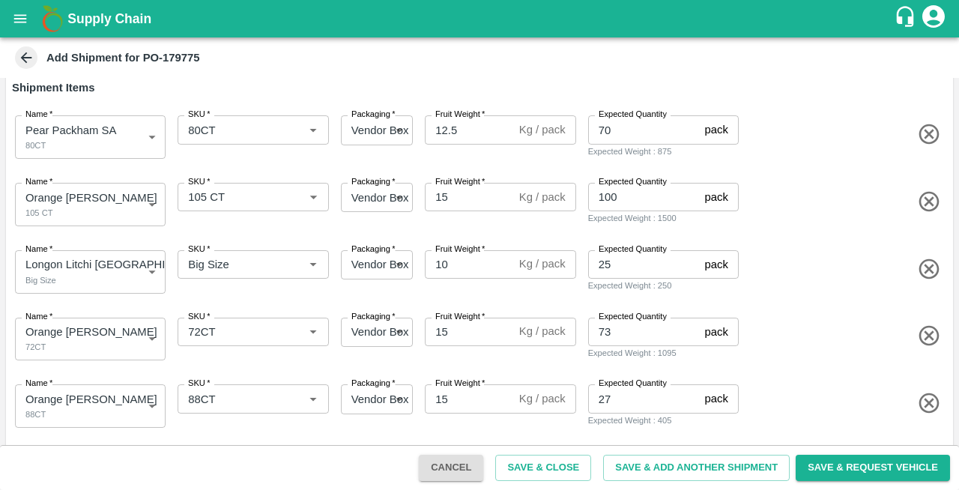
scroll to position [205, 0]
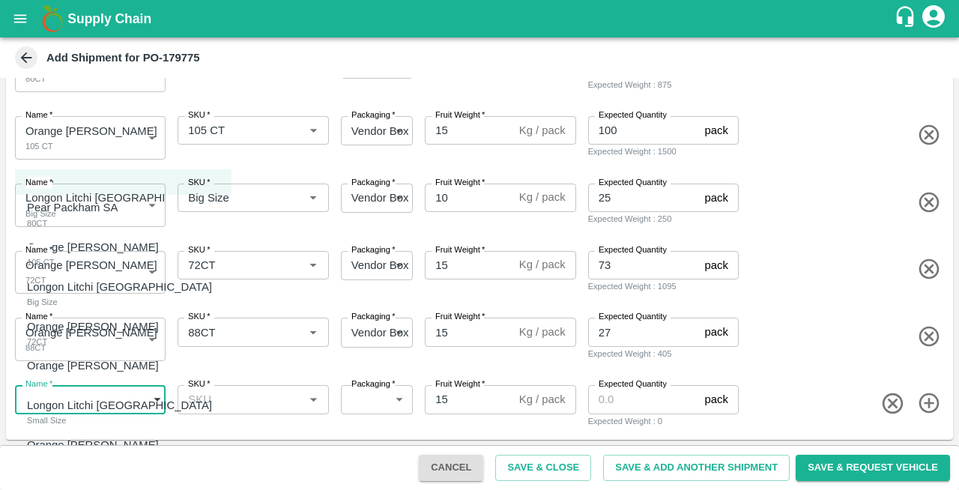
click at [39, 399] on body "Supply Chain Add Shipment for PO-179775 Type DC DC MO's Customer DC   * DC   * …" at bounding box center [479, 245] width 959 height 490
click at [85, 406] on p "Longon Litchi Thailand" at bounding box center [119, 405] width 185 height 16
type input "2101198"
type input "276"
type input "10"
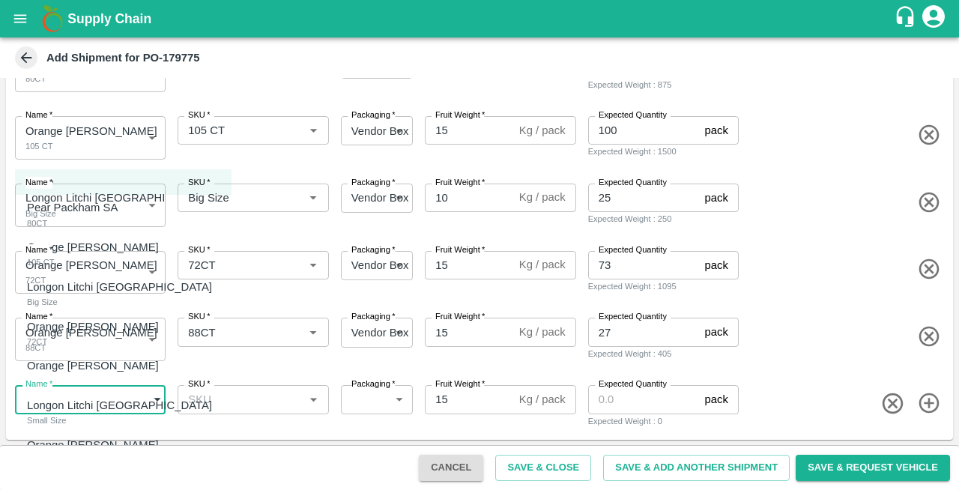
type input "20"
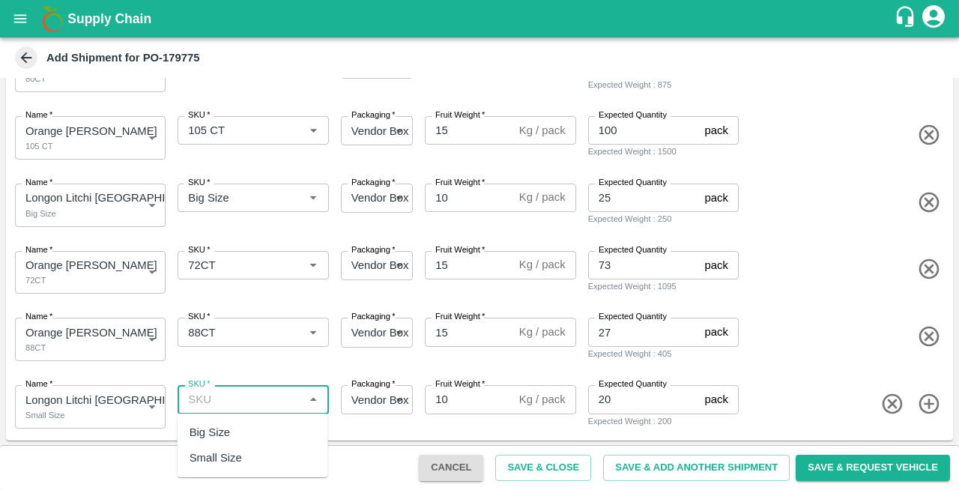
click at [219, 408] on input "SKU   *" at bounding box center [240, 399] width 117 height 19
click at [212, 456] on div "Small Size" at bounding box center [216, 458] width 52 height 16
type input "Small Size"
click at [924, 403] on icon "button" at bounding box center [929, 404] width 20 height 20
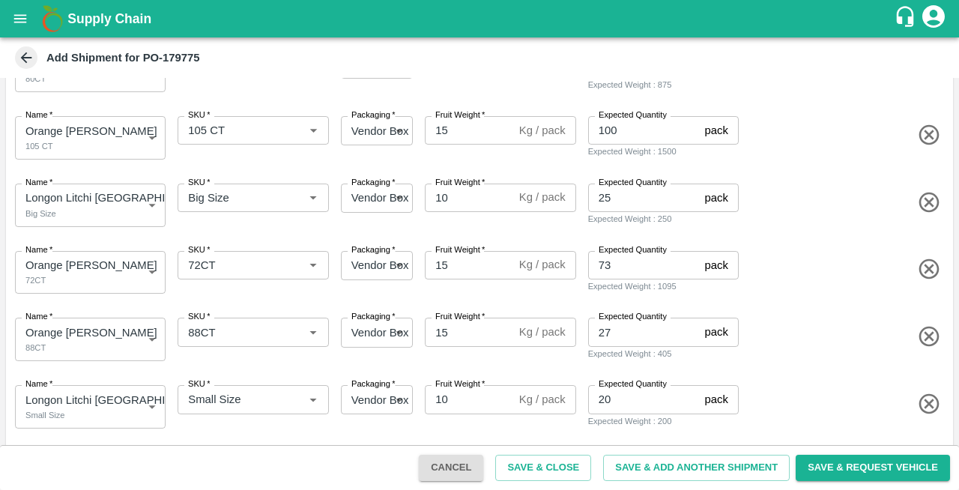
scroll to position [272, 0]
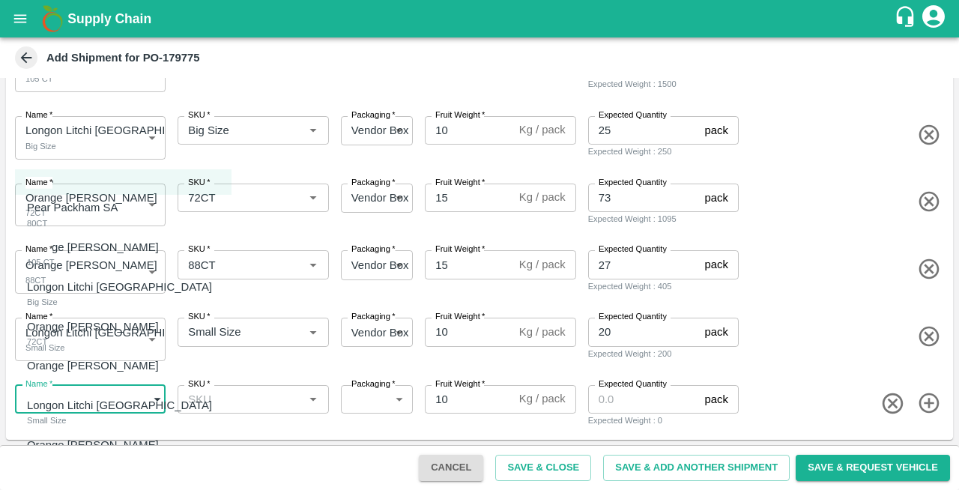
click at [37, 405] on body "Supply Chain Add Shipment for PO-179775 Type DC DC MO's Customer DC   * DC   * …" at bounding box center [479, 245] width 959 height 490
click at [60, 449] on p "Orange Valencia SA" at bounding box center [93, 445] width 132 height 16
type input "2101199"
type input "276"
type input "15"
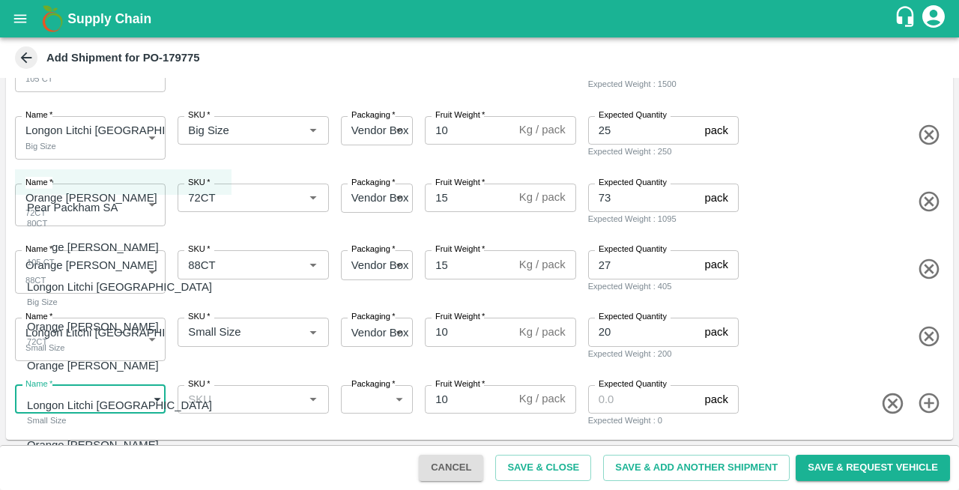
type input "100"
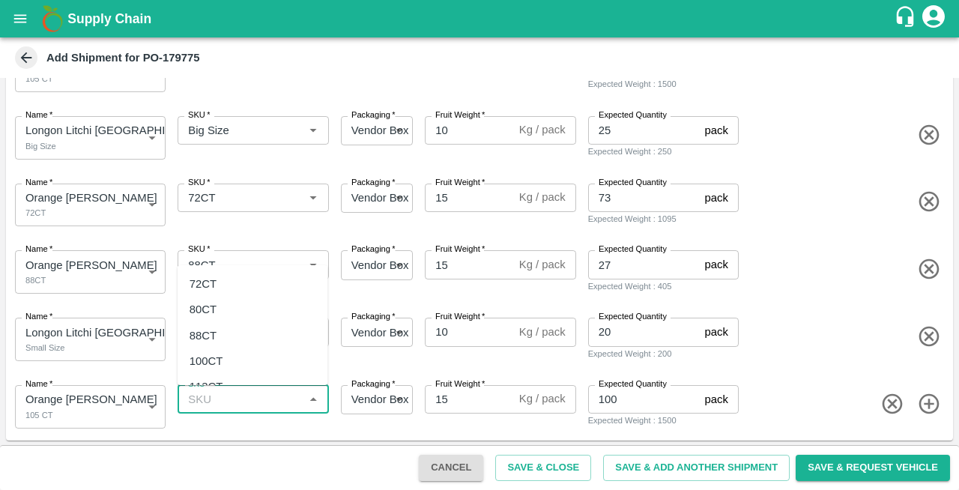
click at [220, 402] on input "SKU   *" at bounding box center [240, 399] width 117 height 19
click at [204, 434] on div "105 CT" at bounding box center [208, 432] width 37 height 16
type input "105 CT"
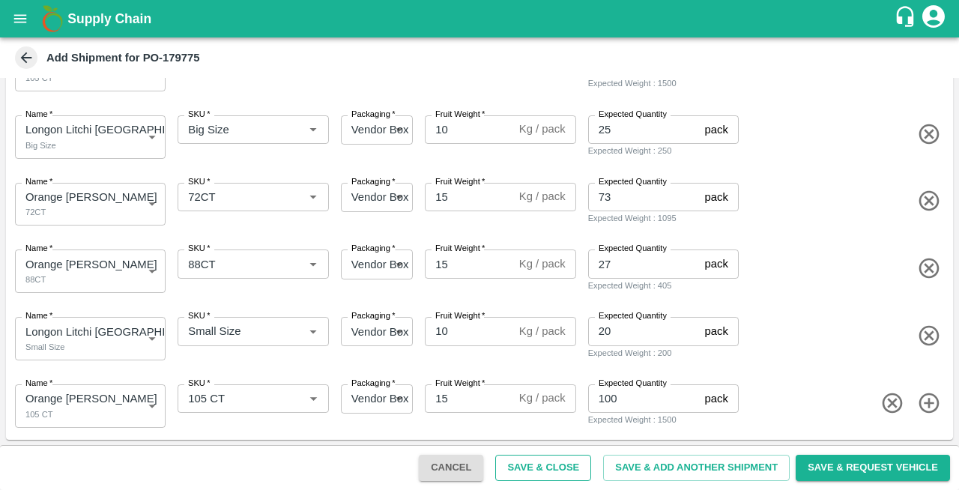
click at [551, 468] on button "Save & Close" at bounding box center [543, 468] width 96 height 26
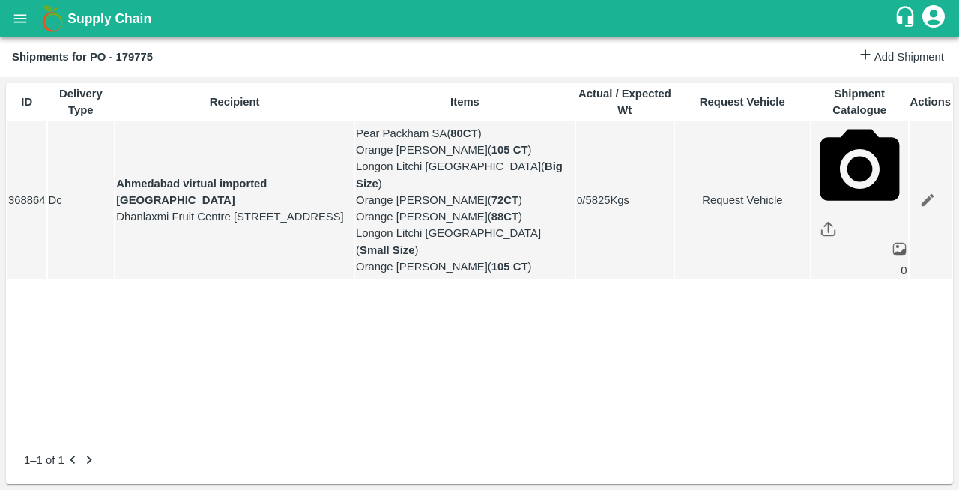
click at [24, 31] on button "open drawer" at bounding box center [20, 18] width 34 height 34
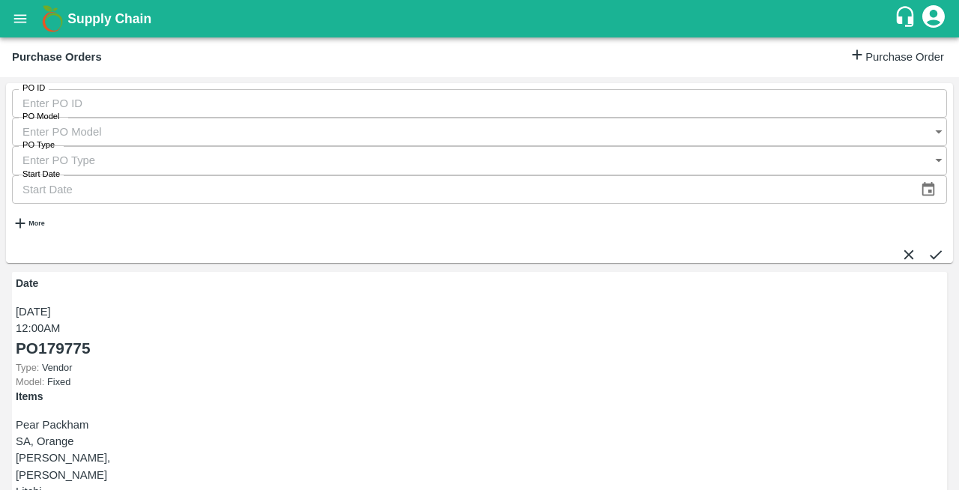
click at [22, 13] on icon "open drawer" at bounding box center [20, 18] width 16 height 16
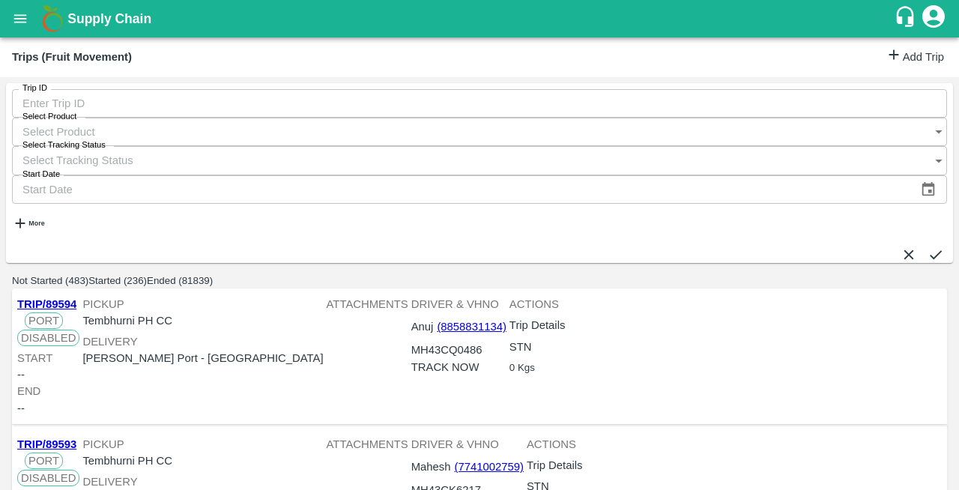
click at [901, 51] on link "Add Trip" at bounding box center [915, 57] width 58 height 22
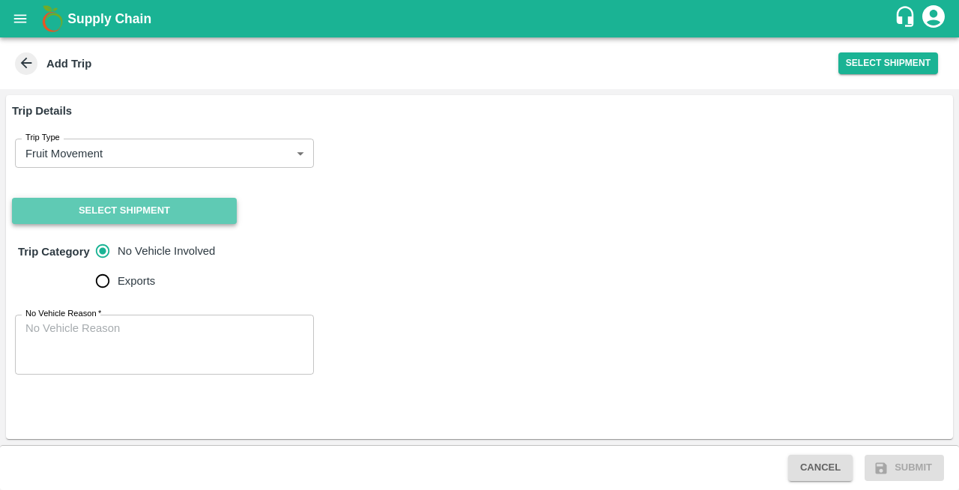
click at [107, 210] on button "Select Shipment" at bounding box center [124, 211] width 225 height 26
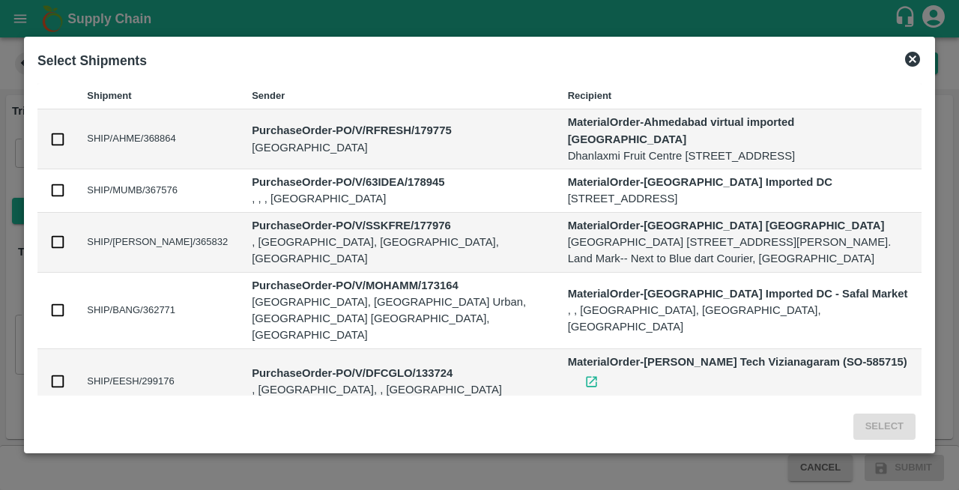
click at [58, 137] on input "checkbox" at bounding box center [57, 139] width 16 height 16
checkbox input "true"
click at [886, 431] on button "Select" at bounding box center [884, 427] width 62 height 26
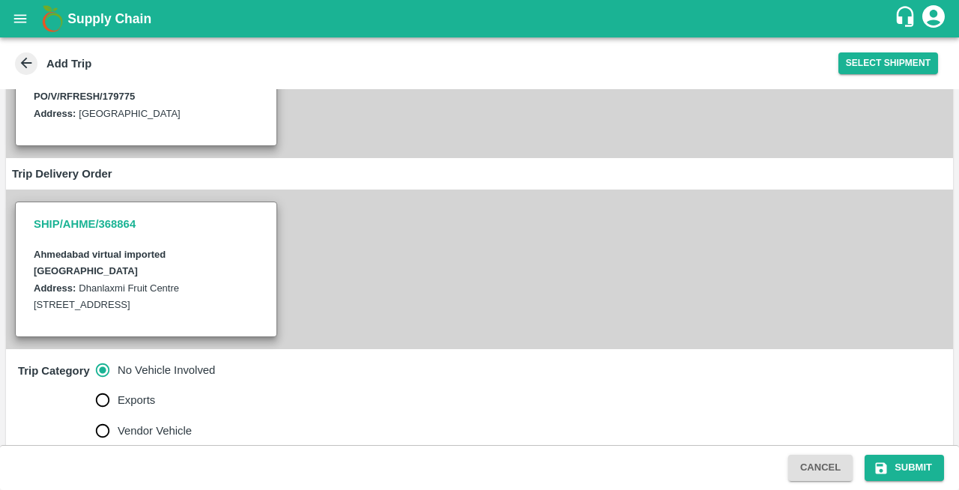
scroll to position [286, 0]
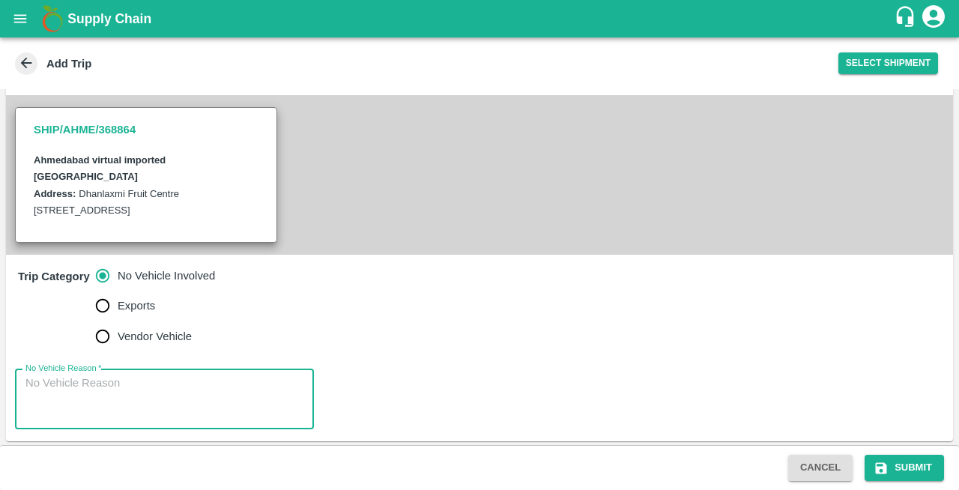
click at [51, 387] on textarea "No Vehicle Reason   *" at bounding box center [164, 398] width 278 height 47
type textarea "NA"
click at [926, 469] on button "Submit" at bounding box center [904, 468] width 79 height 26
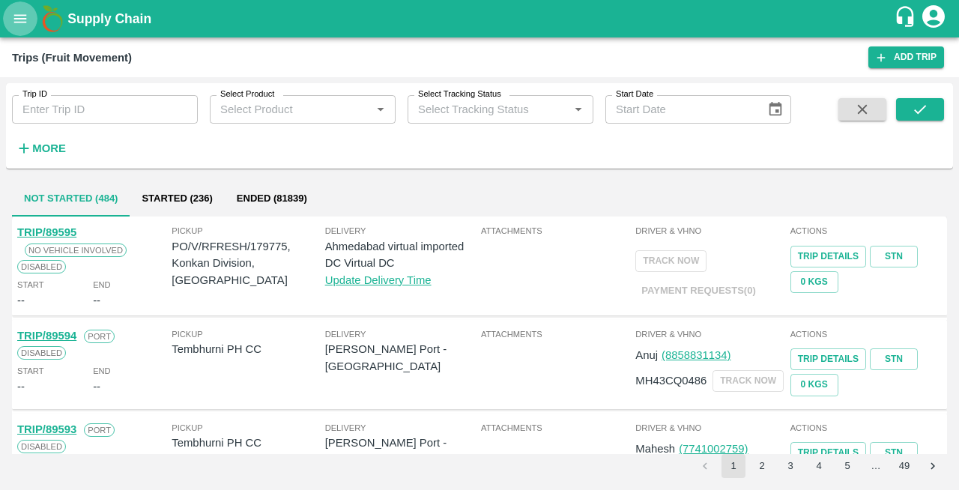
click at [15, 21] on icon "open drawer" at bounding box center [20, 18] width 16 height 16
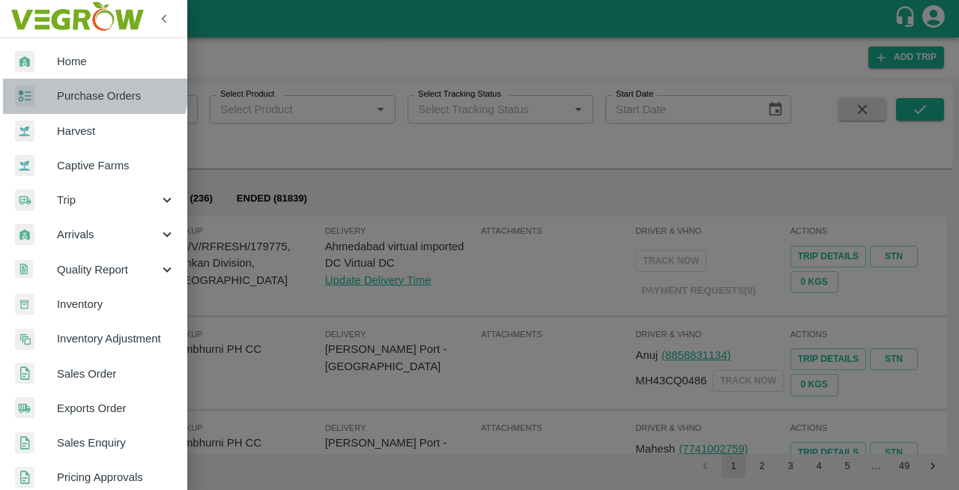
click at [69, 85] on link "Purchase Orders" at bounding box center [93, 96] width 187 height 34
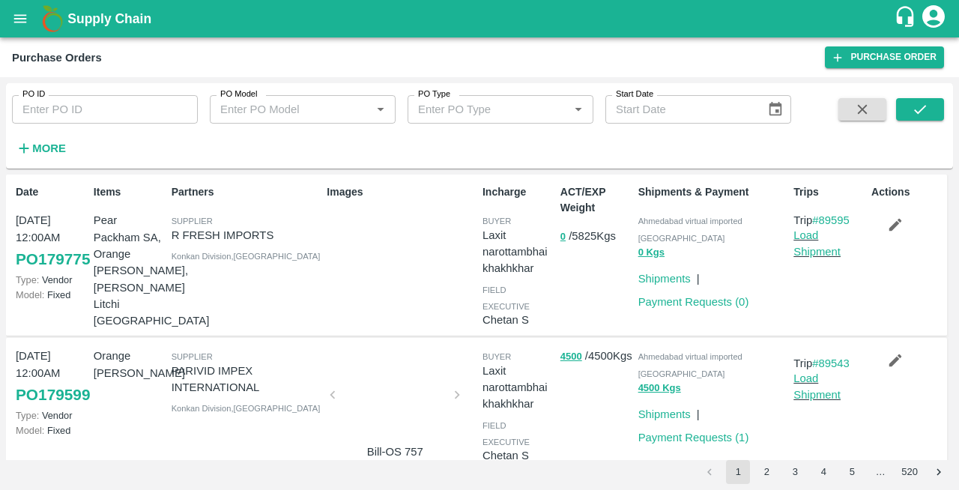
click at [801, 242] on p "Load Shipment" at bounding box center [829, 244] width 72 height 34
click at [797, 232] on link "Load Shipment" at bounding box center [816, 243] width 47 height 28
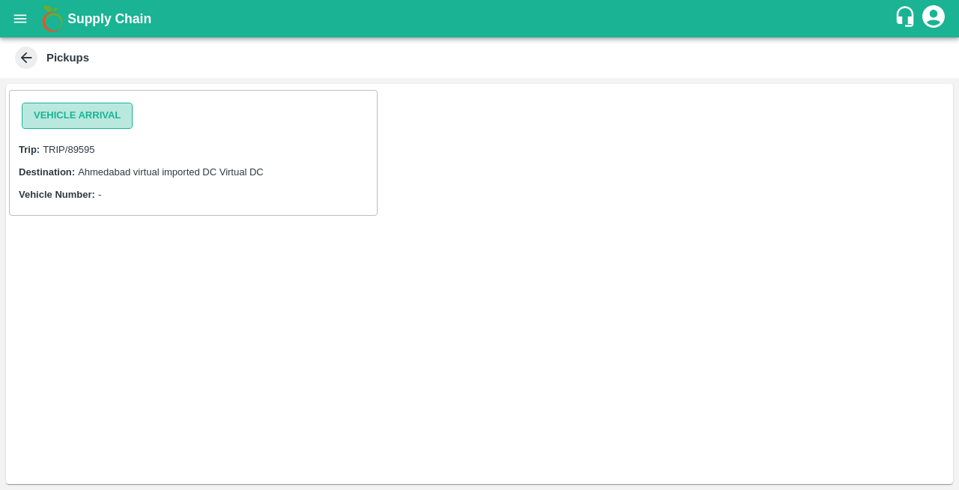
click at [46, 118] on button "Vehicle Arrival" at bounding box center [77, 116] width 111 height 26
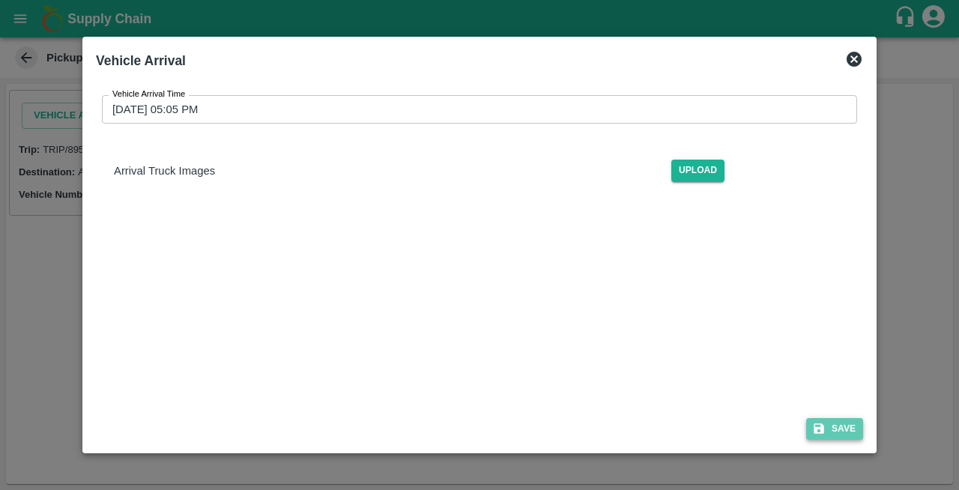
click at [850, 432] on button "Save" at bounding box center [834, 429] width 57 height 22
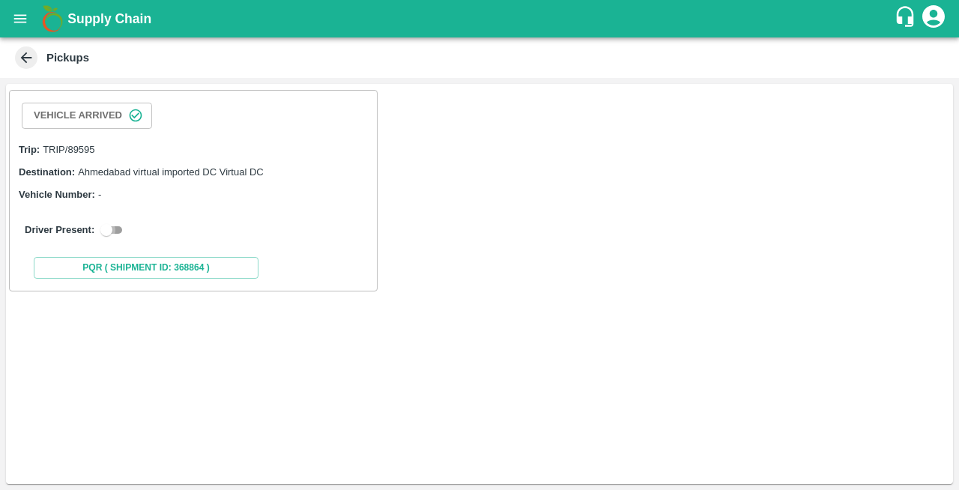
click at [118, 231] on input "checkbox" at bounding box center [106, 230] width 54 height 18
checkbox input "true"
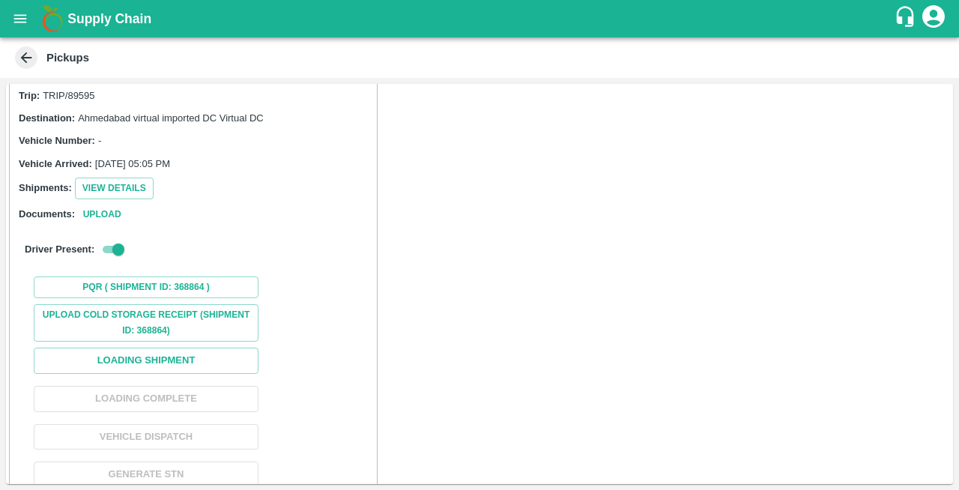
scroll to position [72, 0]
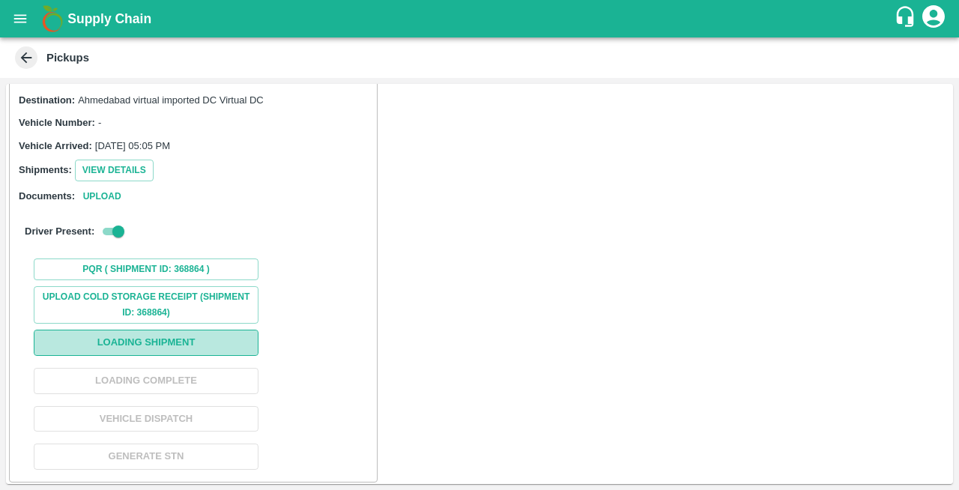
click at [129, 348] on button "Loading Shipment" at bounding box center [146, 343] width 225 height 26
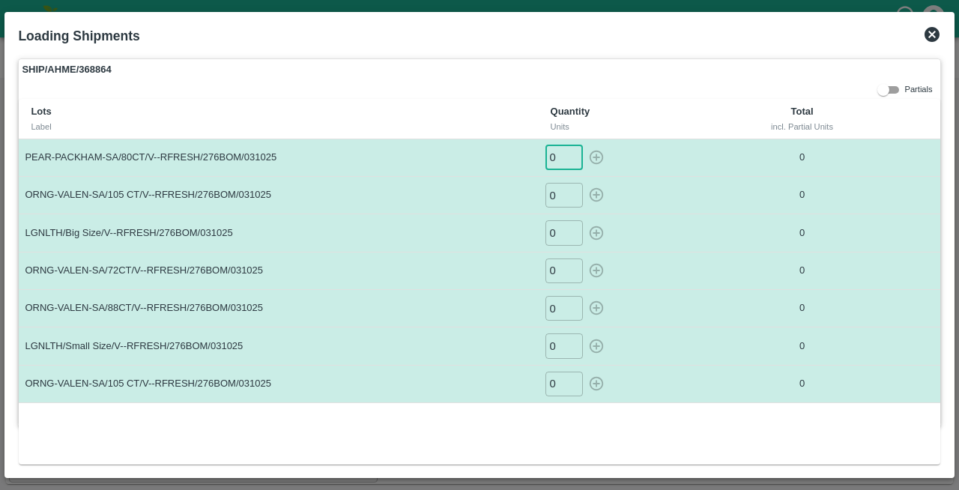
click at [565, 156] on input "0" at bounding box center [563, 157] width 37 height 25
click at [598, 156] on icon "button" at bounding box center [596, 158] width 14 height 14
type input "0"
click at [551, 193] on input "0" at bounding box center [563, 195] width 37 height 25
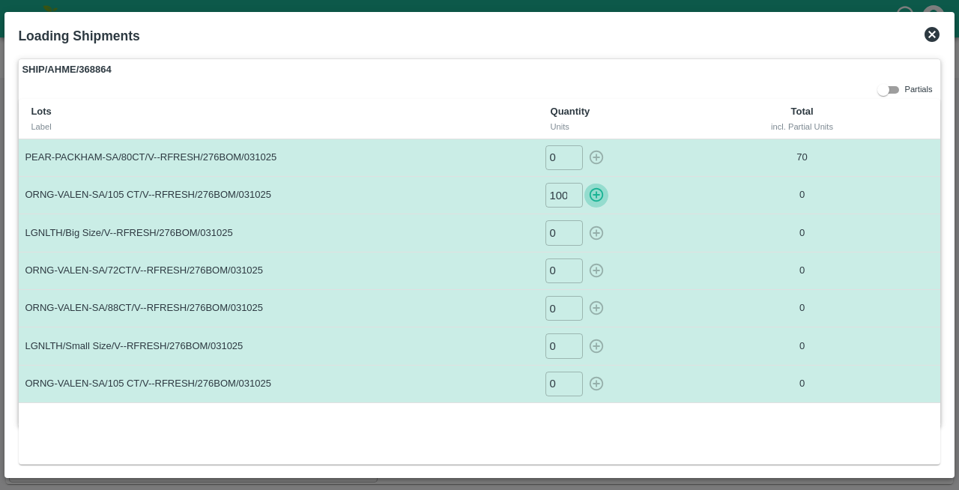
click at [597, 194] on icon "button" at bounding box center [596, 195] width 14 height 14
type input "0"
click at [560, 236] on input "0" at bounding box center [563, 232] width 37 height 25
click at [598, 234] on icon "button" at bounding box center [596, 233] width 16 height 16
type input "0"
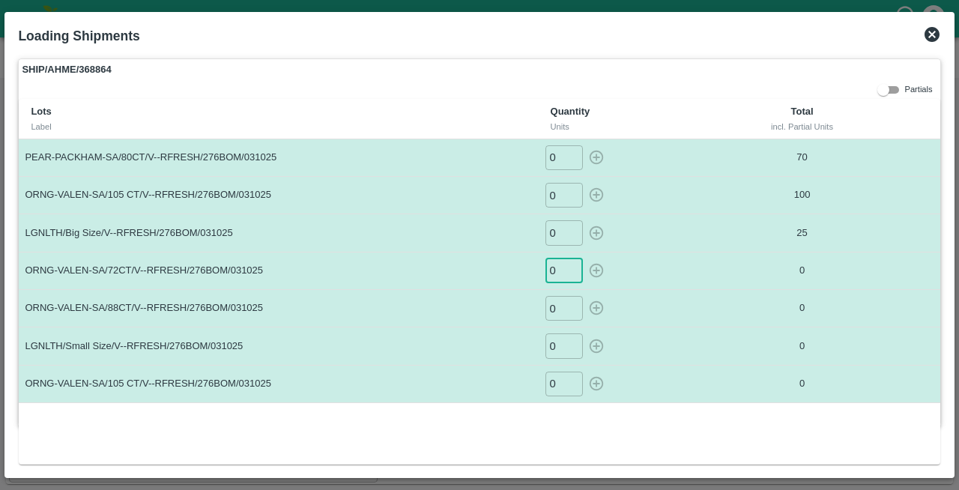
click at [554, 270] on input "0" at bounding box center [563, 271] width 37 height 25
click at [595, 264] on icon "button" at bounding box center [596, 270] width 16 height 16
type input "0"
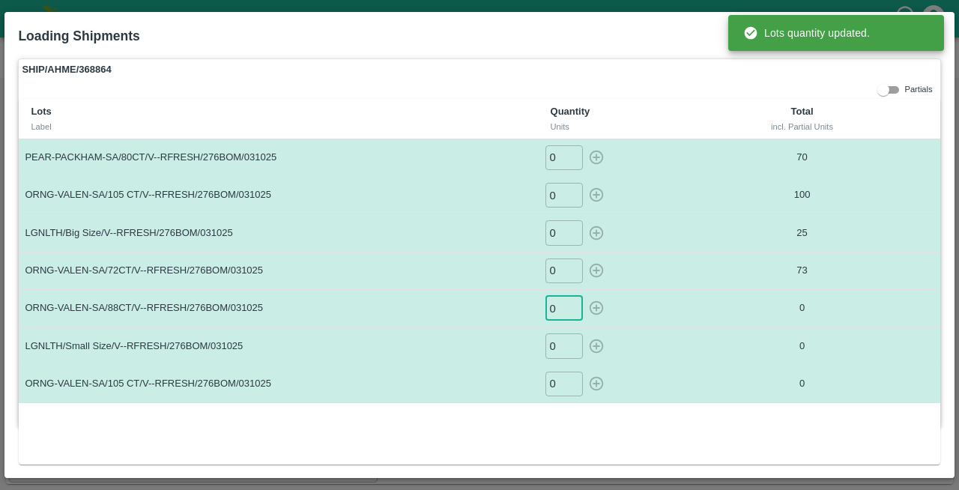
click at [557, 309] on input "0" at bounding box center [563, 308] width 37 height 25
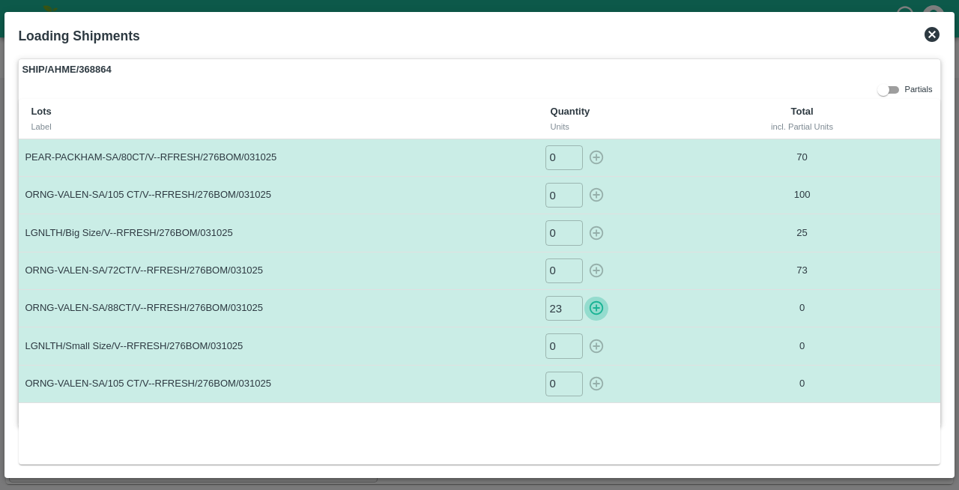
click at [599, 306] on icon "button" at bounding box center [596, 308] width 16 height 16
type input "0"
click at [563, 307] on input "0" at bounding box center [563, 308] width 37 height 25
click at [596, 306] on icon "button" at bounding box center [596, 308] width 16 height 16
type input "0"
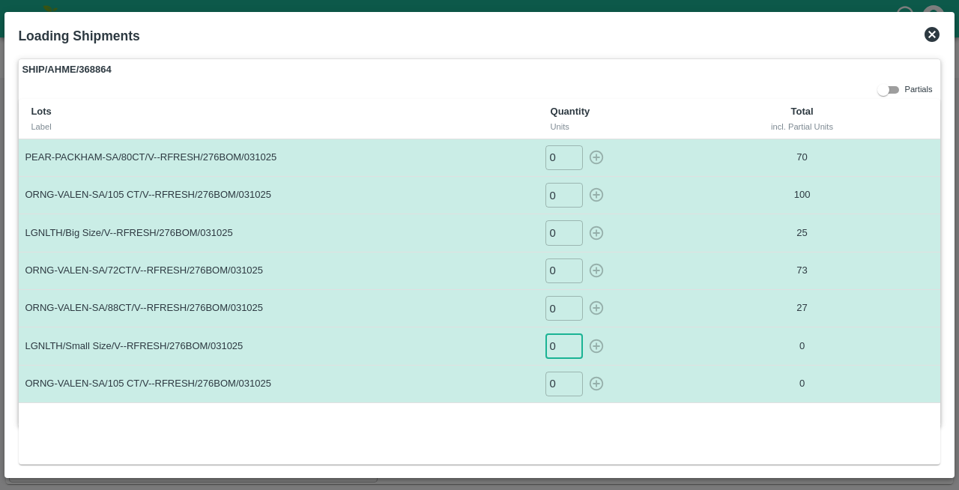
click at [559, 343] on input "0" at bounding box center [563, 345] width 37 height 25
click at [594, 342] on icon "button" at bounding box center [596, 346] width 16 height 16
type input "0"
click at [557, 381] on input "0" at bounding box center [563, 384] width 37 height 25
click at [596, 384] on icon "button" at bounding box center [596, 384] width 14 height 14
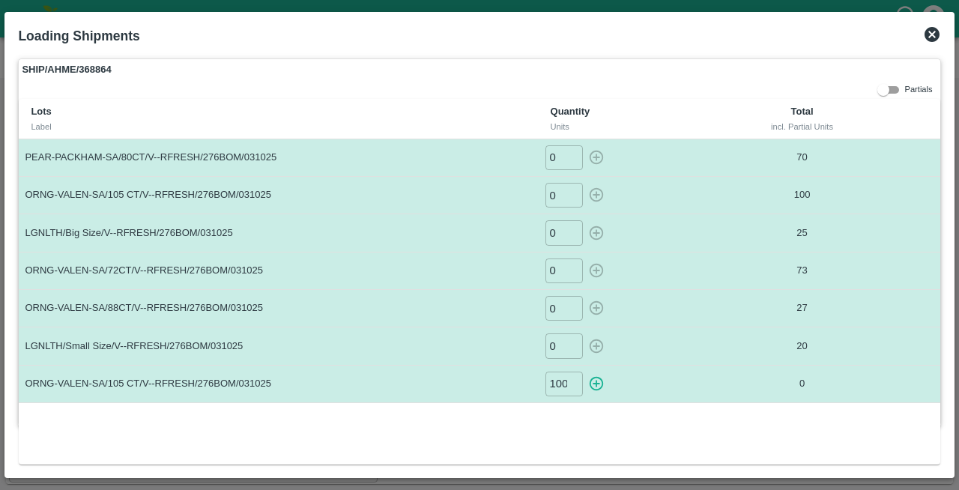
type input "0"
click at [958, 273] on div at bounding box center [479, 245] width 959 height 490
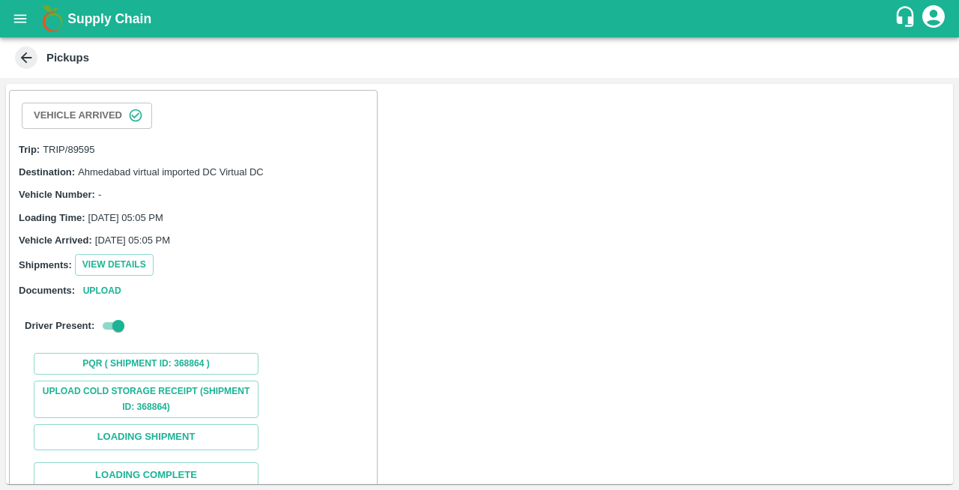
scroll to position [94, 0]
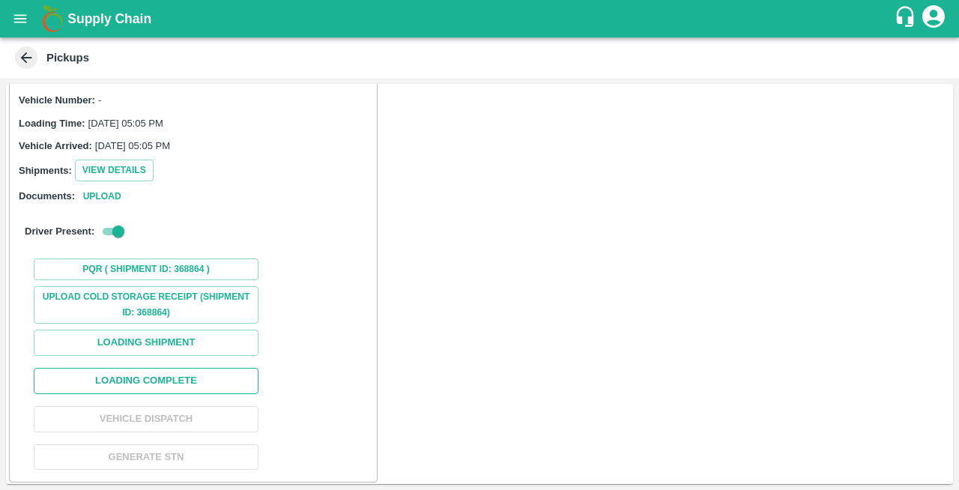
click at [211, 370] on button "Loading Complete" at bounding box center [146, 381] width 225 height 26
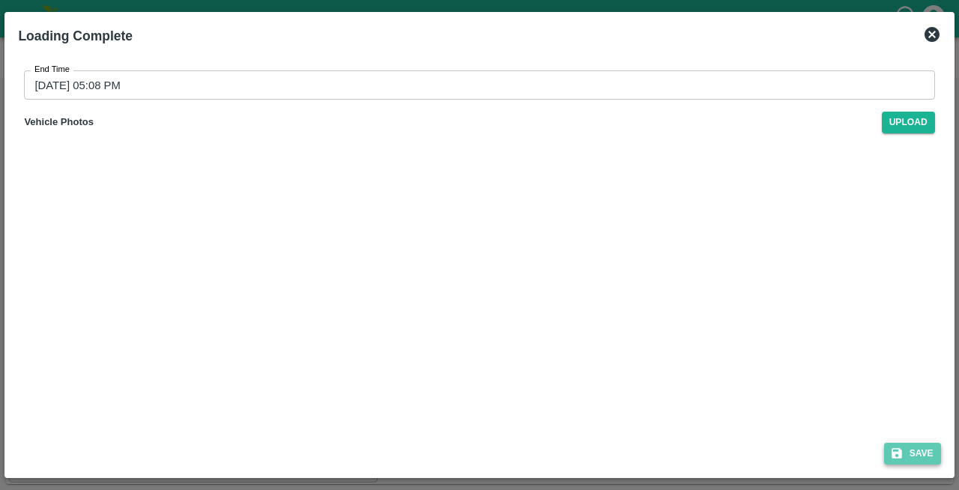
click at [917, 447] on button "Save" at bounding box center [912, 454] width 57 height 22
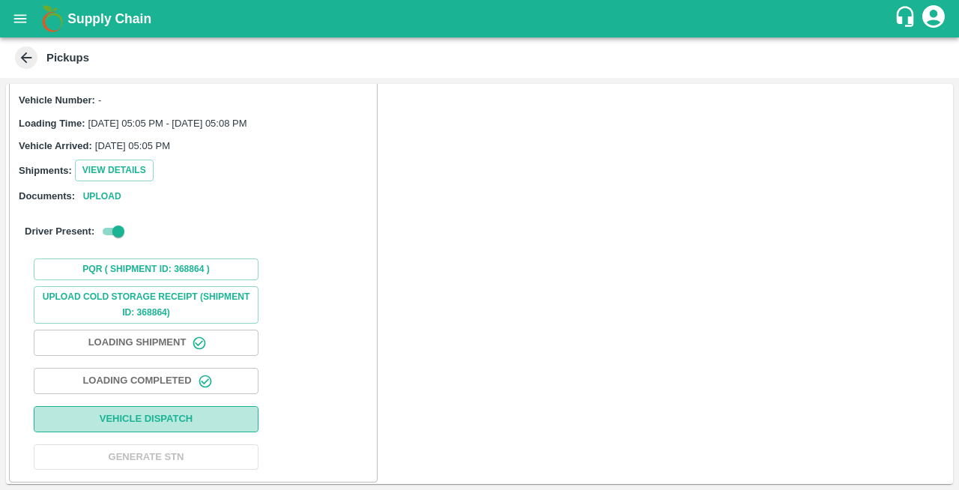
click at [232, 411] on button "Vehicle Dispatch" at bounding box center [146, 419] width 225 height 26
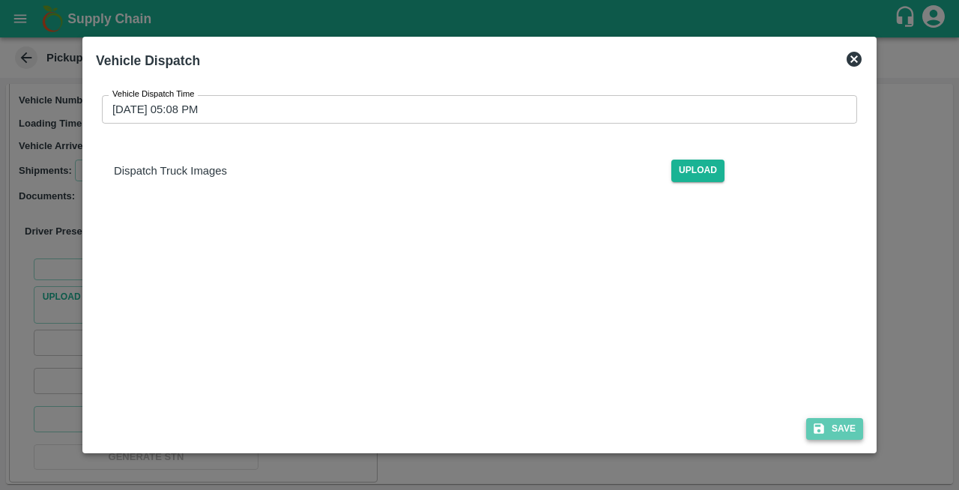
click at [839, 426] on button "Save" at bounding box center [834, 429] width 57 height 22
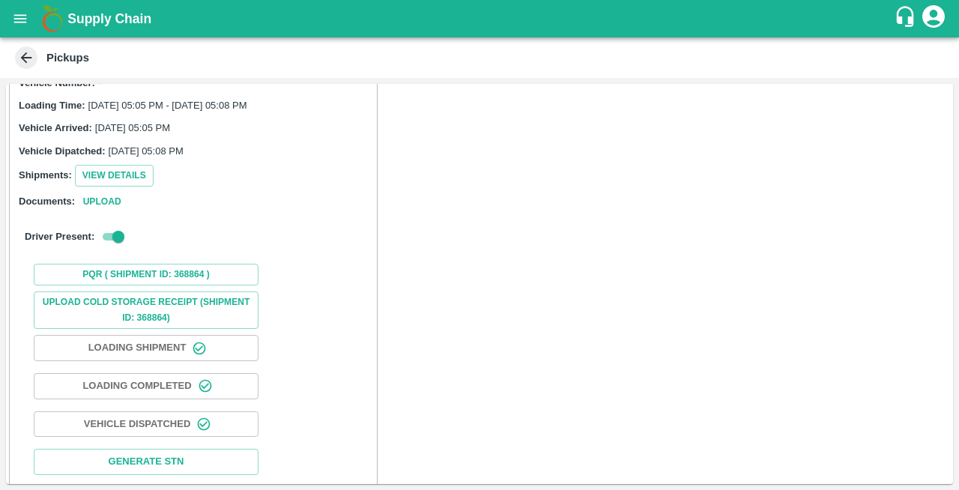
scroll to position [96, 0]
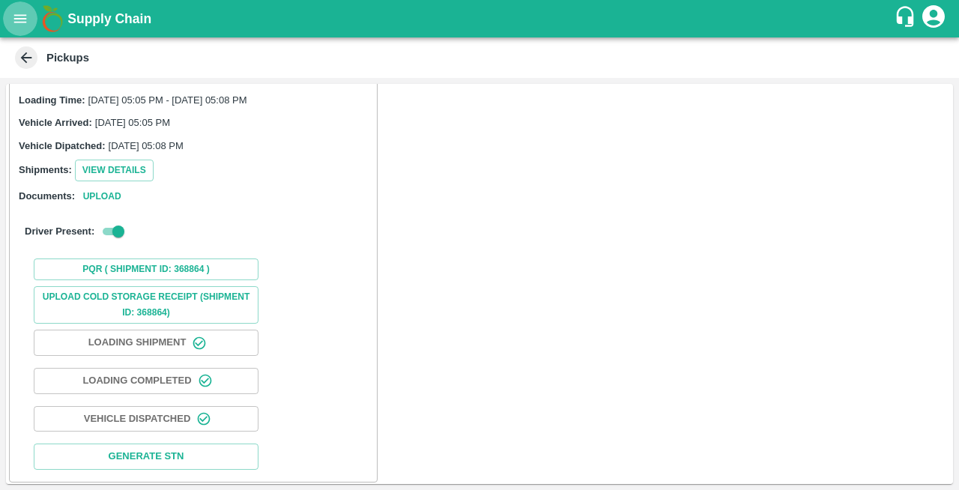
click at [16, 10] on icon "open drawer" at bounding box center [20, 18] width 16 height 16
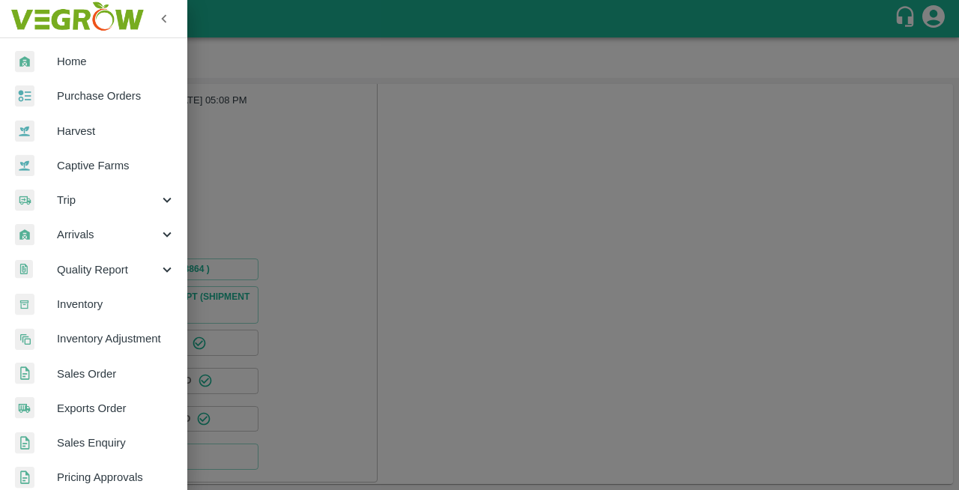
click at [118, 245] on div "Arrivals" at bounding box center [93, 234] width 187 height 34
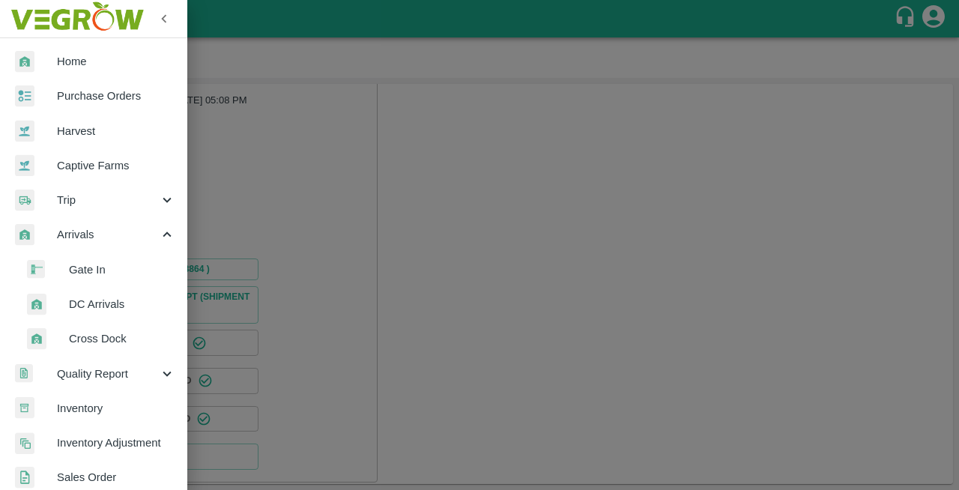
click at [121, 300] on span "DC Arrivals" at bounding box center [122, 304] width 106 height 16
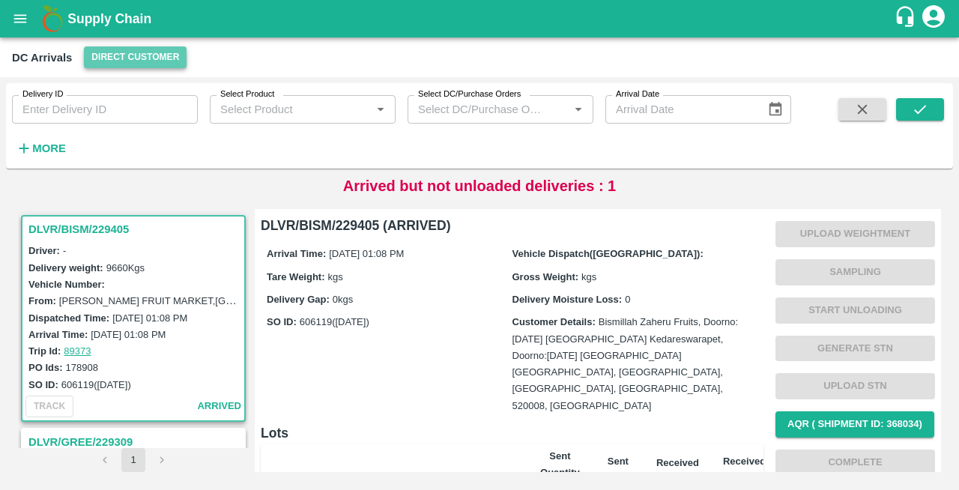
click at [149, 61] on button "Direct Customer" at bounding box center [135, 57] width 103 height 22
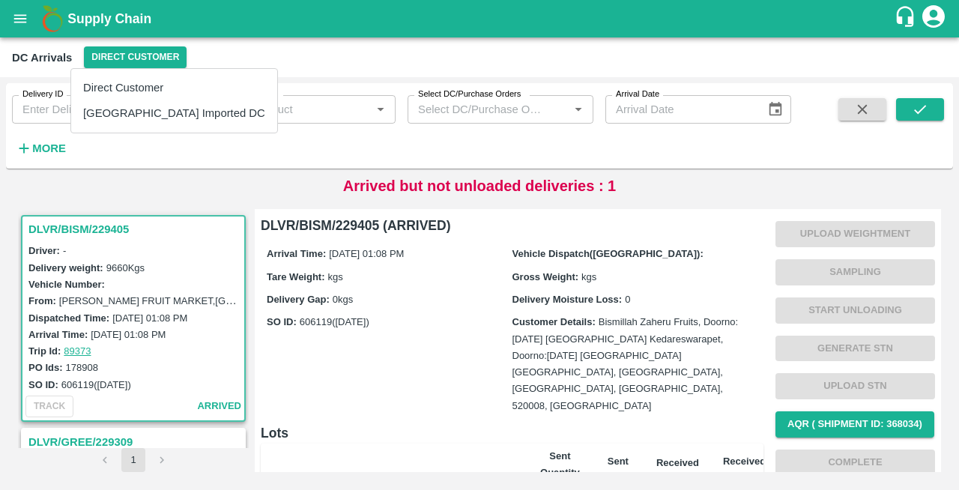
click at [150, 115] on li "[GEOGRAPHIC_DATA] Imported DC" at bounding box center [174, 112] width 206 height 25
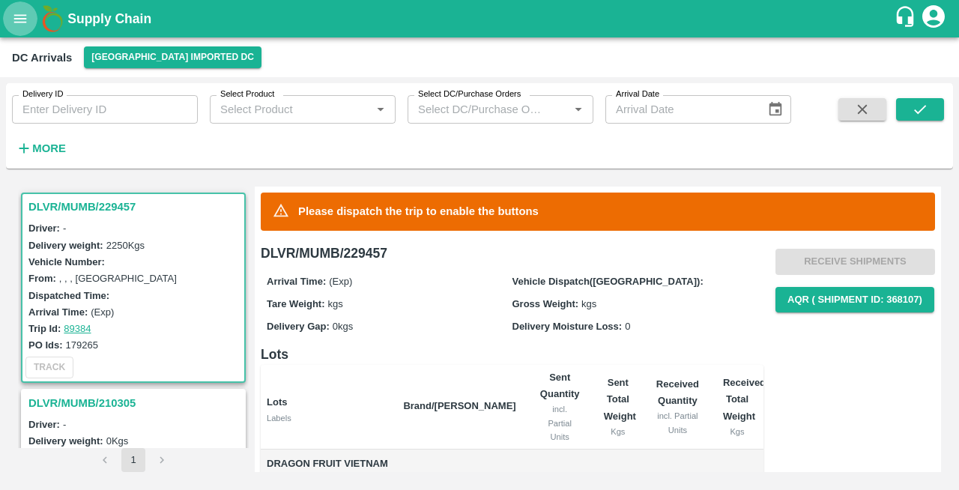
click at [19, 15] on icon "open drawer" at bounding box center [20, 18] width 13 height 8
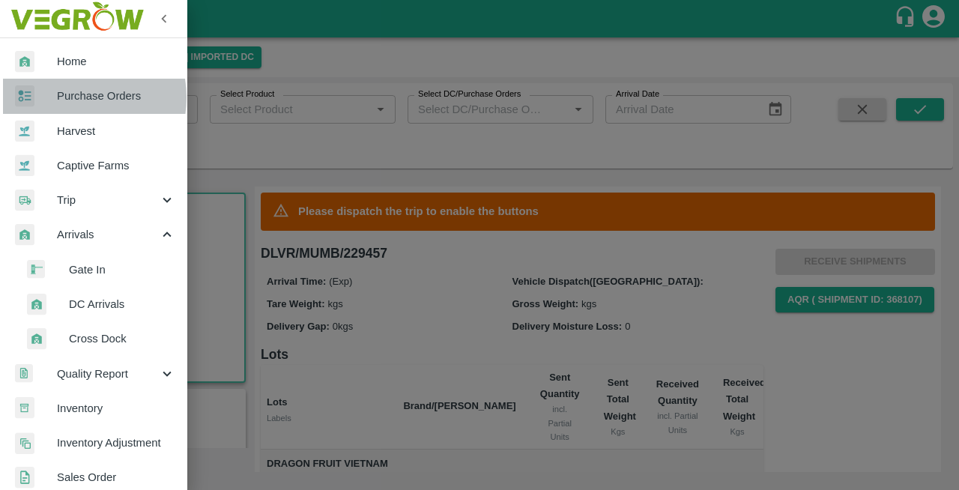
click at [67, 97] on span "Purchase Orders" at bounding box center [116, 96] width 118 height 16
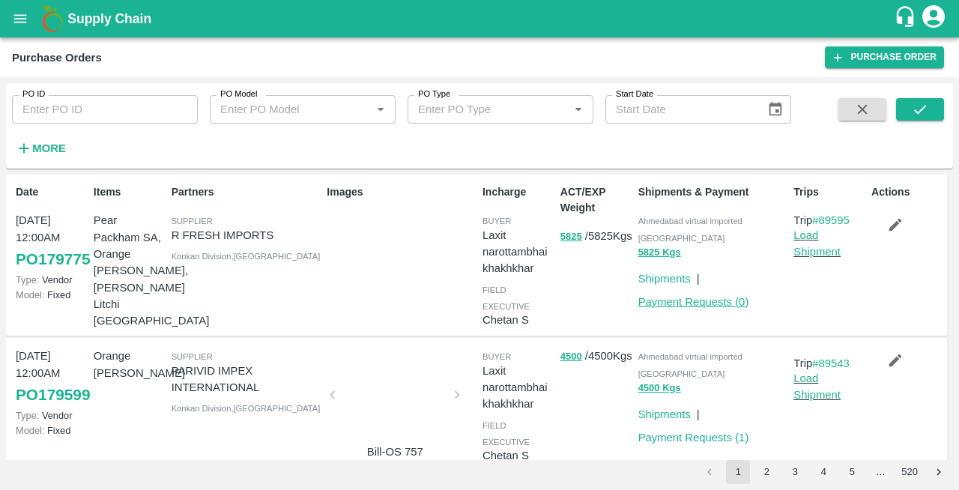
click at [672, 296] on link "Payment Requests ( 0 )" at bounding box center [693, 302] width 111 height 12
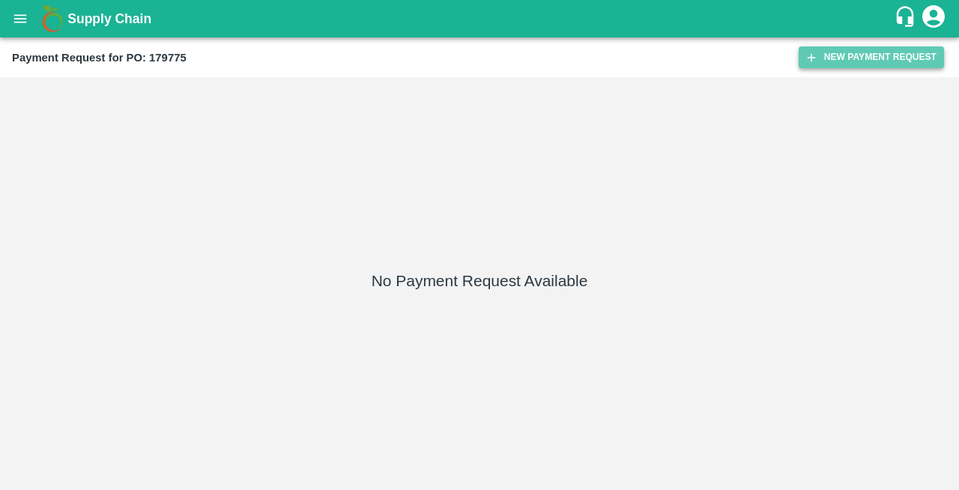
click at [848, 58] on button "New Payment Request" at bounding box center [871, 57] width 145 height 22
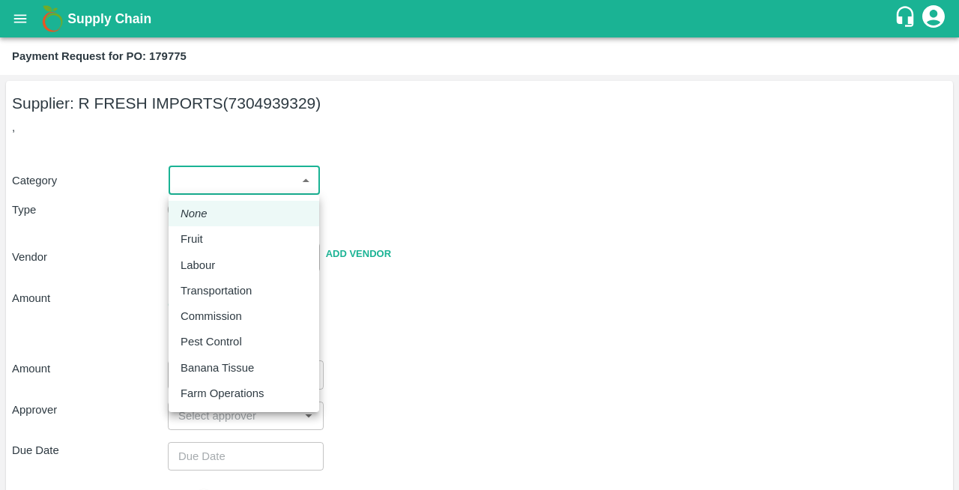
click at [199, 181] on body "Supply Chain Payment Request for PO: 179775 Supplier: R FRESH IMPORTS (73049393…" at bounding box center [479, 245] width 959 height 490
click at [208, 244] on div "Fruit" at bounding box center [196, 239] width 30 height 16
type input "1"
type input "R FRESH IMPORTS - 7304939329(Supplier)"
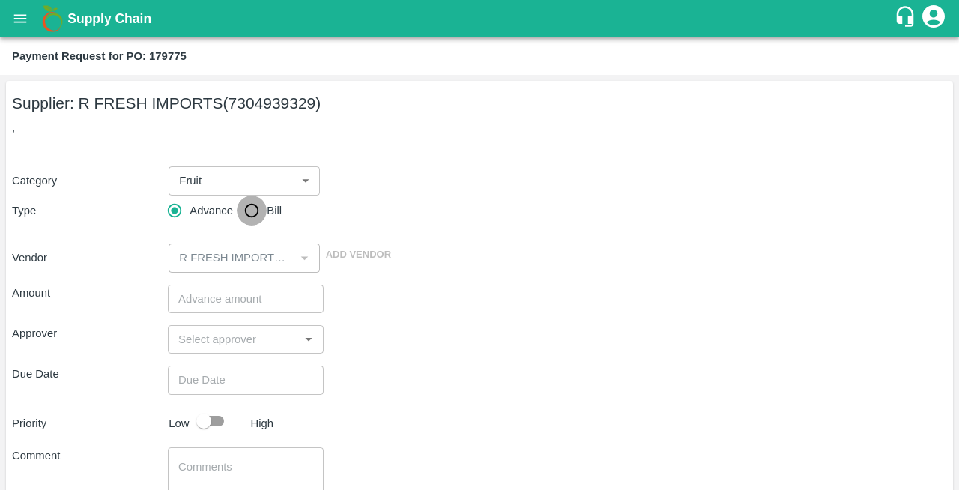
click at [256, 208] on input "Bill" at bounding box center [252, 211] width 30 height 30
radio input "true"
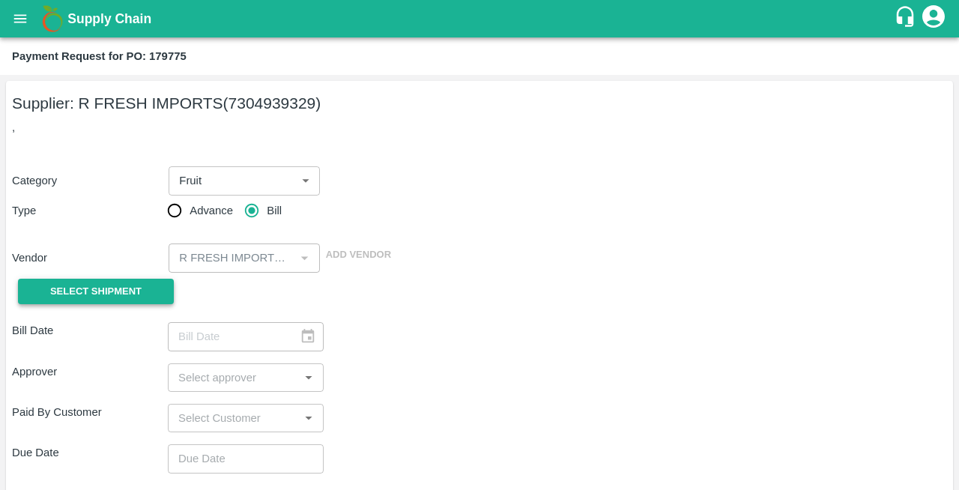
click at [112, 287] on span "Select Shipment" at bounding box center [95, 291] width 91 height 17
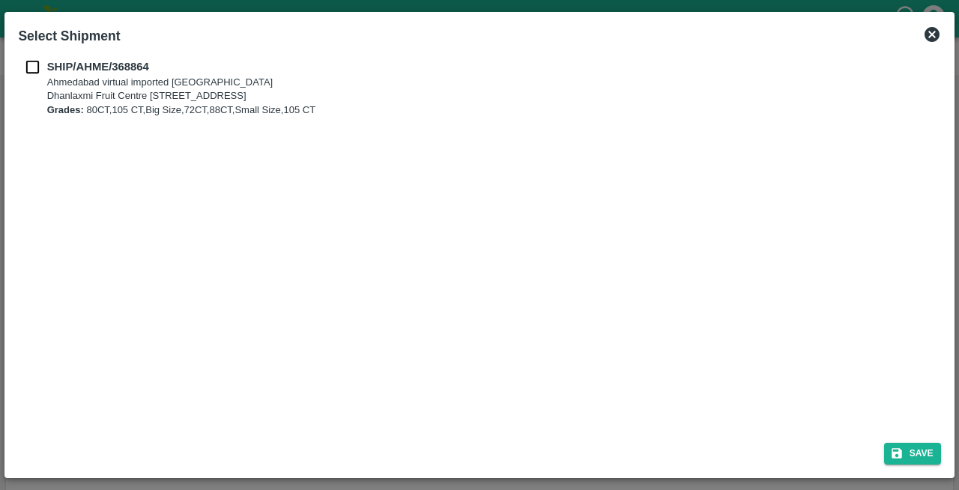
click at [30, 58] on input "checkbox" at bounding box center [32, 66] width 28 height 16
checkbox input "true"
click at [916, 445] on button "Save" at bounding box center [912, 454] width 57 height 22
type input "[DATE]"
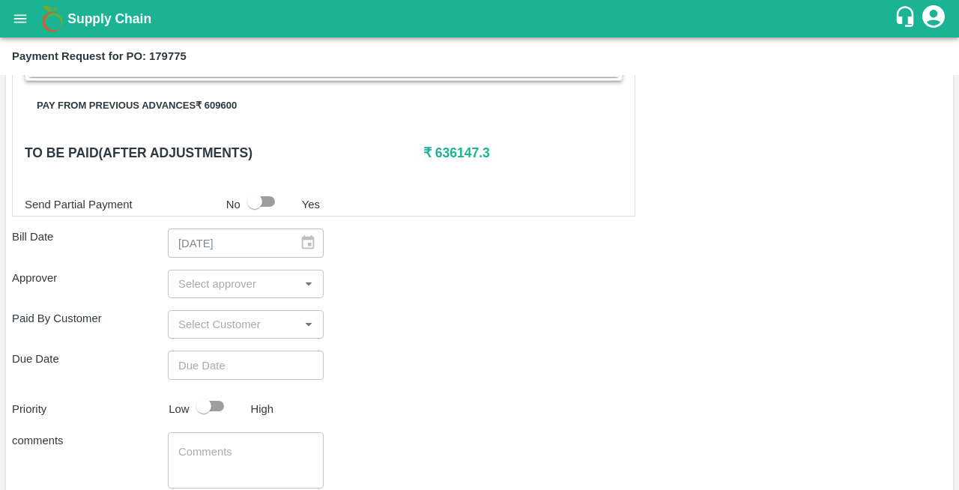
scroll to position [624, 0]
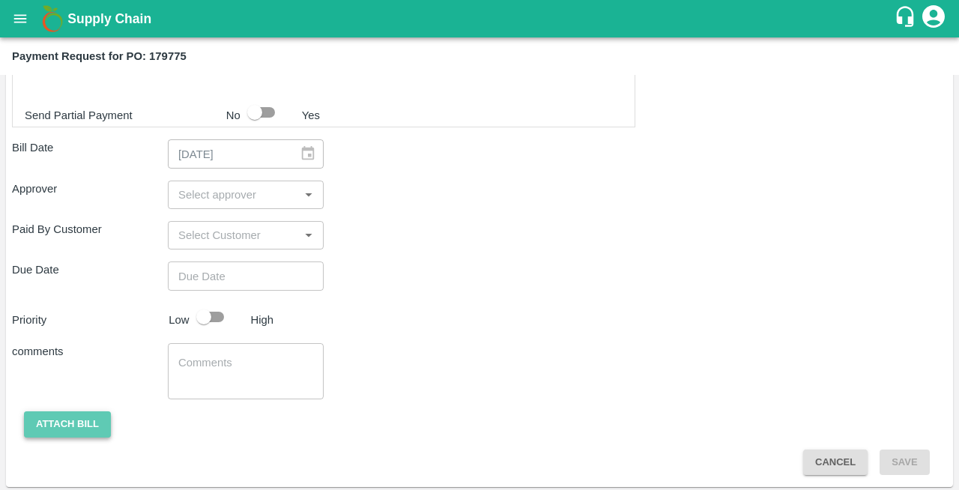
click at [58, 424] on button "Attach bill" at bounding box center [67, 424] width 87 height 26
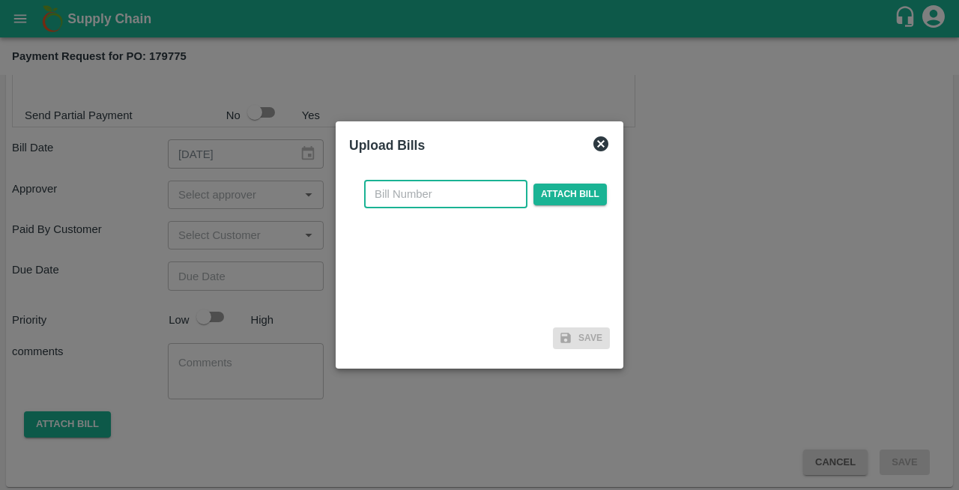
click at [403, 181] on input "text" at bounding box center [445, 194] width 163 height 28
type input "25-26/0002028"
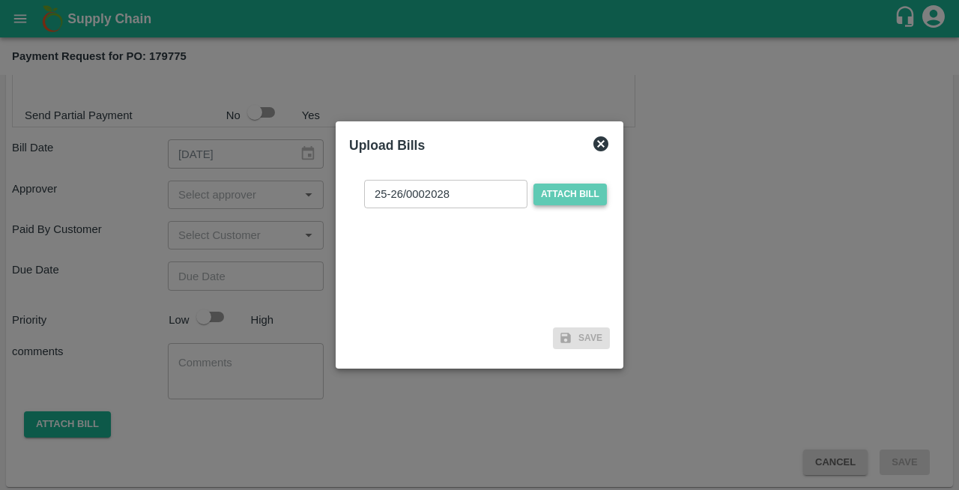
click at [566, 200] on span "Attach bill" at bounding box center [569, 195] width 73 height 22
click at [0, 0] on input "Attach bill" at bounding box center [0, 0] width 0 height 0
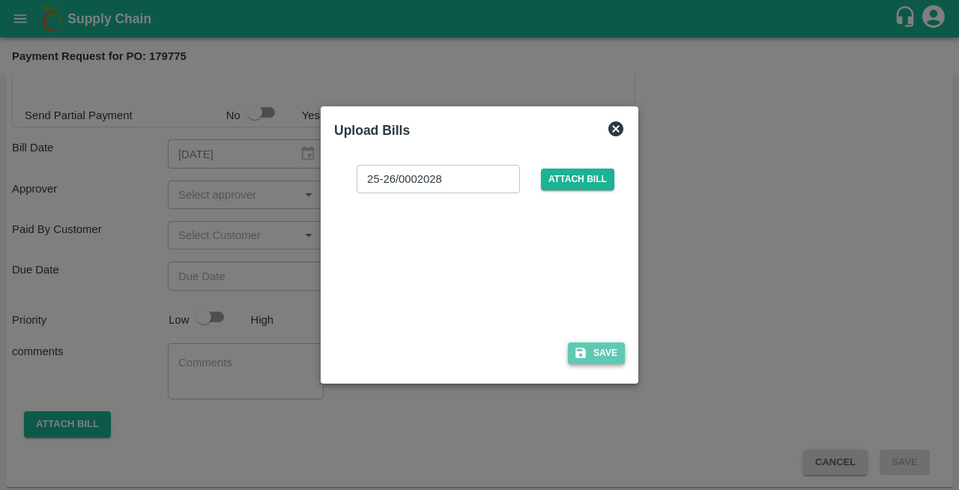
click at [586, 347] on icon "button" at bounding box center [580, 352] width 13 height 13
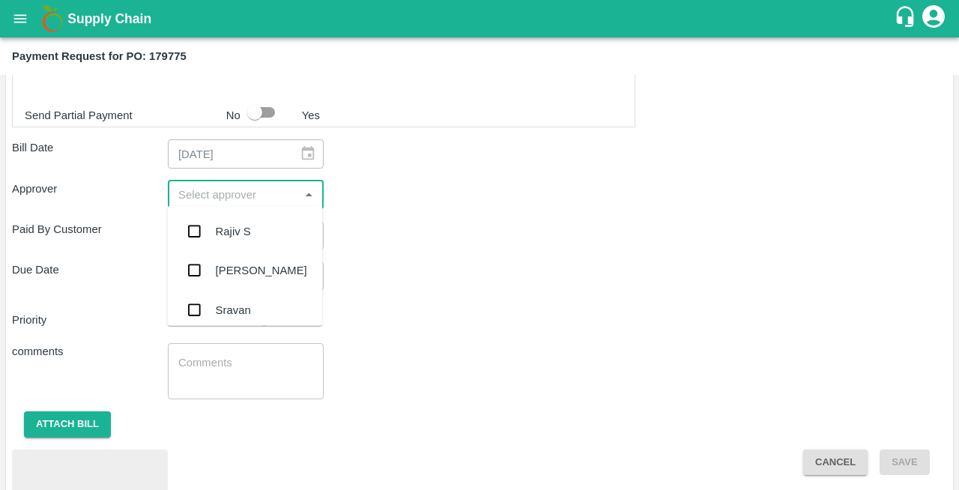
click at [201, 201] on input "input" at bounding box center [233, 194] width 122 height 19
type input "nee"
click at [217, 307] on div "[PERSON_NAME][DEMOGRAPHIC_DATA]" at bounding box center [278, 311] width 124 height 34
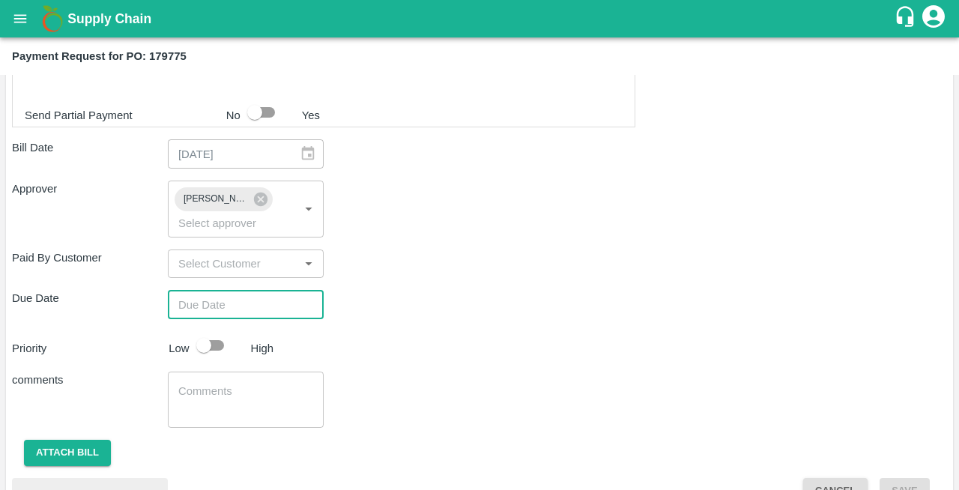
type input "DD/MM/YYYY hh:mm aa"
click at [228, 304] on input "DD/MM/YYYY hh:mm aa" at bounding box center [240, 304] width 145 height 28
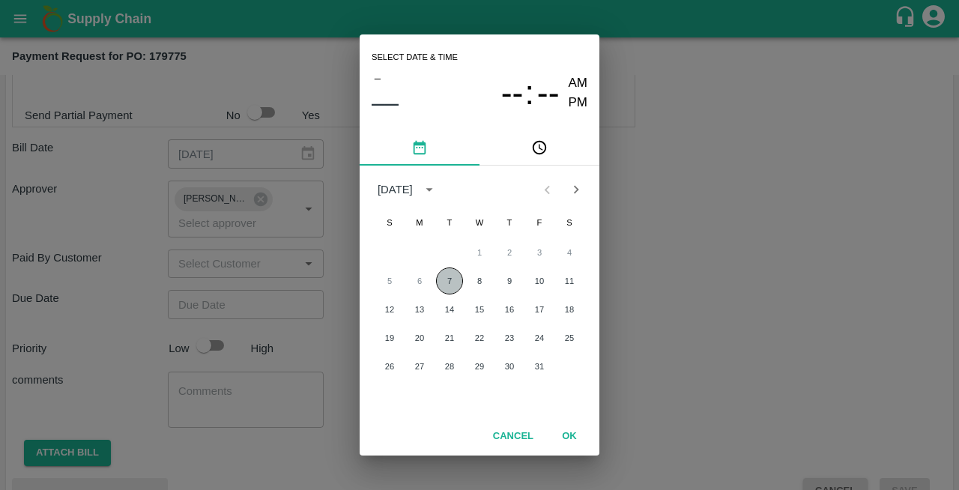
click at [453, 286] on button "7" at bounding box center [449, 280] width 27 height 27
type input "[DATE] 12:00 AM"
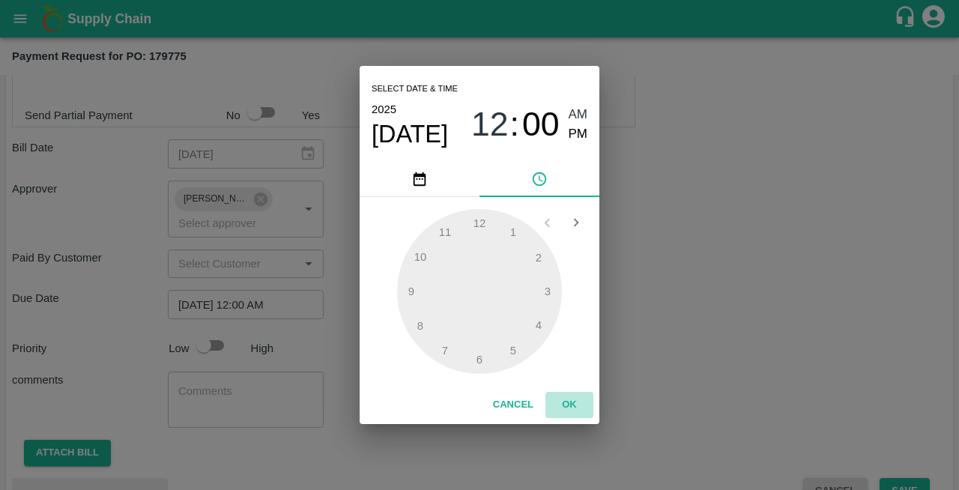
click at [572, 405] on button "OK" at bounding box center [569, 405] width 48 height 26
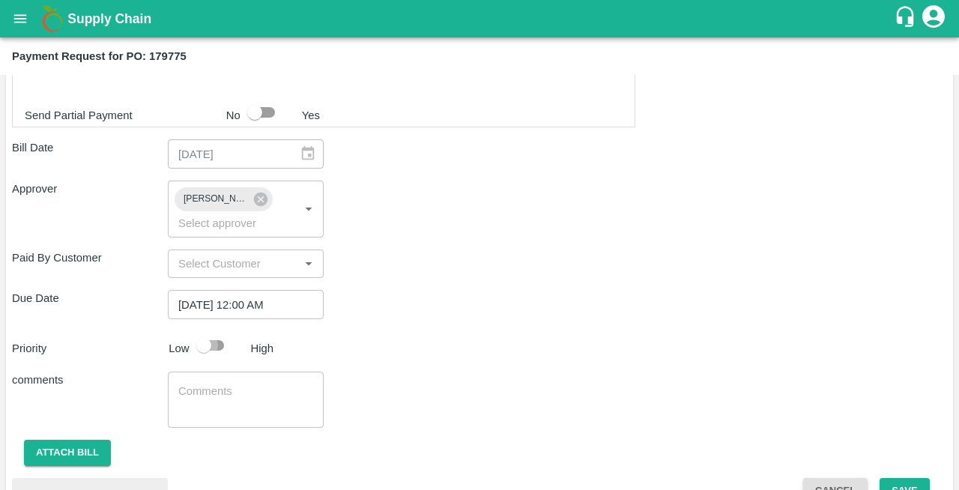
click at [222, 339] on input "checkbox" at bounding box center [203, 345] width 85 height 28
checkbox input "true"
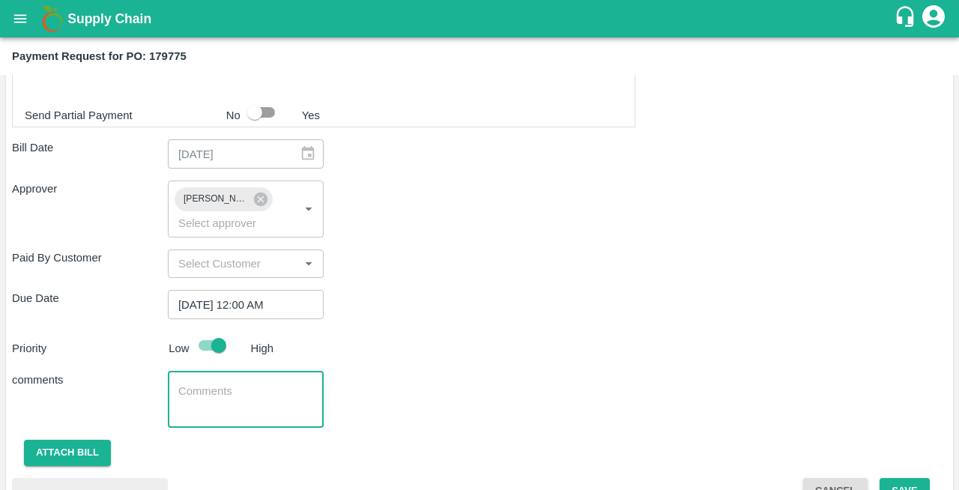
click at [210, 387] on textarea at bounding box center [245, 399] width 135 height 31
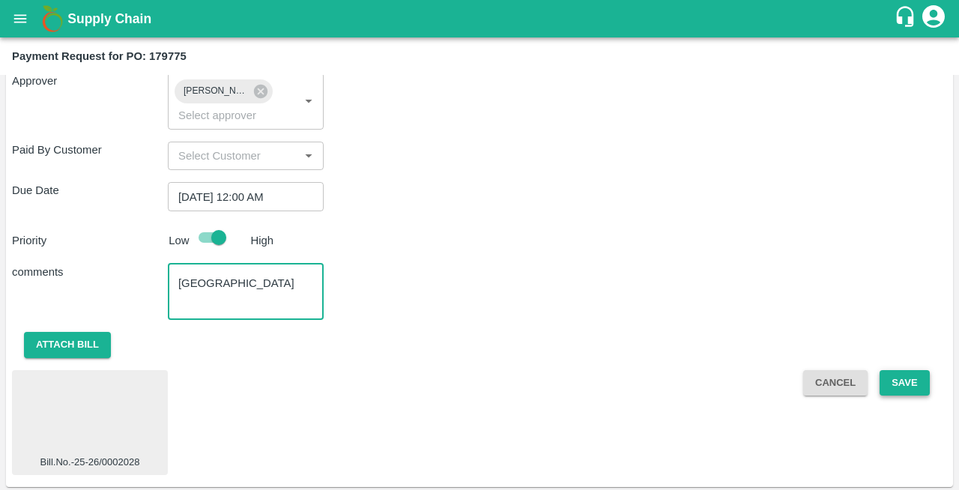
type textarea "[GEOGRAPHIC_DATA]"
click at [902, 378] on button "Save" at bounding box center [904, 383] width 49 height 26
